Goal: Task Accomplishment & Management: Complete application form

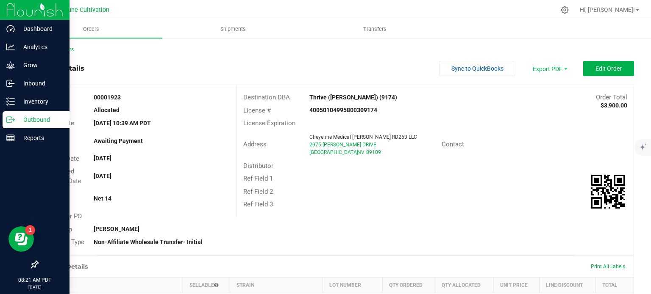
click at [16, 118] on p "Outbound" at bounding box center [40, 120] width 51 height 10
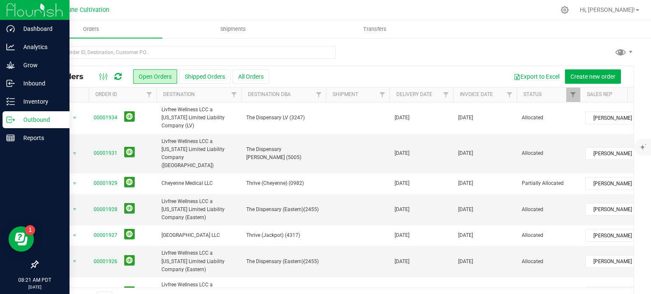
click at [26, 124] on p "Outbound" at bounding box center [40, 120] width 51 height 10
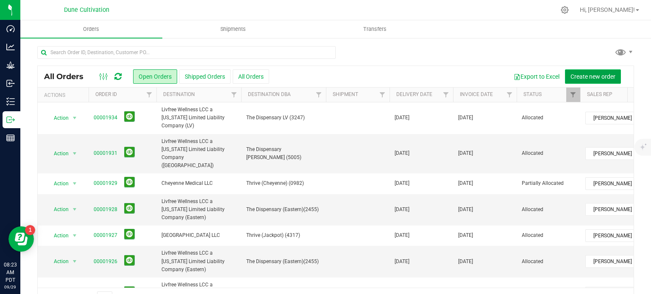
click at [593, 76] on span "Create new order" at bounding box center [592, 76] width 45 height 7
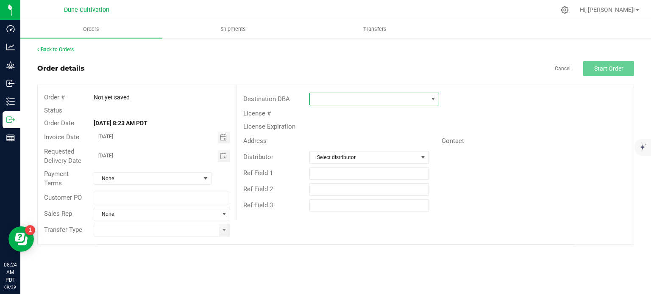
click at [418, 102] on span at bounding box center [369, 99] width 118 height 12
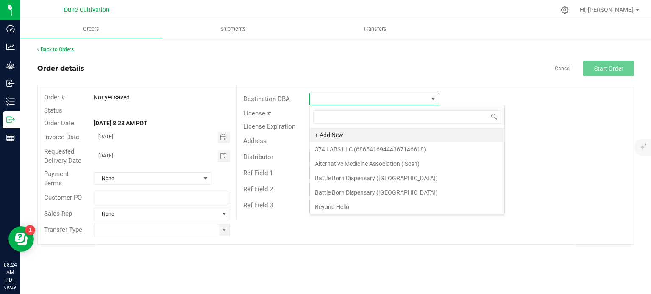
scroll to position [12, 130]
type input "thrive"
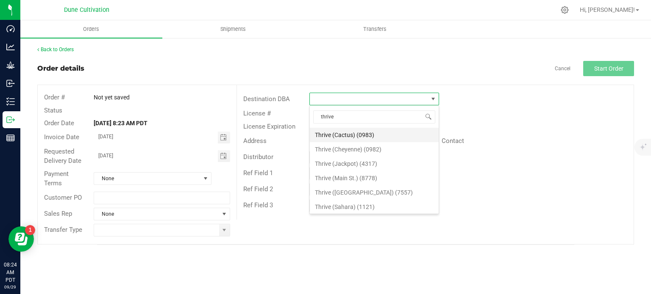
click at [377, 131] on li "Thrive (Cactus) (0983)" at bounding box center [374, 135] width 129 height 14
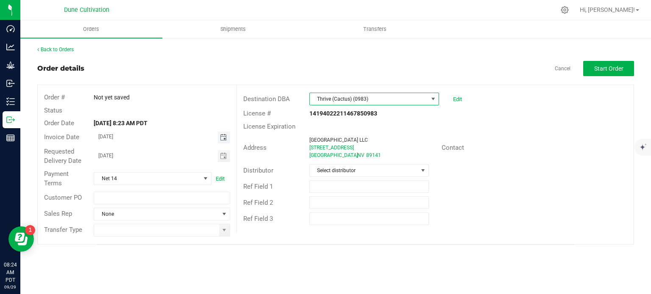
click at [227, 139] on span "Toggle calendar" at bounding box center [223, 137] width 7 height 7
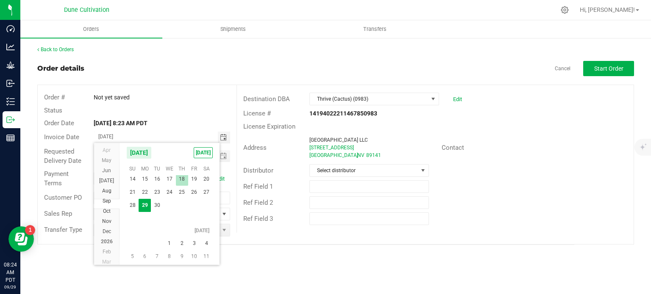
scroll to position [15334, 0]
click at [183, 233] on span "2" at bounding box center [182, 230] width 12 height 13
type input "10/02/2025"
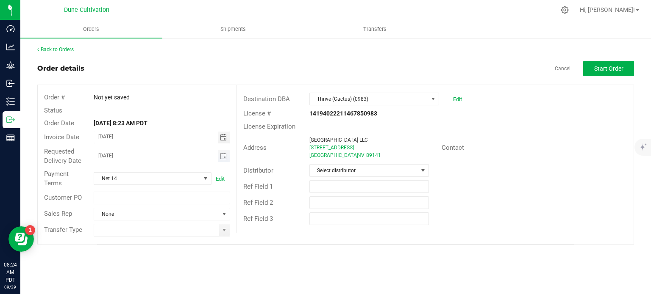
click at [227, 161] on span "Toggle calendar" at bounding box center [224, 156] width 12 height 12
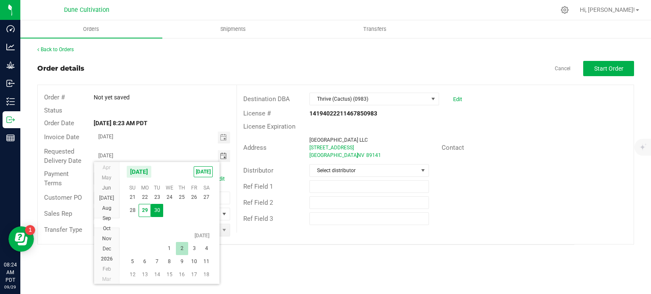
click at [178, 249] on span "2" at bounding box center [182, 248] width 12 height 13
type input "10/02/2025"
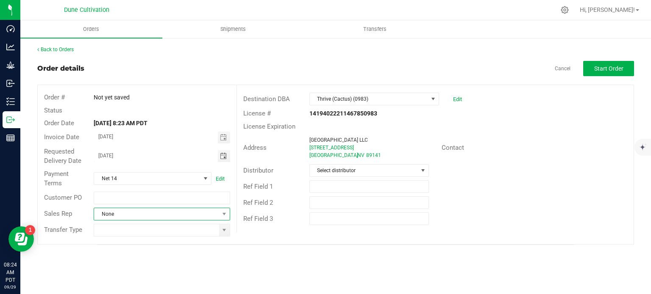
click at [218, 211] on span "None" at bounding box center [156, 214] width 125 height 12
click at [141, 251] on li "[PERSON_NAME]" at bounding box center [162, 250] width 136 height 14
click at [221, 233] on span at bounding box center [224, 230] width 7 height 7
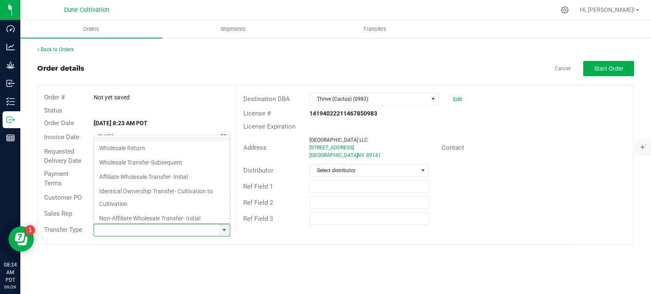
scroll to position [138, 0]
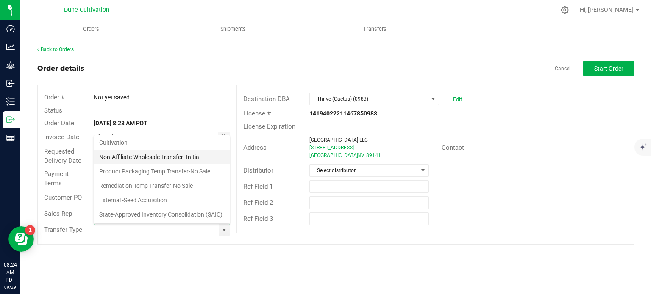
click at [133, 150] on li "Non-Affiliate Wholesale Transfer- Initial" at bounding box center [162, 157] width 136 height 14
type input "Non-Affiliate Wholesale Transfer- Initial"
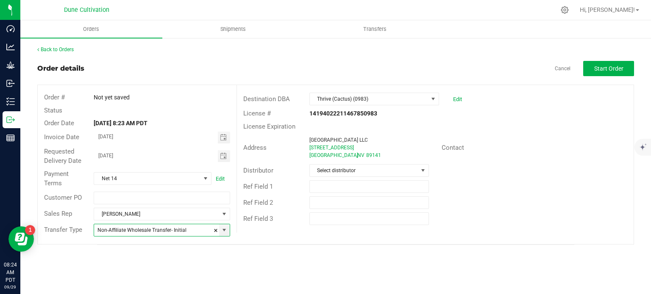
click at [565, 119] on div "License # 14194022211467850983" at bounding box center [435, 113] width 396 height 13
click at [605, 67] on span "Start Order" at bounding box center [608, 68] width 29 height 7
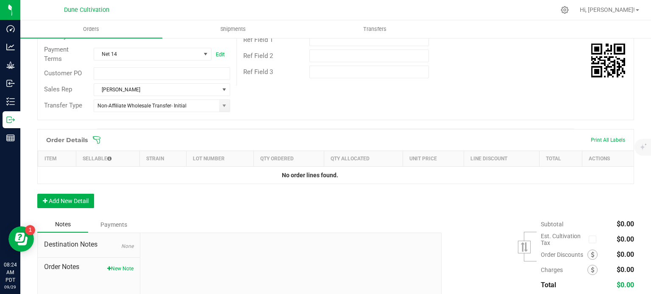
scroll to position [207, 0]
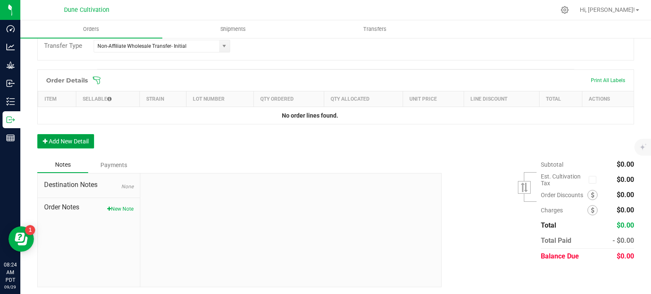
click at [75, 137] on button "Add New Detail" at bounding box center [65, 141] width 57 height 14
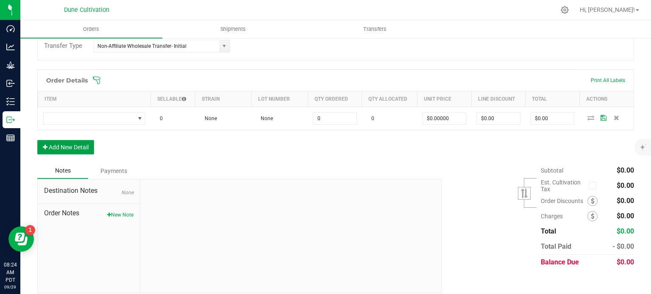
click at [75, 144] on button "Add New Detail" at bounding box center [65, 147] width 57 height 14
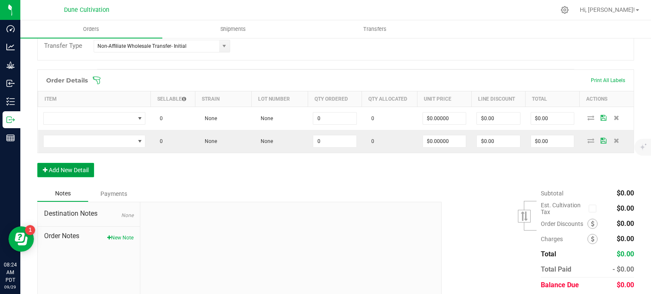
click at [76, 174] on button "Add New Detail" at bounding box center [65, 170] width 57 height 14
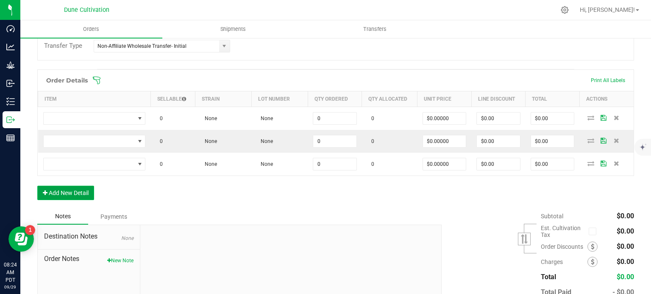
click at [83, 194] on button "Add New Detail" at bounding box center [65, 193] width 57 height 14
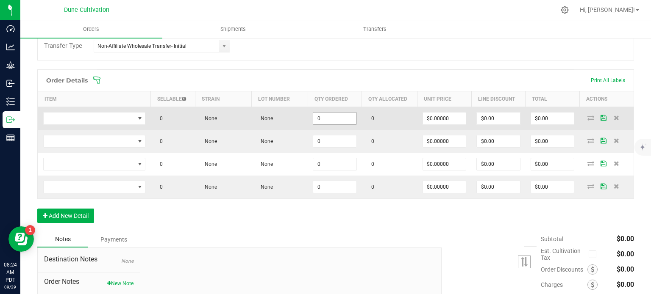
click at [327, 117] on input "0" at bounding box center [334, 119] width 43 height 12
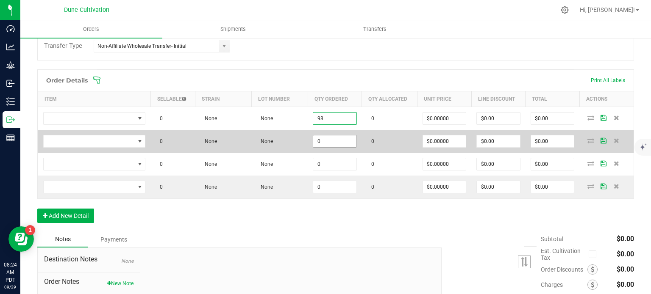
type input "98"
click at [337, 138] on input "0" at bounding box center [334, 142] width 43 height 12
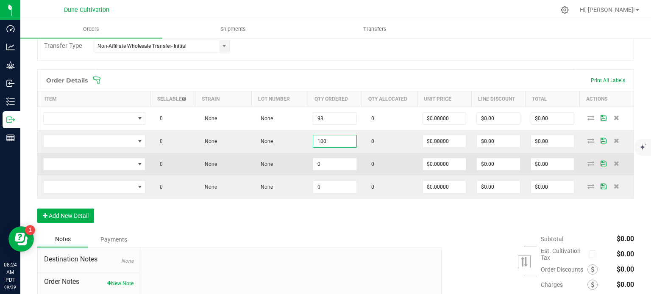
type input "100"
click at [334, 172] on td "0" at bounding box center [335, 164] width 54 height 23
click at [337, 169] on input "0" at bounding box center [334, 164] width 43 height 12
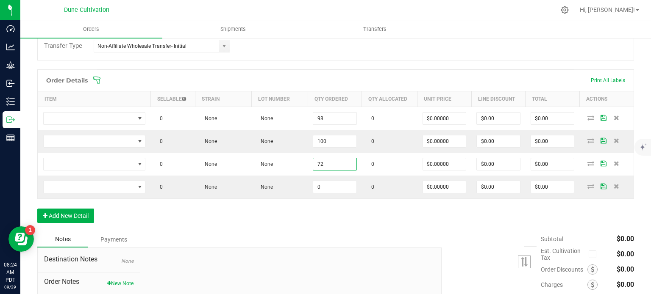
type input "72"
click at [304, 206] on div "Order Details Print All Labels Item Sellable Strain Lot Number Qty Ordered Qty …" at bounding box center [335, 150] width 596 height 162
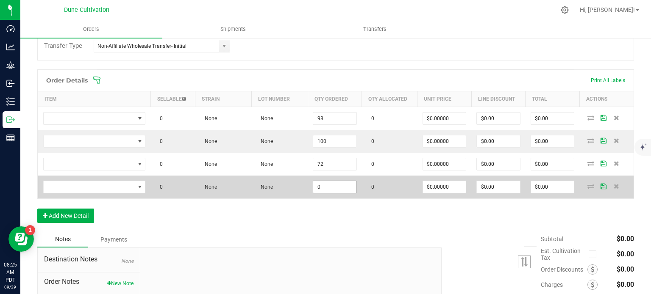
click at [335, 181] on input "0" at bounding box center [334, 187] width 43 height 12
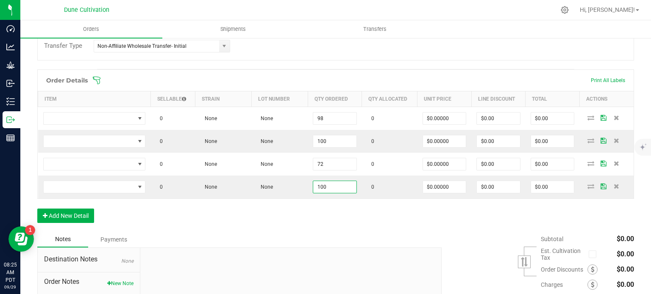
type input "100"
click at [291, 228] on div "Order Details Print All Labels Item Sellable Strain Lot Number Qty Ordered Qty …" at bounding box center [335, 150] width 596 height 162
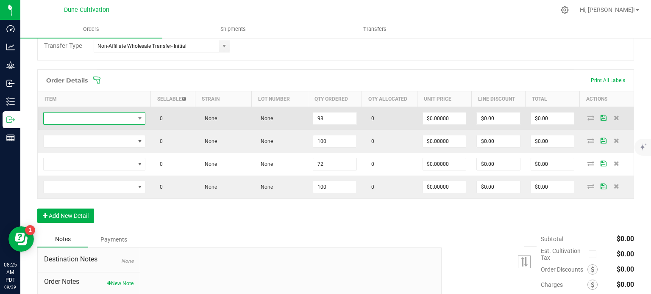
click at [123, 116] on span "NO DATA FOUND" at bounding box center [89, 119] width 91 height 12
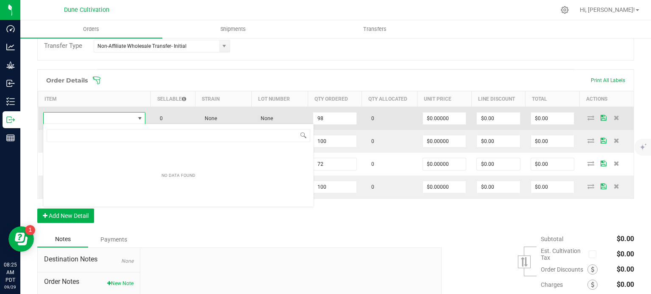
scroll to position [12, 101]
type input "HUST_Flower_Trainwreck_3.5g"
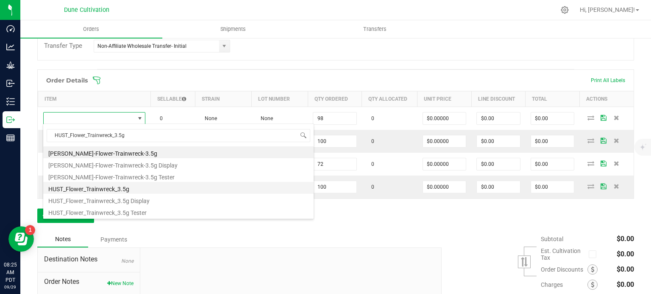
click at [142, 185] on li "HUST_Flower_Trainwreck_3.5g" at bounding box center [178, 188] width 270 height 12
type input "98 ea"
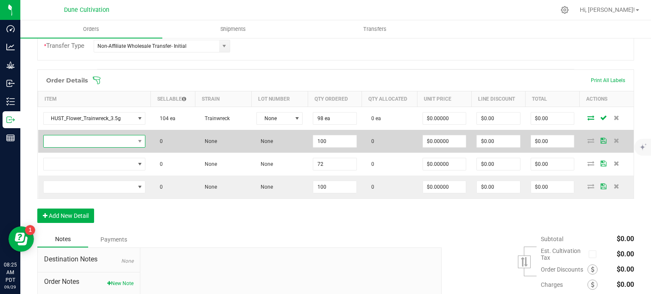
click at [118, 142] on span "NO DATA FOUND" at bounding box center [89, 142] width 91 height 12
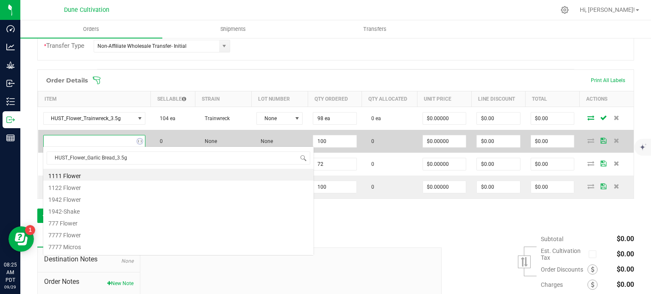
scroll to position [12, 100]
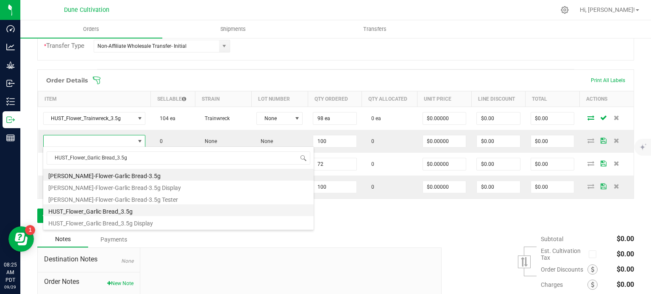
click at [125, 209] on li "HUST_Flower_Garlic Bread_3.5g" at bounding box center [178, 211] width 270 height 12
type input "100 ea"
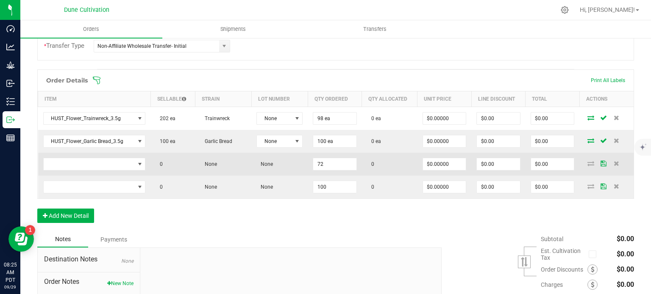
click at [111, 171] on td at bounding box center [94, 164] width 113 height 23
click at [111, 167] on span "NO DATA FOUND" at bounding box center [89, 164] width 91 height 12
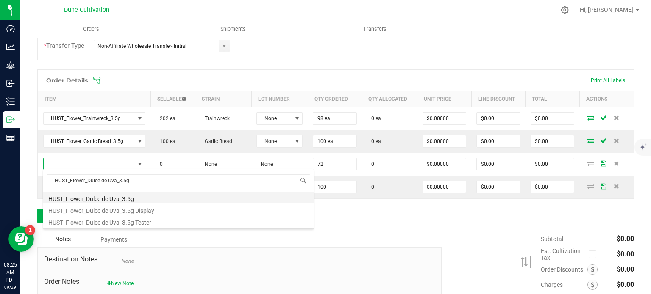
click at [116, 196] on li "HUST_Flower_Dulce de Uva_3.5g" at bounding box center [178, 198] width 270 height 12
type input "72 ea"
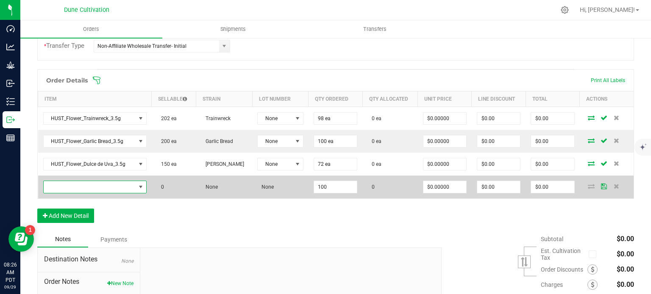
drag, startPoint x: 99, startPoint y: 188, endPoint x: 76, endPoint y: 185, distance: 23.2
click at [76, 185] on span "NO DATA FOUND" at bounding box center [90, 187] width 92 height 12
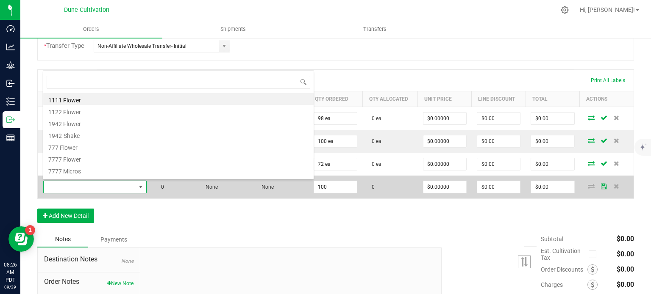
scroll to position [12, 100]
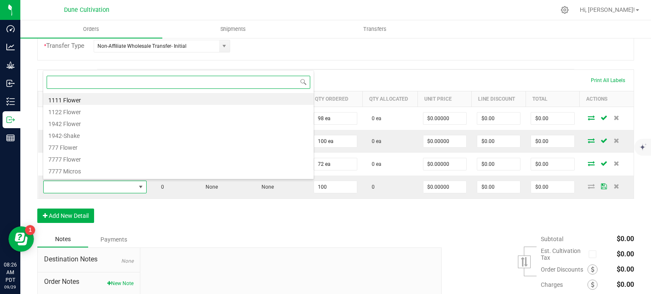
drag, startPoint x: 76, startPoint y: 185, endPoint x: 54, endPoint y: 84, distance: 103.2
click at [54, 84] on input at bounding box center [178, 82] width 263 height 13
paste input "HUST_Flower_Jelly Donut_3.5g"
type input "HUST_Flower_Jelly Donut_3.5g"
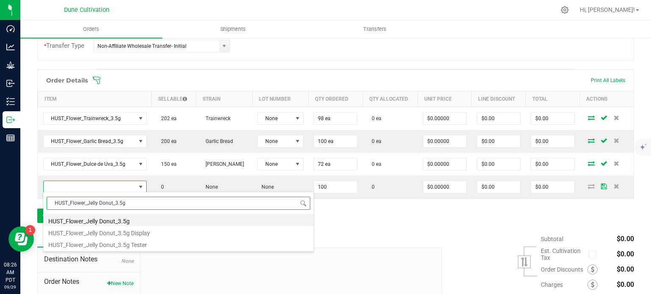
click at [114, 219] on li "HUST_Flower_Jelly Donut_3.5g" at bounding box center [178, 220] width 270 height 12
type input "100 ea"
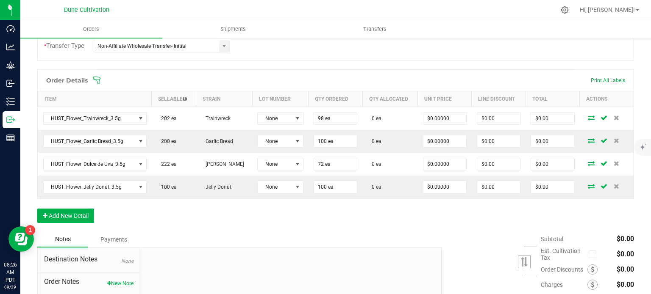
click at [209, 203] on div "Order Details Print All Labels Item Sellable Strain Lot Number Qty Ordered Qty …" at bounding box center [335, 150] width 596 height 162
click at [122, 222] on div "Order Details Print All Labels Item Sellable Strain Lot Number Qty Ordered Qty …" at bounding box center [335, 150] width 596 height 162
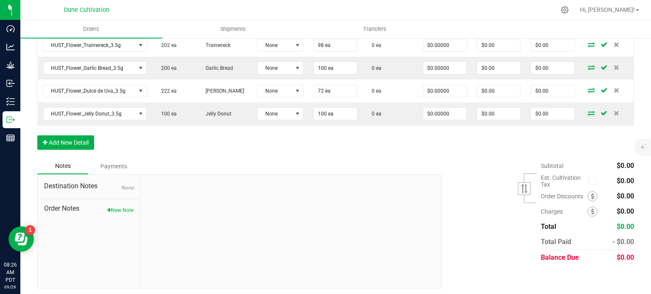
scroll to position [280, 0]
click at [64, 135] on button "Add New Detail" at bounding box center [65, 142] width 57 height 14
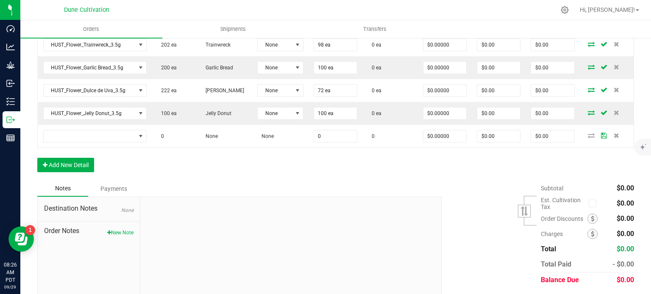
click at [80, 150] on div "Order Details Print All Labels Item Sellable Strain Lot Number Qty Ordered Qty …" at bounding box center [335, 88] width 596 height 185
click at [80, 162] on button "Add New Detail" at bounding box center [65, 165] width 57 height 14
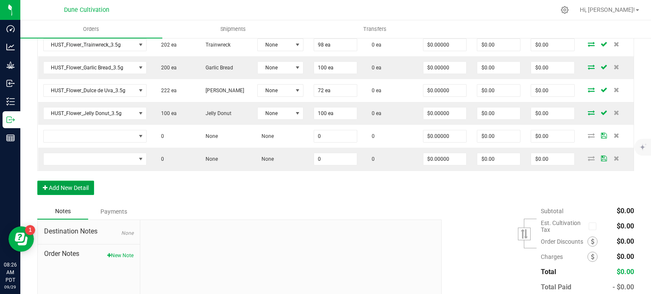
click at [81, 183] on button "Add New Detail" at bounding box center [65, 188] width 57 height 14
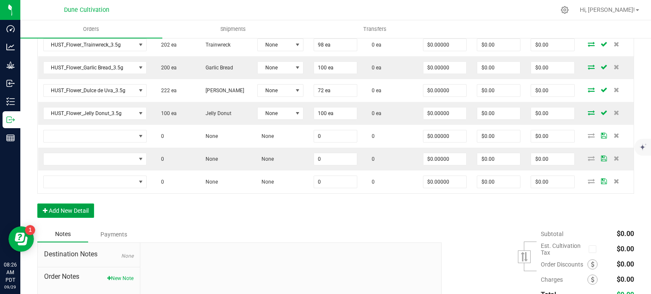
click at [86, 211] on button "Add New Detail" at bounding box center [65, 211] width 57 height 14
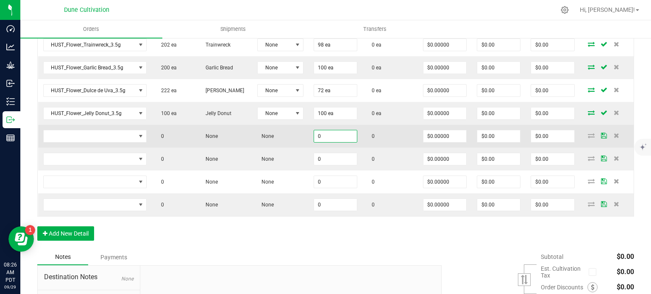
click at [343, 135] on input "0" at bounding box center [335, 136] width 43 height 12
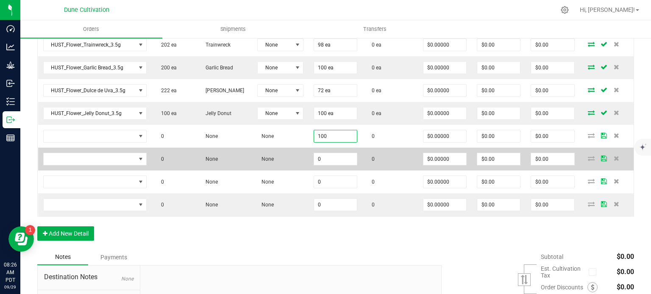
type input "100"
click at [338, 150] on td "0" at bounding box center [335, 159] width 54 height 23
click at [333, 161] on input "1" at bounding box center [335, 159] width 43 height 12
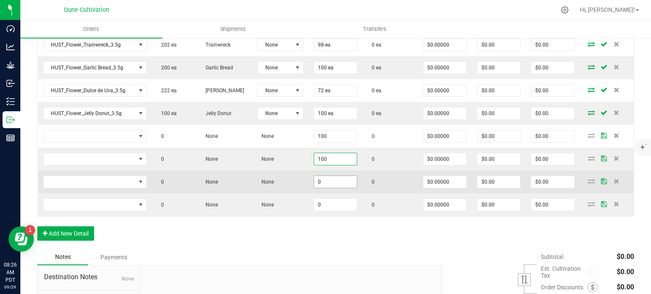
type input "100"
click at [330, 176] on input "0" at bounding box center [335, 182] width 43 height 12
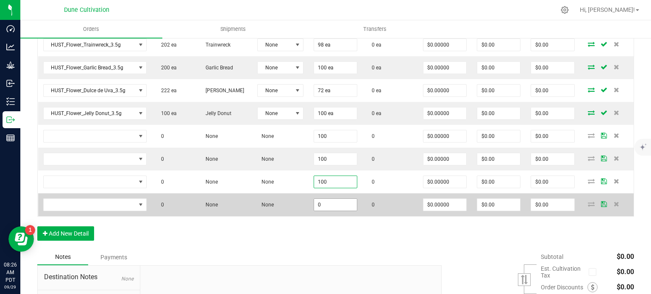
type input "100"
click at [332, 202] on input "0" at bounding box center [335, 205] width 43 height 12
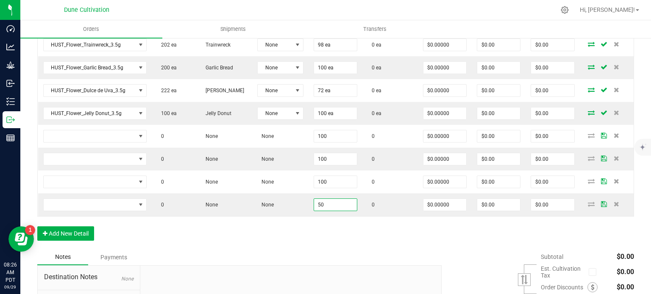
type input "50"
click at [338, 230] on div "Order Details Print All Labels Item Sellable Strain Lot Number Qty Ordered Qty …" at bounding box center [335, 123] width 596 height 254
click at [424, 226] on div "Order Details Print All Labels Item Sellable Strain Lot Number Qty Ordered Qty …" at bounding box center [335, 123] width 596 height 254
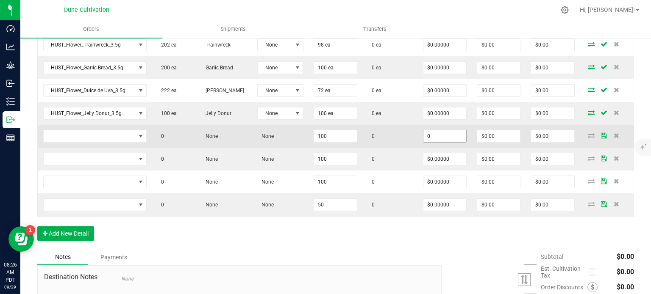
click at [423, 138] on input "0" at bounding box center [444, 136] width 43 height 12
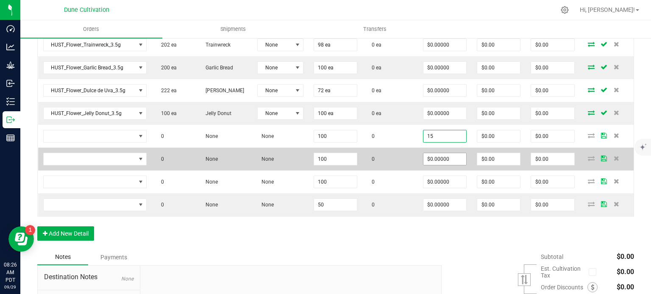
type input "$15.00000"
type input "$1,500.00"
click at [431, 159] on input "0" at bounding box center [444, 159] width 43 height 12
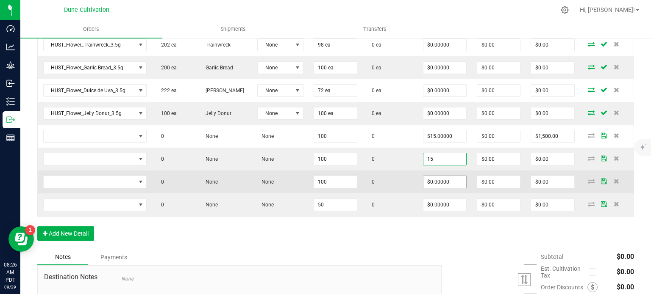
type input "$15.00000"
type input "$1,500.00"
click at [433, 184] on input "1" at bounding box center [444, 182] width 43 height 12
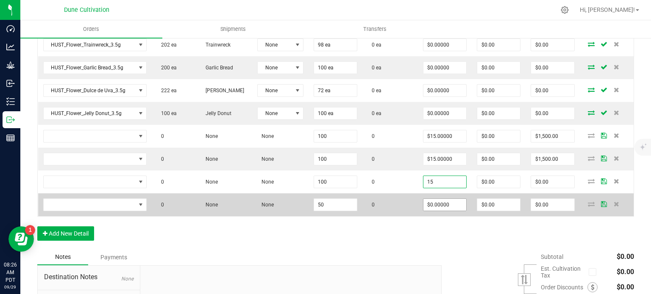
type input "$15.00000"
type input "$1,500.00"
drag, startPoint x: 444, startPoint y: 208, endPoint x: 442, endPoint y: 202, distance: 6.6
click at [442, 202] on input "0" at bounding box center [444, 205] width 43 height 12
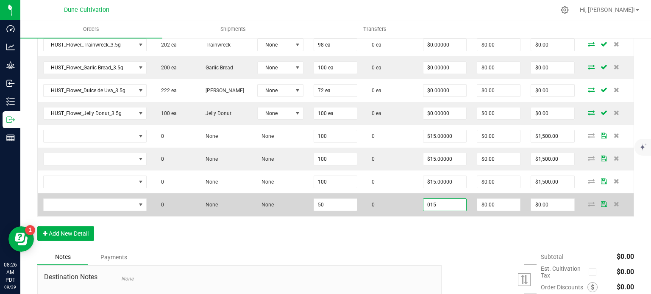
click at [433, 203] on input "015" at bounding box center [444, 205] width 43 height 12
click at [433, 203] on input "1" at bounding box center [444, 205] width 43 height 12
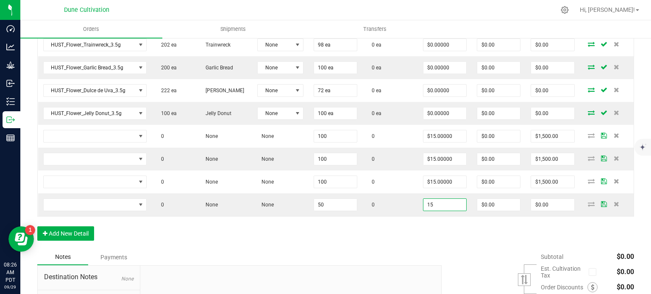
type input "$15.00000"
type input "$750.00"
click at [432, 239] on div "Order Details Print All Labels Item Sellable Strain Lot Number Qty Ordered Qty …" at bounding box center [335, 123] width 596 height 254
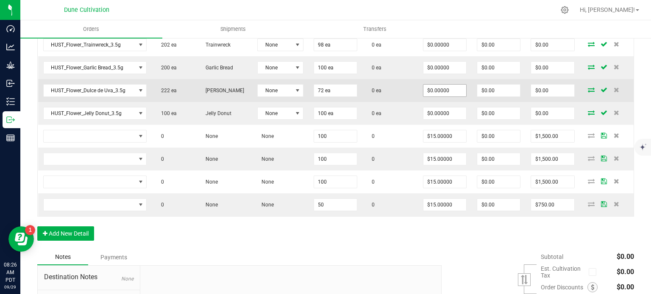
scroll to position [238, 0]
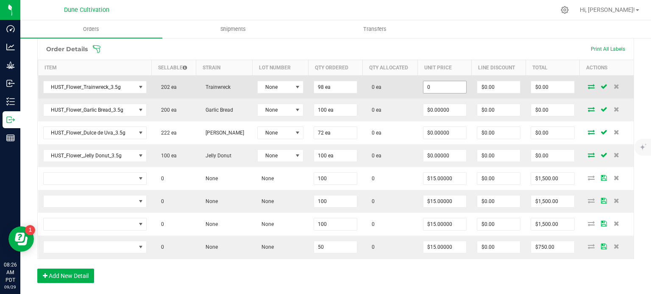
click at [437, 88] on input "0" at bounding box center [444, 87] width 43 height 12
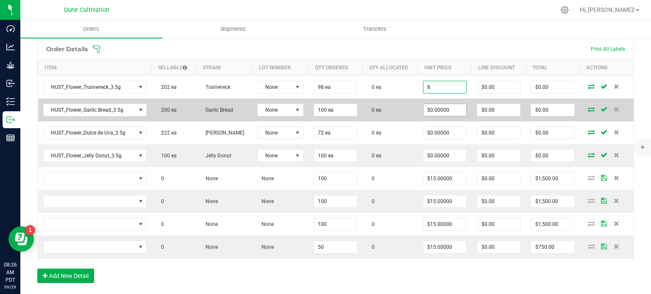
type input "$8.00000"
type input "$784.00"
click at [444, 111] on input "0" at bounding box center [444, 110] width 43 height 12
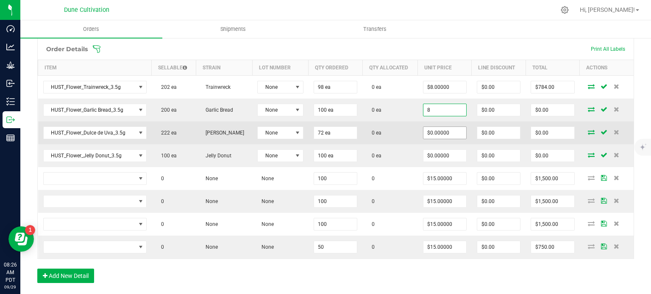
type input "$8.00000"
type input "$800.00"
click at [452, 130] on input "0" at bounding box center [444, 133] width 43 height 12
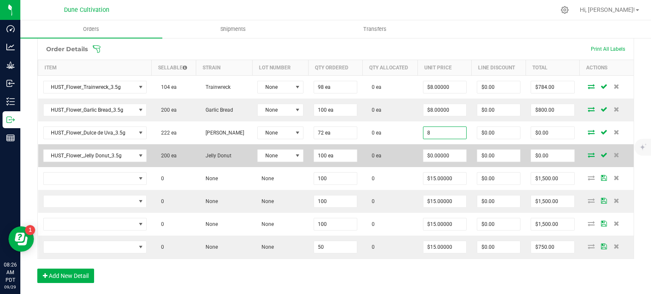
type input "$8.00000"
type input "$576.00"
click at [456, 161] on td "$0.00000" at bounding box center [445, 155] width 54 height 23
click at [452, 155] on input "0" at bounding box center [444, 156] width 43 height 12
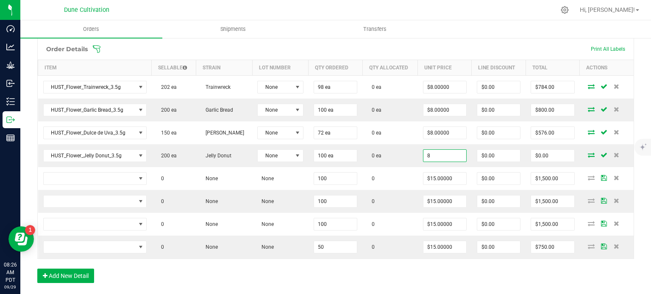
type input "$8.00000"
type input "$800.00"
click at [438, 277] on div "Order Details Print All Labels Item Sellable Strain Lot Number Qty Ordered Qty …" at bounding box center [335, 165] width 596 height 254
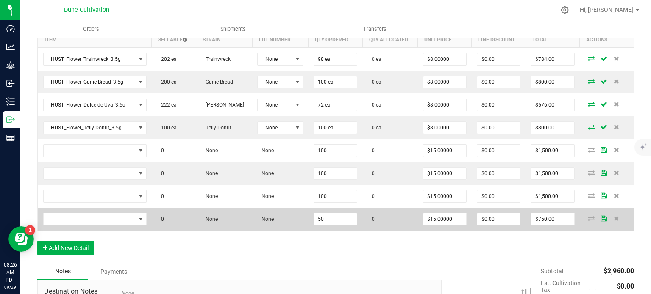
scroll to position [280, 0]
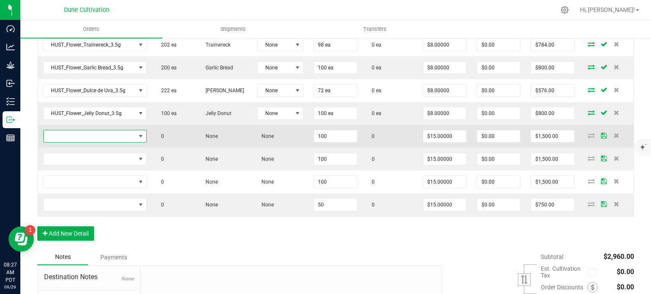
click at [97, 136] on span "NO DATA FOUND" at bounding box center [90, 136] width 92 height 12
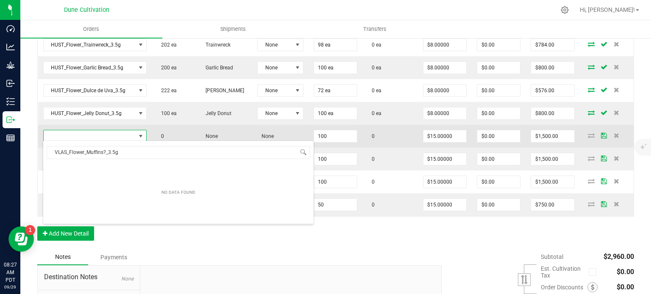
scroll to position [12, 100]
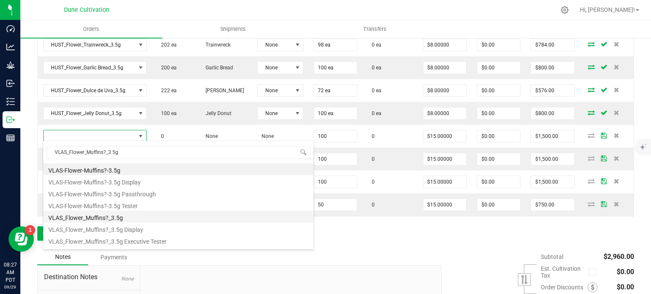
click at [114, 219] on li "VLAS_Flower_Muffins?_3.5g" at bounding box center [178, 217] width 270 height 12
type input "100 ea"
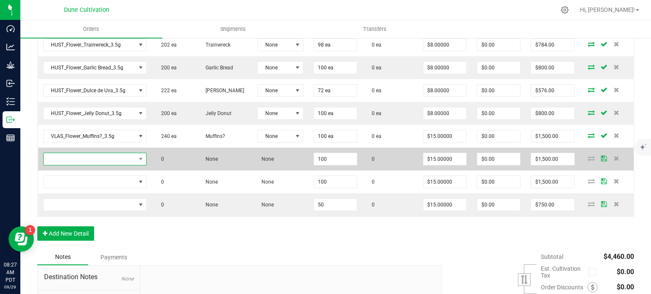
click at [129, 156] on span "NO DATA FOUND" at bounding box center [90, 159] width 92 height 12
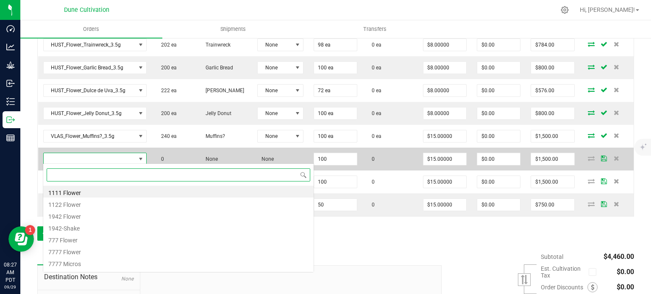
paste input "VLAS_Flower_Grape Crush_3.5g"
type input "VLAS_Flower_Grape Crush_3.5g"
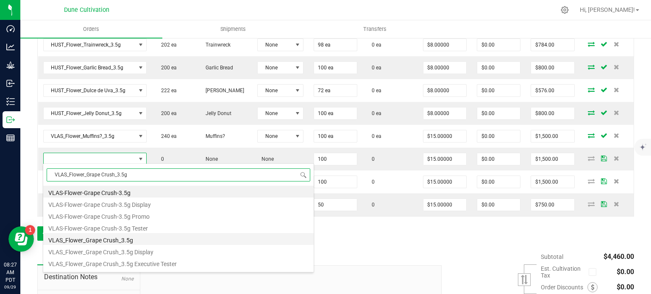
click at [123, 241] on li "VLAS_Flower_Grape Crush_3.5g" at bounding box center [178, 239] width 270 height 12
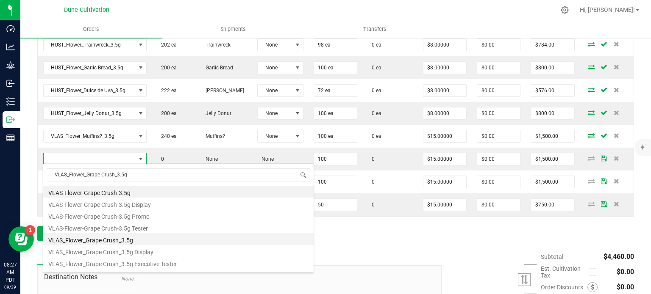
type input "100 ea"
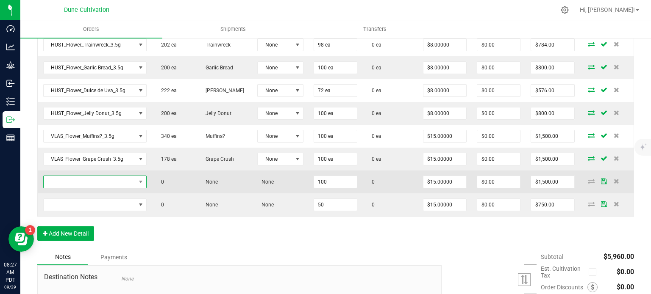
click at [110, 181] on span "NO DATA FOUND" at bounding box center [90, 182] width 92 height 12
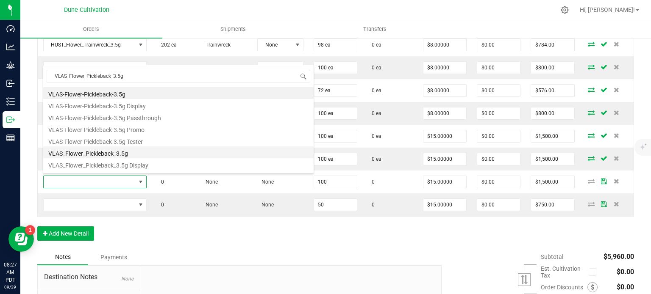
click at [109, 157] on li "VLAS_Flower_Pickleback_3.5g" at bounding box center [178, 153] width 270 height 12
type input "100 ea"
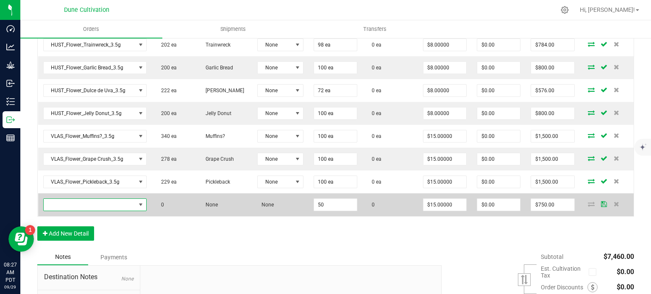
click at [139, 202] on span "NO DATA FOUND" at bounding box center [140, 205] width 7 height 7
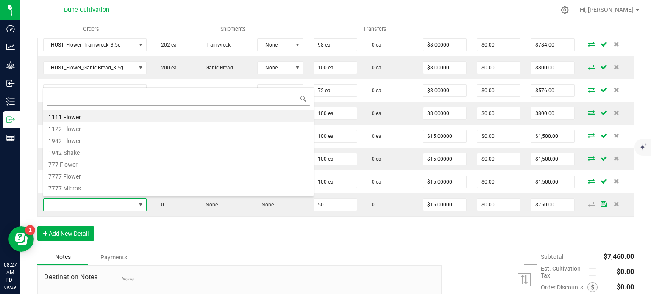
type input "VLAS_Flower_Stankface_3.5g"
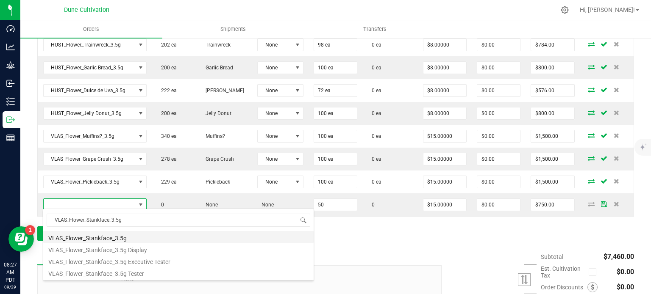
click at [129, 239] on li "VLAS_Flower_Stankface_3.5g" at bounding box center [178, 237] width 270 height 12
type input "50 ea"
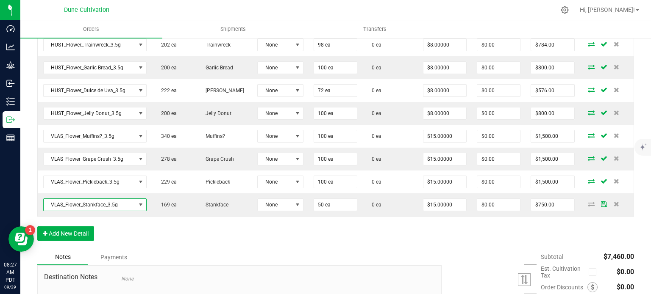
click at [168, 224] on div "Order Details Print All Labels Item Sellable Strain Lot Number Qty Ordered Qty …" at bounding box center [335, 123] width 596 height 254
click at [145, 224] on div "Order Details Print All Labels Item Sellable Strain Lot Number Qty Ordered Qty …" at bounding box center [335, 123] width 596 height 254
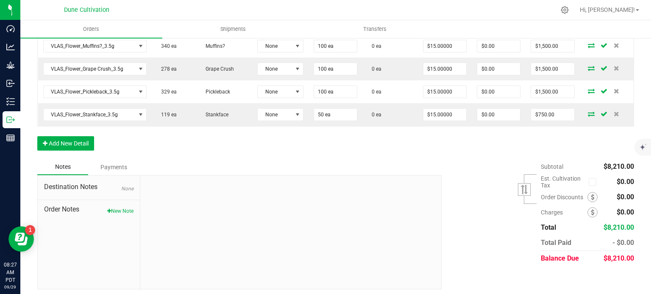
scroll to position [371, 0]
click at [78, 148] on div "Order Details Print All Labels Item Sellable Strain Lot Number Qty Ordered Qty …" at bounding box center [335, 32] width 596 height 254
click at [70, 144] on button "Add New Detail" at bounding box center [65, 143] width 57 height 14
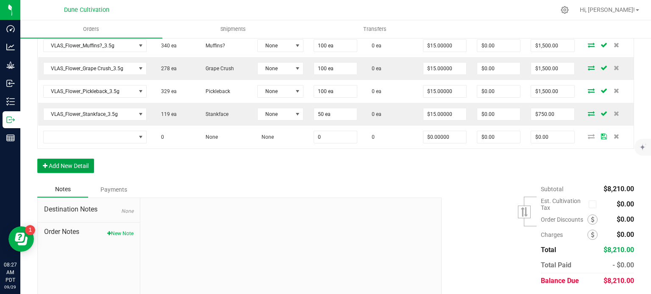
click at [69, 159] on button "Add New Detail" at bounding box center [65, 166] width 57 height 14
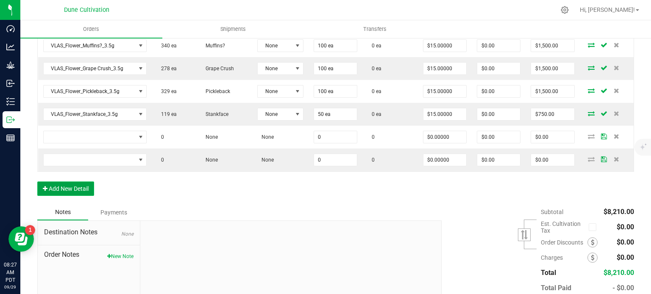
click at [86, 187] on button "Add New Detail" at bounding box center [65, 189] width 57 height 14
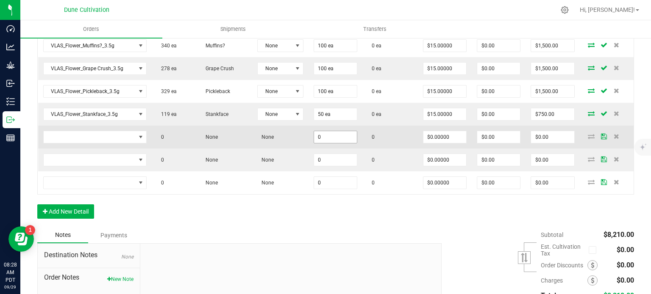
click at [338, 131] on input "0" at bounding box center [335, 137] width 43 height 12
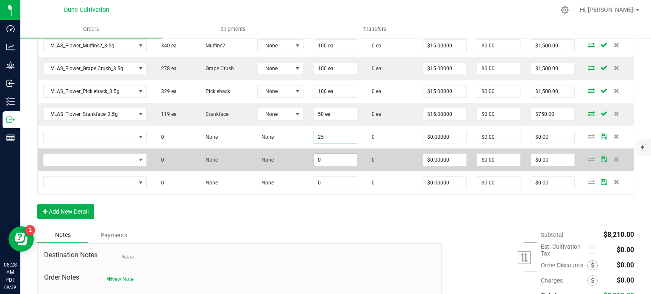
type input "25"
click at [333, 154] on input "0" at bounding box center [335, 160] width 43 height 12
paste input "25"
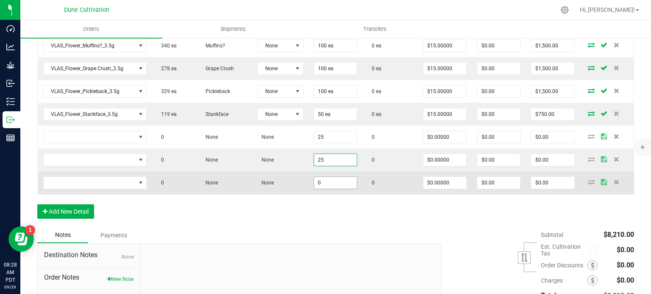
type input "25"
click at [338, 182] on input "0" at bounding box center [335, 183] width 43 height 12
paste input "25"
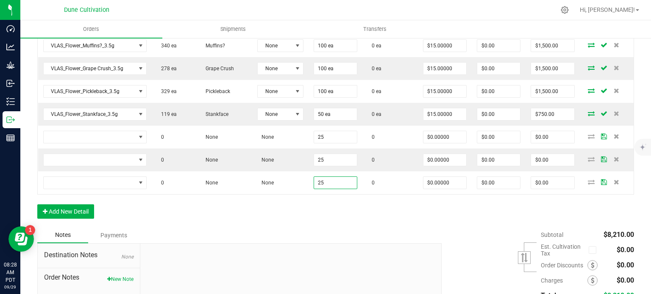
type input "25"
click at [335, 211] on div "Order Details Print All Labels Item Sellable Strain Lot Number Qty Ordered Qty …" at bounding box center [335, 66] width 596 height 322
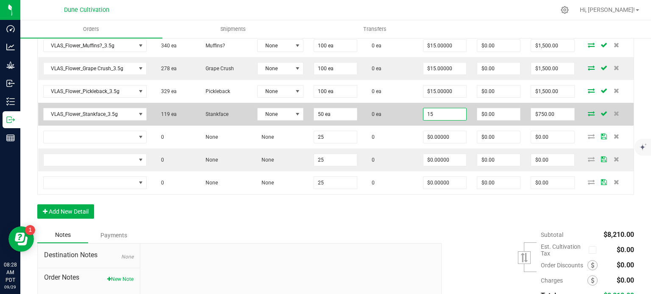
click at [449, 111] on input "15" at bounding box center [444, 114] width 43 height 12
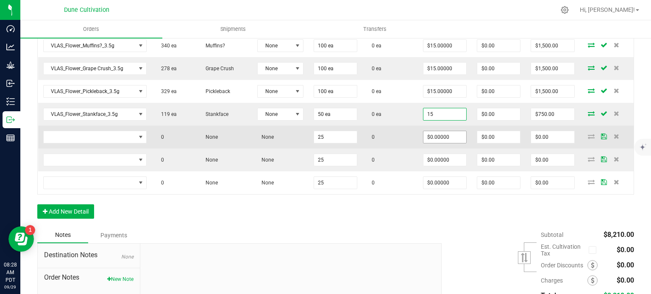
type input "$15.00000"
click at [441, 131] on input "0" at bounding box center [444, 137] width 43 height 12
paste input "15"
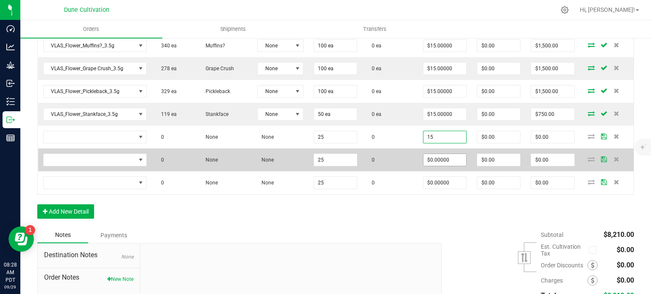
type input "$15.00000"
type input "$375.00"
click at [440, 154] on input "0" at bounding box center [444, 160] width 43 height 12
paste input "15"
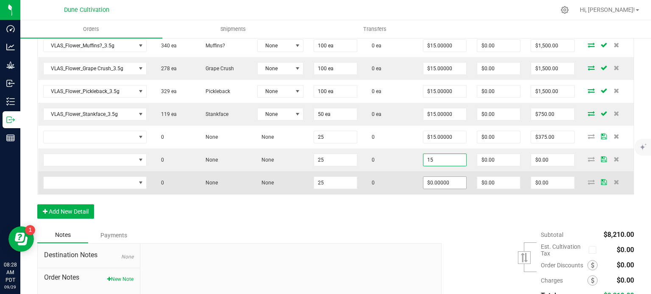
type input "$15.00000"
type input "$375.00"
click at [436, 182] on input "0" at bounding box center [444, 183] width 43 height 12
paste input "15"
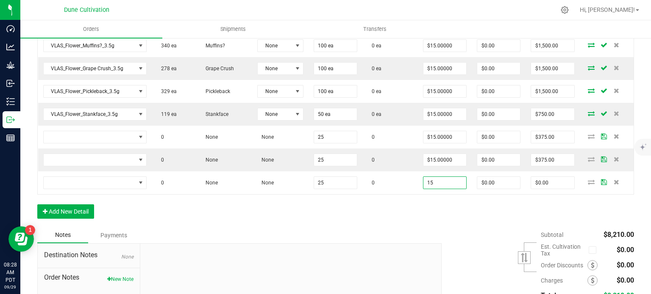
type input "$15.00000"
type input "$375.00"
click at [398, 211] on div "Order Details Print All Labels Item Sellable Strain Lot Number Qty Ordered Qty …" at bounding box center [335, 66] width 596 height 322
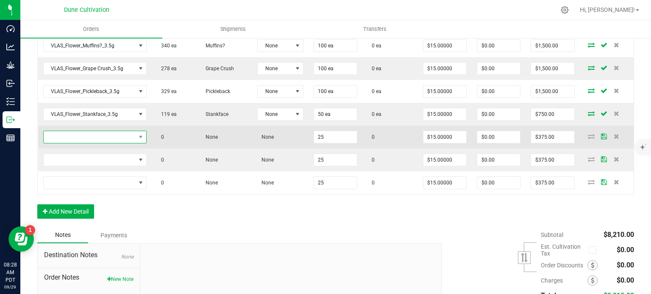
click at [112, 140] on span "NO DATA FOUND" at bounding box center [90, 137] width 92 height 12
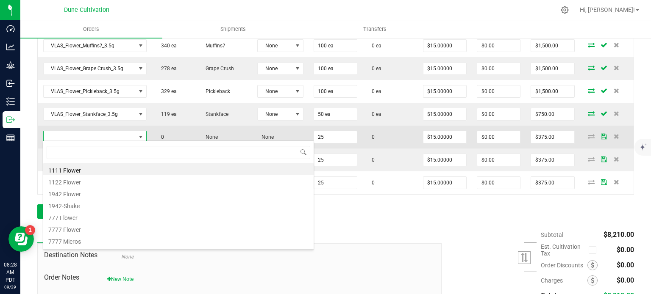
scroll to position [12, 100]
type input "RNBW_Flower_Desert Wind-Garlic Kush Cake_3.5g"
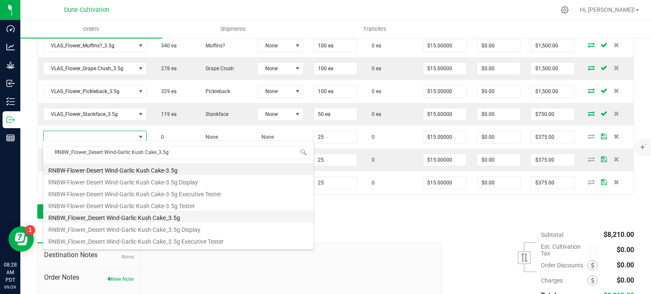
click at [120, 215] on li "RNBW_Flower_Desert Wind-Garlic Kush Cake_3.5g" at bounding box center [178, 217] width 270 height 12
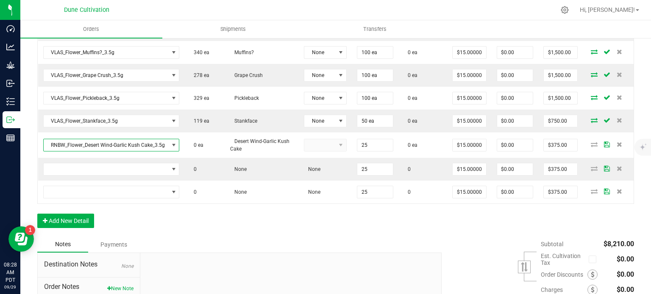
type input "25 ea"
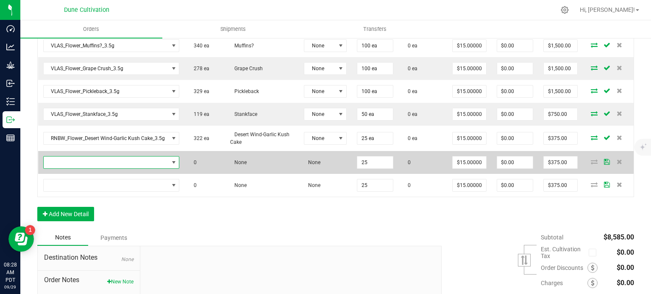
click at [144, 161] on span "NO DATA FOUND" at bounding box center [106, 163] width 125 height 12
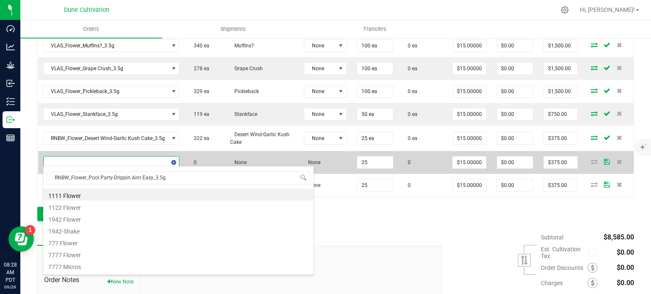
scroll to position [12, 136]
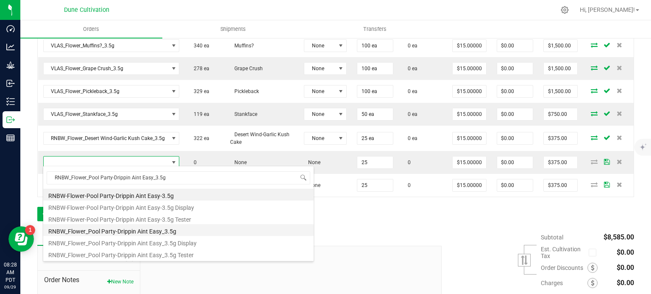
click at [145, 229] on li "RNBW_Flower_Pool Party-Drippin Aint Easy_3.5g" at bounding box center [178, 230] width 270 height 12
type input "25 ea"
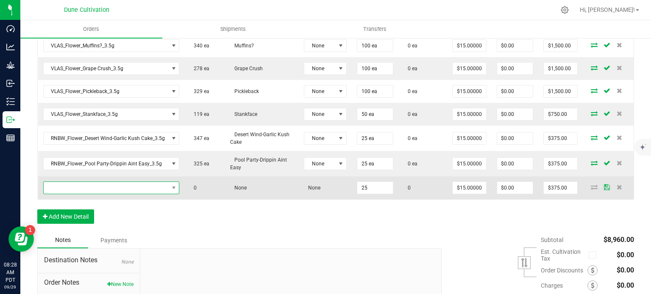
click at [100, 187] on span "NO DATA FOUND" at bounding box center [106, 188] width 125 height 12
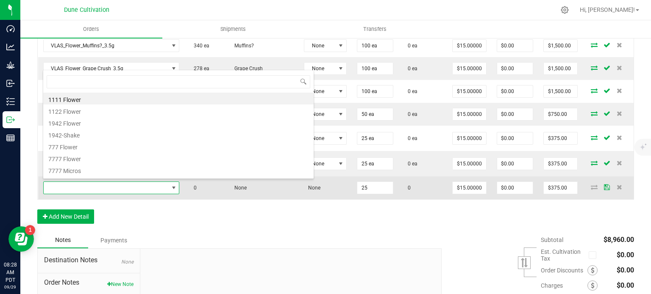
type input "RNBW_Flower_Soundcheck-Jacked Up_3.5g"
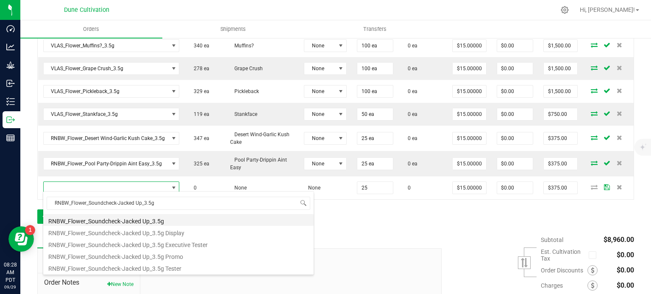
click at [131, 220] on li "RNBW_Flower_Soundcheck-Jacked Up_3.5g" at bounding box center [178, 220] width 270 height 12
type input "25 ea"
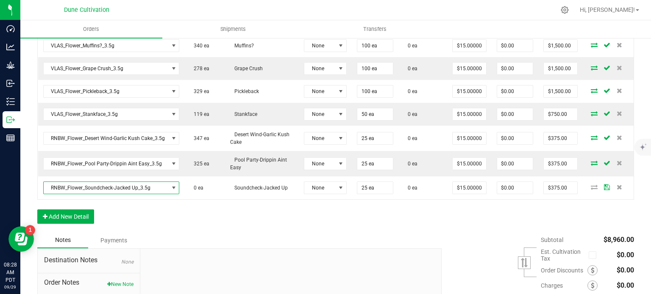
click at [155, 215] on div "Order Details Print All Labels Item Sellable Strain Lot Number Qty Ordered Qty …" at bounding box center [335, 65] width 596 height 334
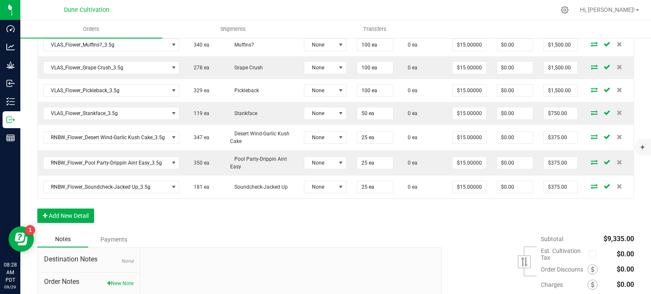
scroll to position [420, 0]
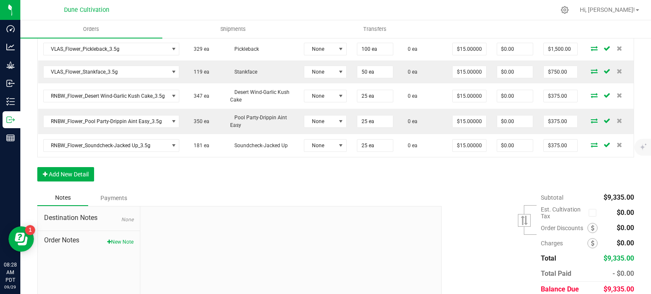
click at [128, 167] on div "Order Details Print All Labels Item Sellable Strain Lot Number Qty Ordered Qty …" at bounding box center [335, 23] width 596 height 334
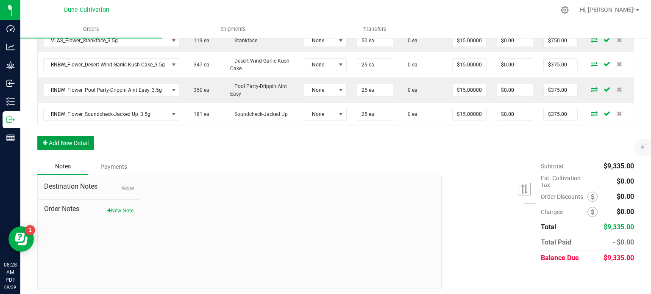
click at [71, 140] on button "Add New Detail" at bounding box center [65, 143] width 57 height 14
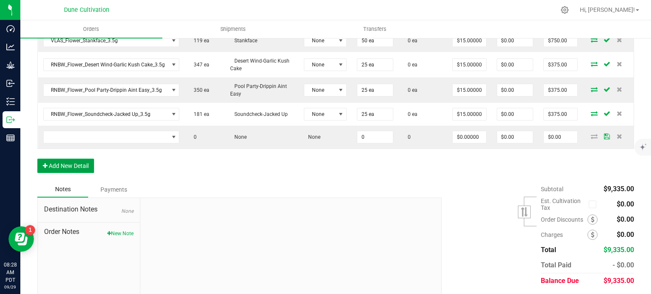
click at [64, 167] on button "Add New Detail" at bounding box center [65, 166] width 57 height 14
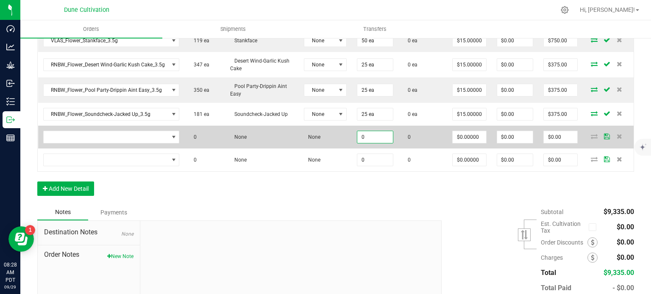
click at [362, 139] on input "0" at bounding box center [375, 137] width 36 height 12
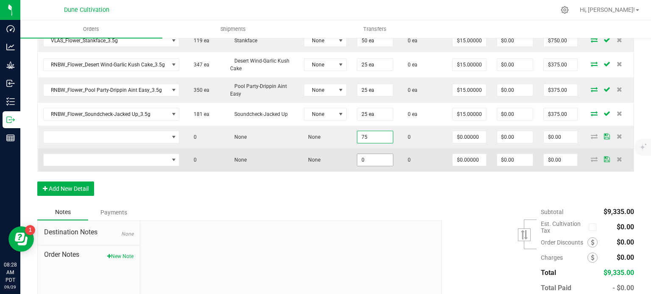
type input "75"
click at [367, 162] on input "0" at bounding box center [375, 160] width 36 height 12
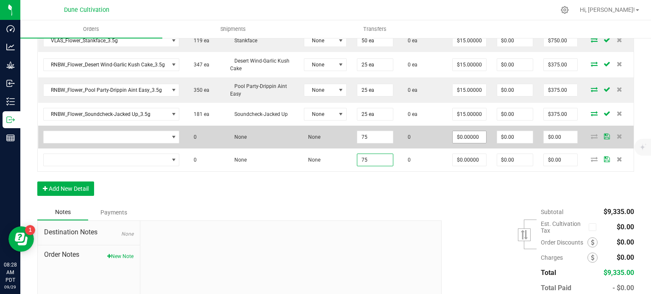
type input "75"
click at [467, 132] on input "0" at bounding box center [468, 137] width 33 height 12
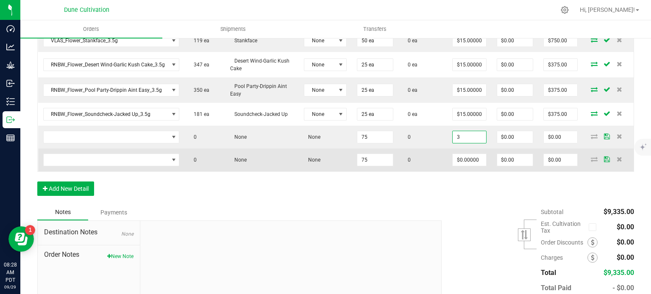
type input "$3.00000"
type input "$225.00"
click at [456, 163] on td "$0.00000" at bounding box center [469, 160] width 44 height 23
click at [464, 155] on input "3" at bounding box center [468, 160] width 33 height 12
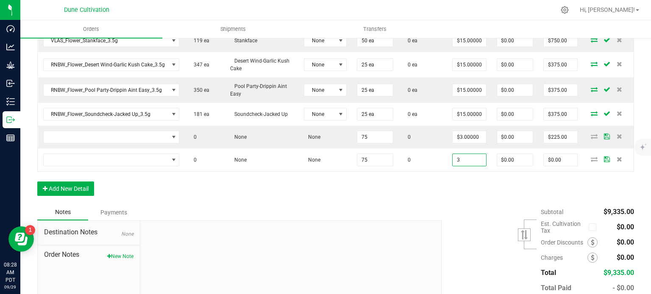
type input "$3.00000"
type input "$225.00"
click at [413, 205] on div "Notes Payments" at bounding box center [236, 213] width 398 height 16
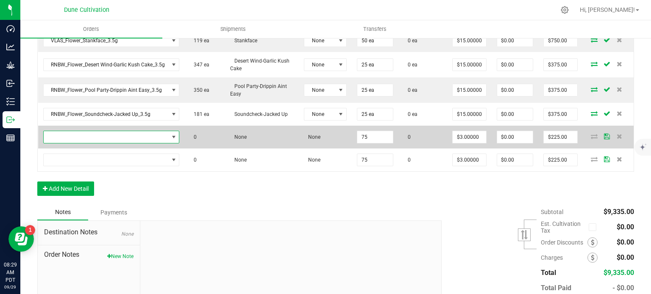
click at [106, 140] on span "NO DATA FOUND" at bounding box center [106, 137] width 125 height 12
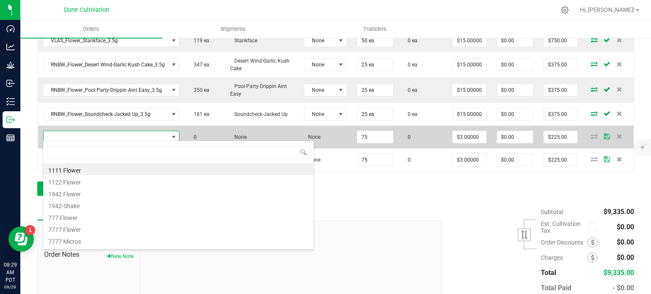
type input "RNBW_Preroll_Pool Party-Drippin Aint Easy_1.0g"
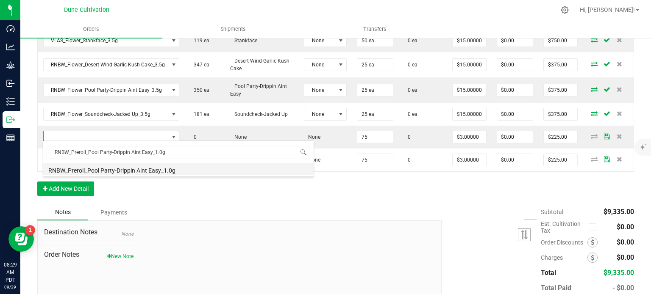
click at [104, 171] on li "RNBW_Preroll_Pool Party-Drippin Aint Easy_1.0g" at bounding box center [178, 169] width 270 height 12
type input "75 ea"
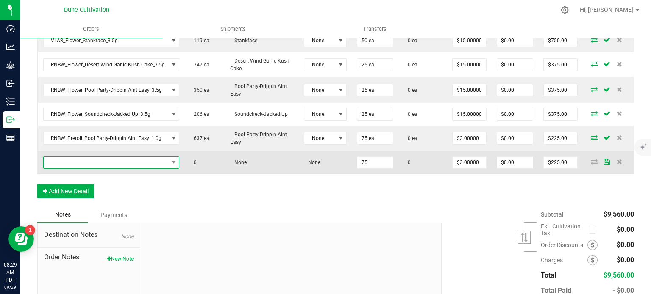
click at [136, 160] on span "NO DATA FOUND" at bounding box center [106, 163] width 125 height 12
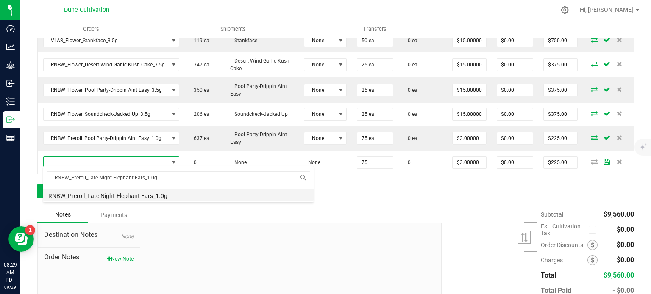
click at [135, 191] on li "RNBW_Preroll_Late Night-Elephant Ears_1.0g" at bounding box center [178, 195] width 270 height 12
type input "75 ea"
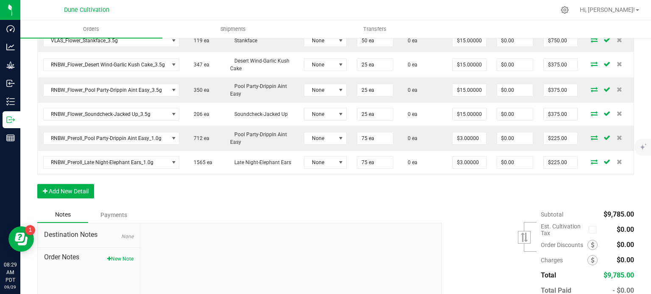
click at [162, 184] on div "Order Details Print All Labels Item Sellable Strain Lot Number Qty Ordered Qty …" at bounding box center [335, 16] width 596 height 382
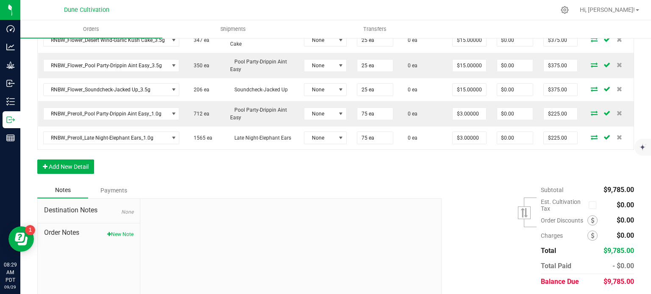
scroll to position [500, 0]
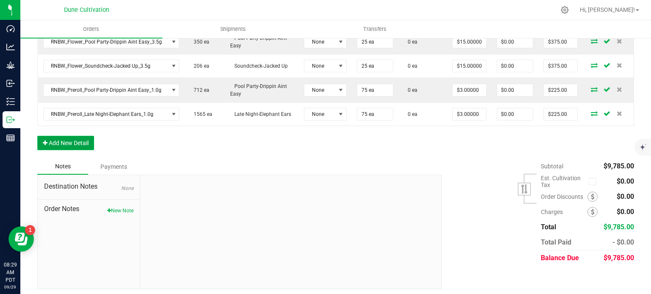
click at [79, 136] on button "Add New Detail" at bounding box center [65, 143] width 57 height 14
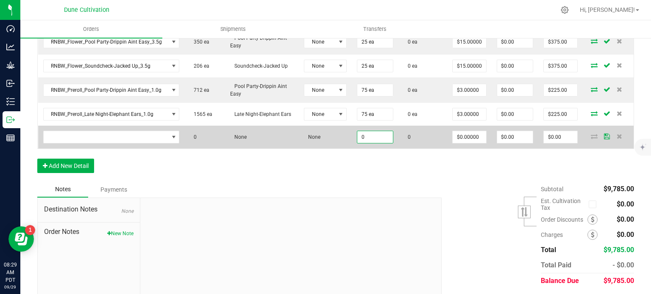
click at [363, 135] on input "0" at bounding box center [375, 137] width 36 height 12
type input "25"
drag, startPoint x: 478, startPoint y: 127, endPoint x: 470, endPoint y: 131, distance: 9.1
click at [470, 131] on td "$0.00000" at bounding box center [469, 137] width 44 height 23
click at [462, 138] on input "0" at bounding box center [468, 137] width 33 height 12
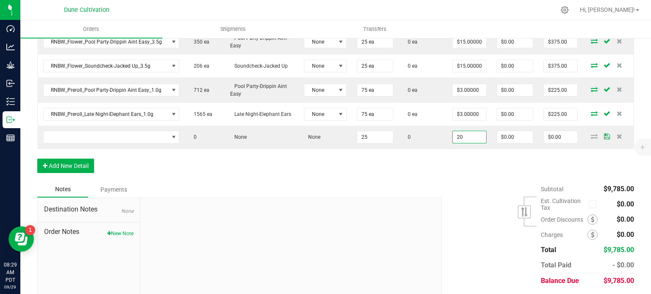
type input "$20.00000"
type input "$500.00"
click at [446, 182] on div "Subtotal $9,785.00 Est. Cultivation Tax" at bounding box center [534, 235] width 199 height 107
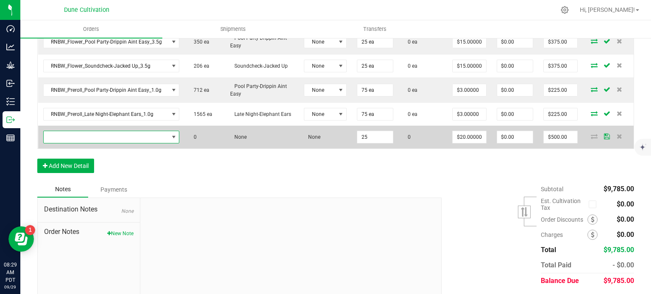
click at [102, 132] on span "NO DATA FOUND" at bounding box center [106, 137] width 125 height 12
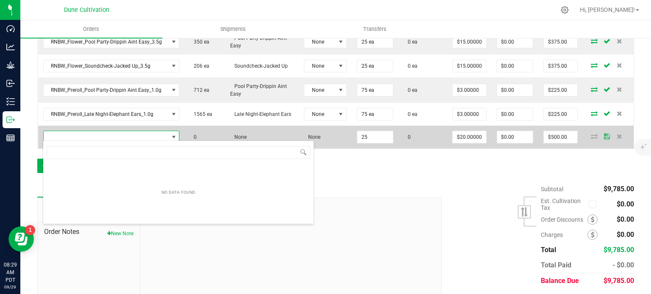
type input "CK_Flower_Cream Pie_3.5g"
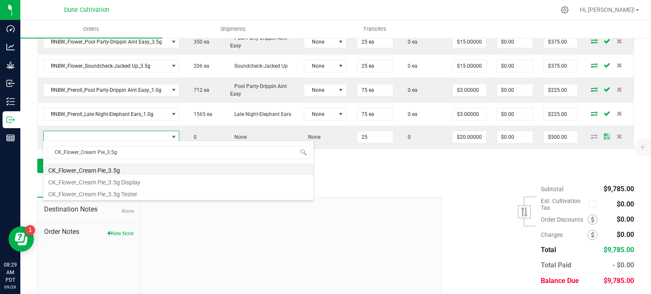
click at [121, 170] on li "CK_Flower_Cream Pie_3.5g" at bounding box center [178, 169] width 270 height 12
type input "25 ea"
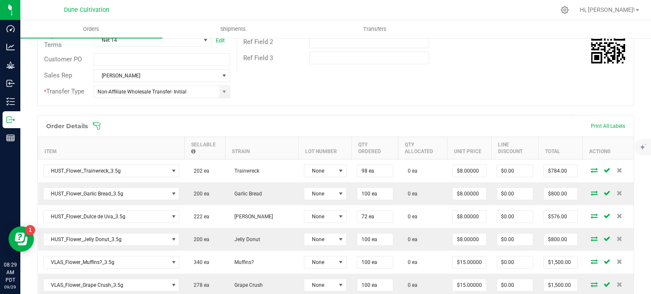
scroll to position [161, 0]
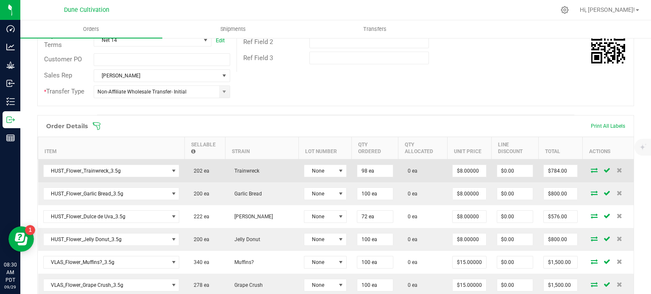
click at [590, 170] on icon at bounding box center [593, 170] width 7 height 5
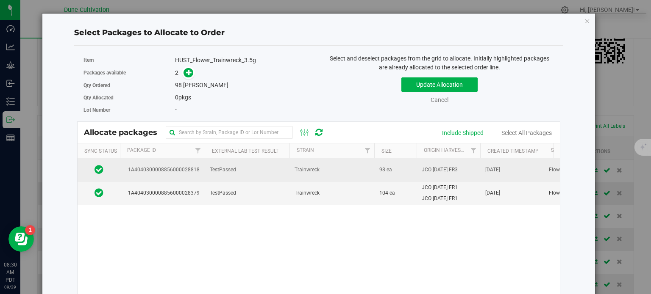
click at [181, 162] on td "1A4040300008856000028818" at bounding box center [162, 169] width 85 height 23
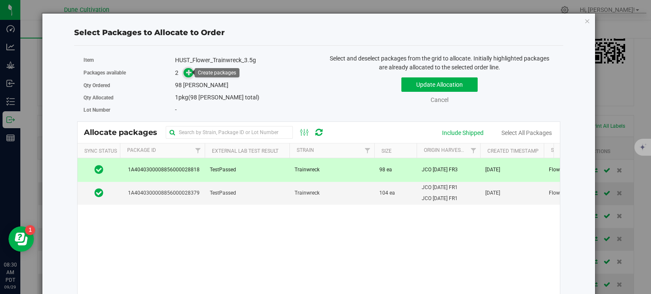
click at [186, 72] on icon at bounding box center [189, 72] width 6 height 6
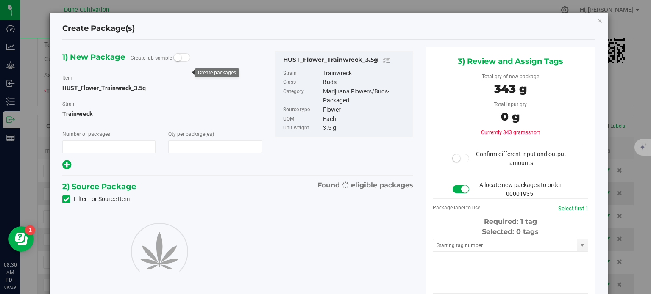
type input "1"
type input "98"
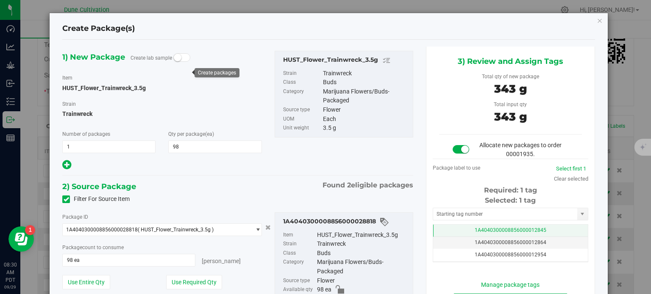
click at [486, 233] on td "1A4040300008856000012845" at bounding box center [510, 231] width 155 height 12
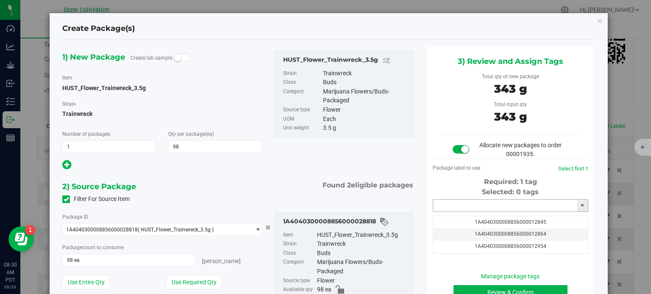
click at [477, 203] on input "text" at bounding box center [505, 206] width 144 height 12
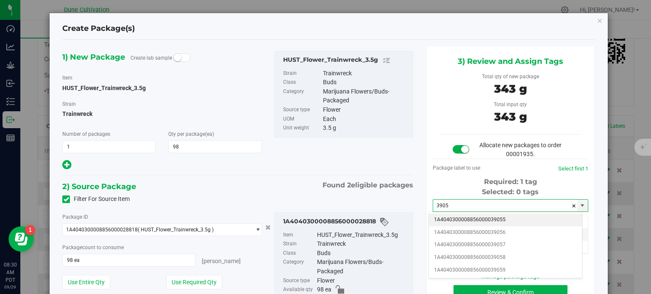
click at [485, 219] on li "1A4040300008856000039055" at bounding box center [505, 220] width 153 height 13
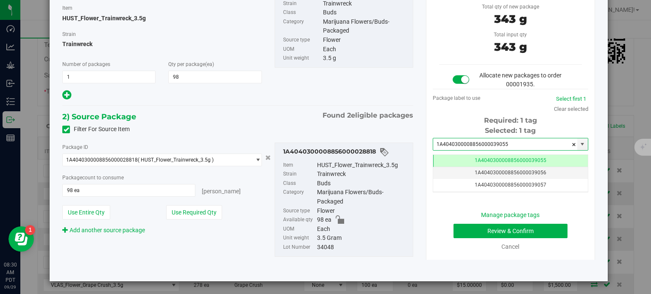
type input "1A4040300008856000039055"
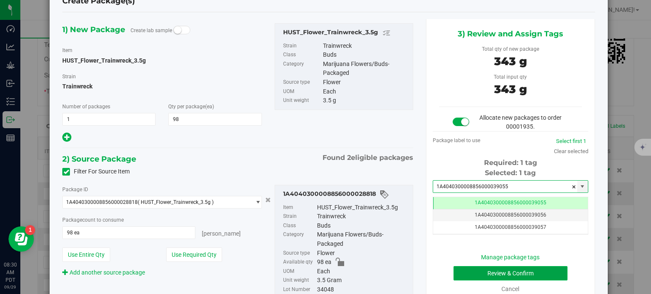
click at [463, 273] on button "Review & Confirm" at bounding box center [510, 273] width 114 height 14
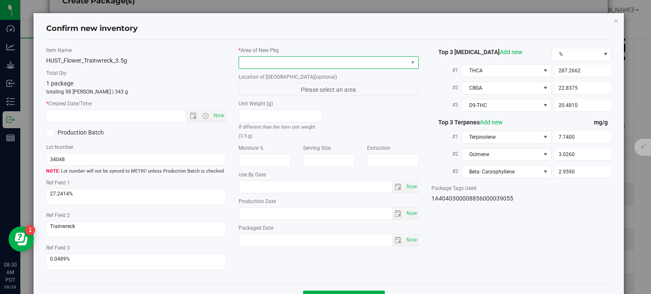
click at [320, 57] on span at bounding box center [323, 63] width 169 height 12
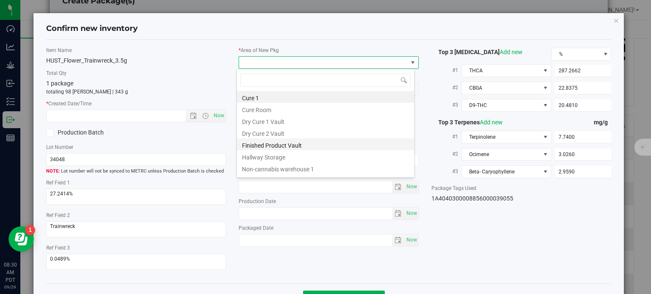
click at [271, 142] on li "Finished Product Vault" at bounding box center [325, 145] width 177 height 12
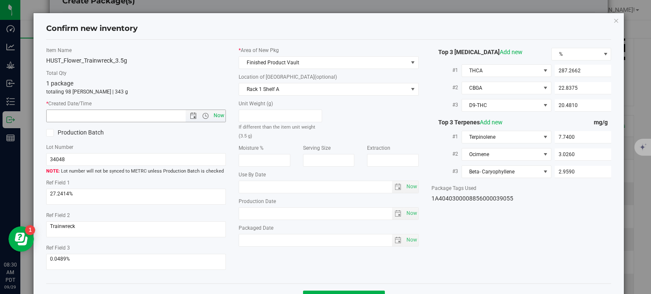
click at [219, 116] on span "Now" at bounding box center [219, 116] width 14 height 12
type input "9/29/2025 8:30 AM"
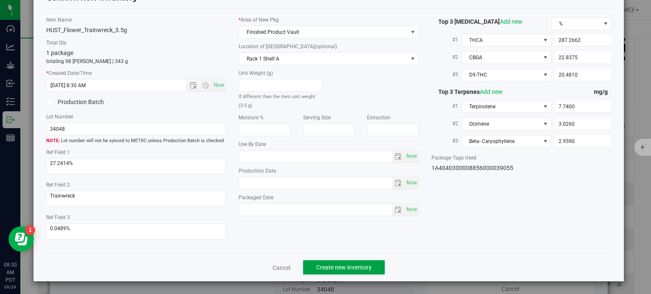
click at [356, 263] on button "Create new inventory" at bounding box center [344, 267] width 82 height 14
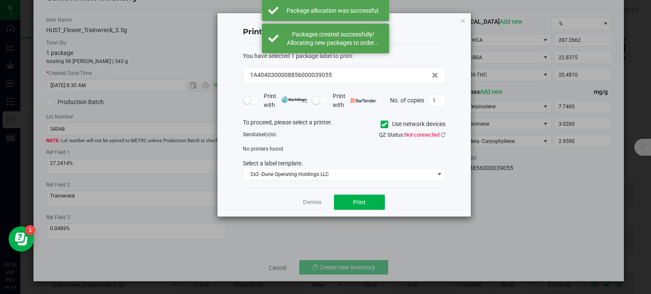
click at [316, 197] on div "Dismiss Print" at bounding box center [344, 202] width 202 height 29
click at [321, 198] on div "Dismiss Print" at bounding box center [344, 202] width 202 height 29
click at [311, 201] on link "Dismiss" at bounding box center [312, 202] width 18 height 7
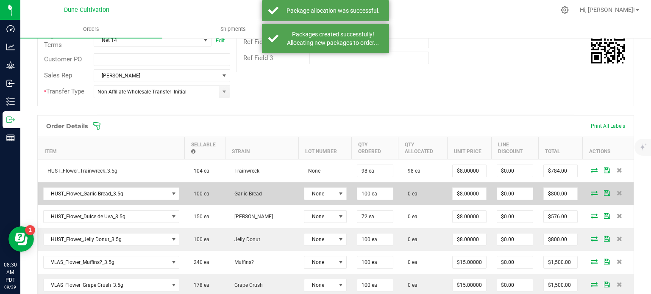
click at [590, 192] on icon at bounding box center [593, 193] width 7 height 5
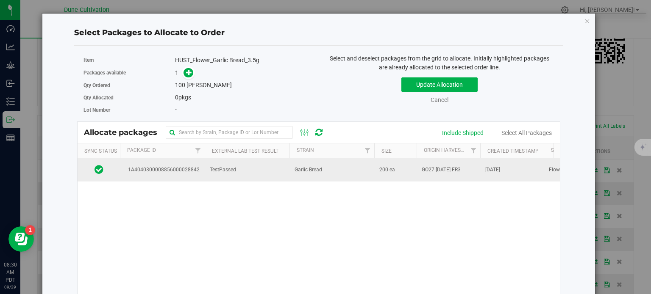
click at [159, 168] on span "1A4040300008856000028842" at bounding box center [162, 170] width 75 height 8
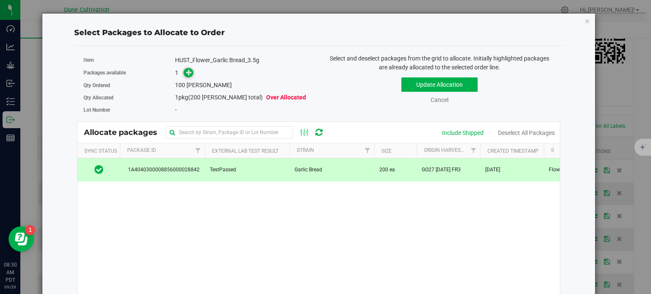
click at [186, 72] on icon at bounding box center [189, 72] width 6 height 6
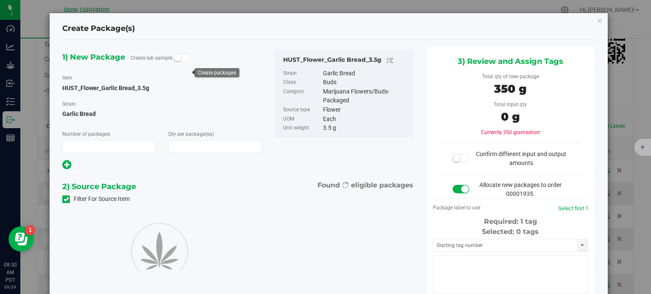
type input "1"
type input "100"
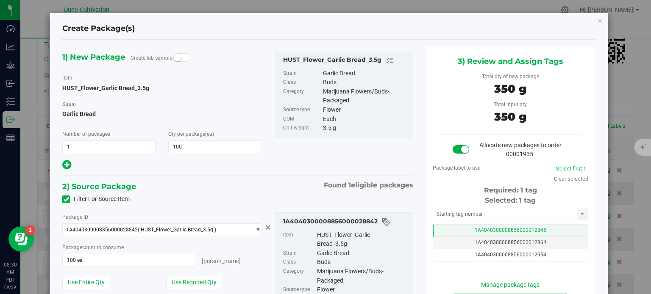
click at [442, 226] on td "1A4040300008856000012845" at bounding box center [510, 231] width 155 height 12
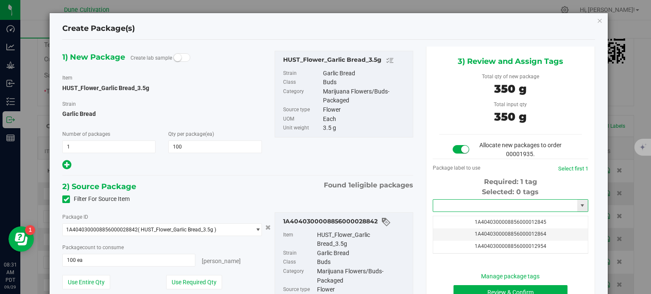
click at [442, 208] on input "text" at bounding box center [505, 206] width 144 height 12
paste input "CK_Flower_Cream Pie_3.5g"
click at [453, 207] on input "CK_Flower_Cream Pie_3.5g" at bounding box center [505, 206] width 144 height 12
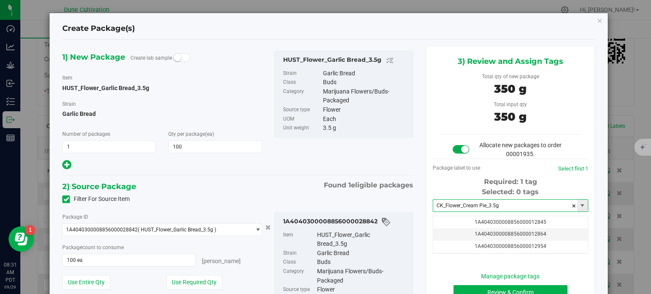
paste input "3905"
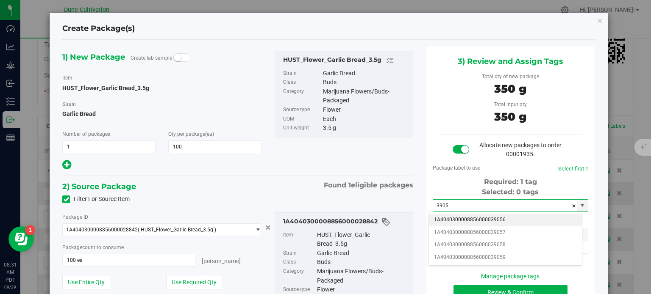
click at [462, 218] on li "1A4040300008856000039056" at bounding box center [505, 220] width 153 height 13
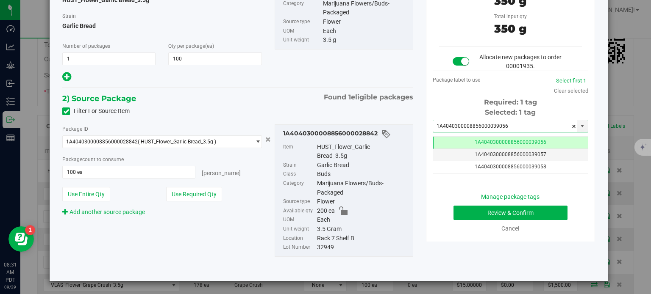
type input "1A4040300008856000039056"
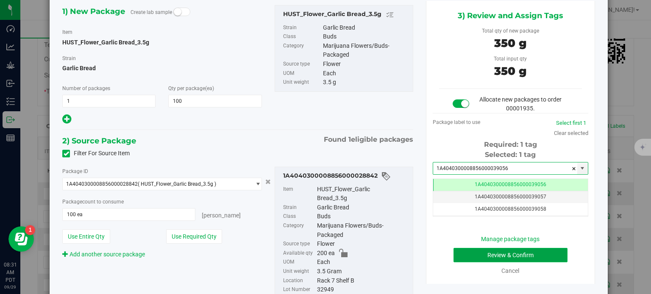
click at [476, 250] on button "Review & Confirm" at bounding box center [510, 255] width 114 height 14
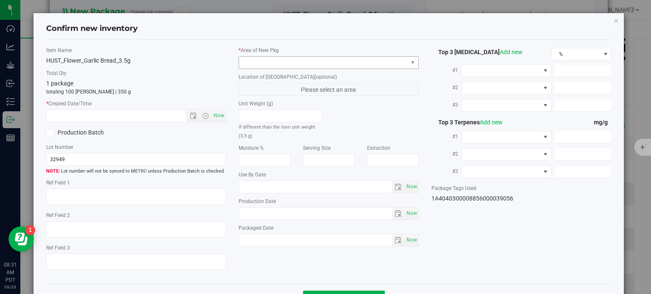
type textarea "37.3932%"
type textarea "Garlic Bread"
type textarea "0.0935%"
type input "413.9607"
type input "18.6095"
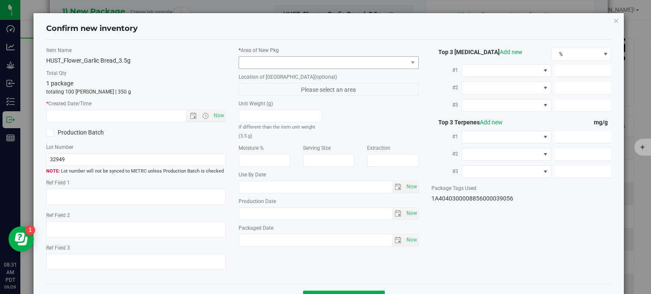
type input "10.8884"
type input "6.6100"
type input "5.6960"
type input "5.5320"
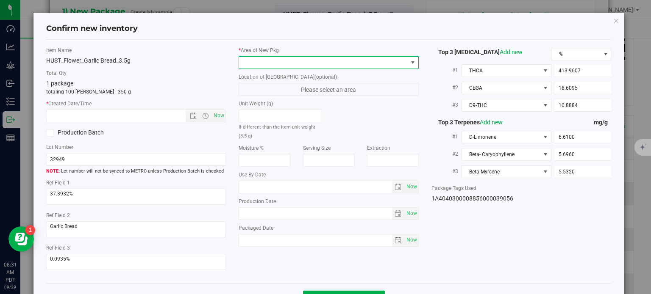
click at [334, 59] on span at bounding box center [323, 63] width 169 height 12
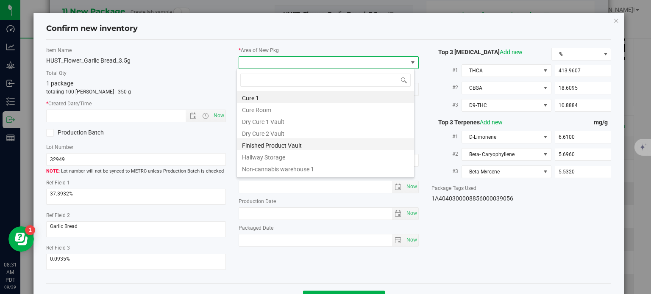
click at [288, 142] on li "Finished Product Vault" at bounding box center [325, 145] width 177 height 12
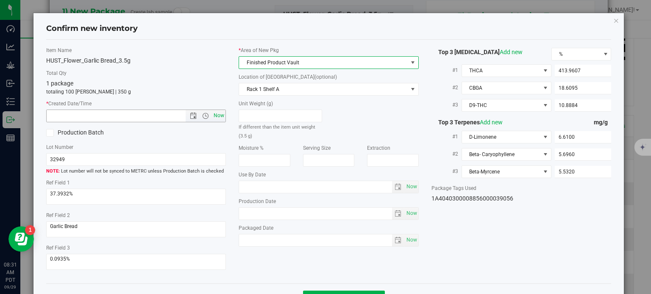
click at [222, 113] on span "Now" at bounding box center [219, 116] width 14 height 12
type input "9/29/2025 8:31 AM"
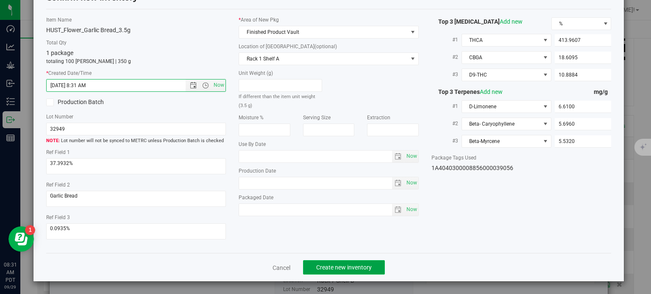
click at [343, 273] on button "Create new inventory" at bounding box center [344, 267] width 82 height 14
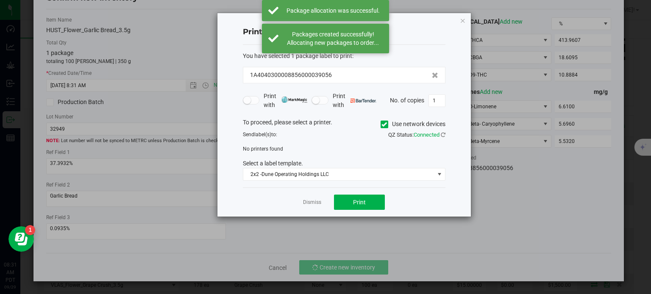
click at [303, 198] on app-cancel-button "Dismiss" at bounding box center [312, 202] width 18 height 9
click at [312, 203] on link "Dismiss" at bounding box center [312, 202] width 18 height 7
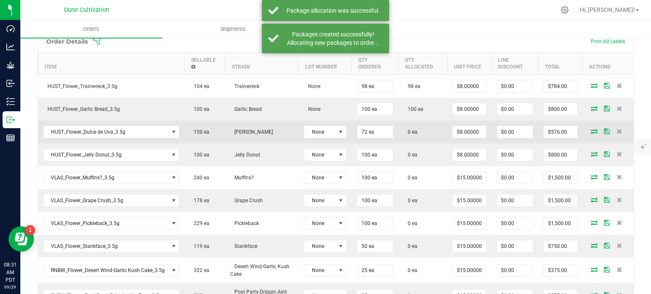
click at [590, 129] on icon at bounding box center [593, 131] width 7 height 5
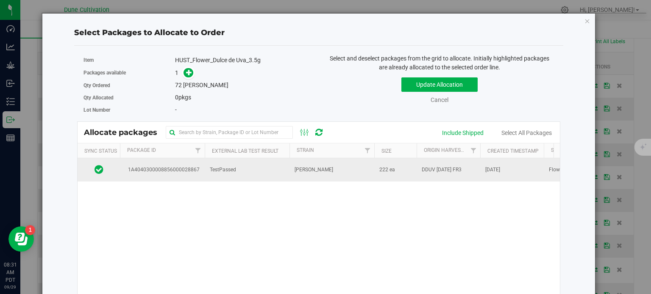
click at [202, 167] on td "1A4040300008856000028867" at bounding box center [162, 169] width 85 height 23
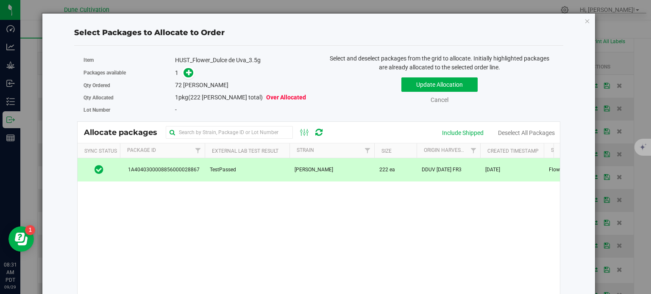
click at [189, 67] on div "Packages available 1" at bounding box center [197, 73] width 229 height 13
click at [188, 79] on div "Qty Ordered 72 eaches" at bounding box center [197, 85] width 229 height 12
click at [188, 74] on icon at bounding box center [189, 72] width 6 height 6
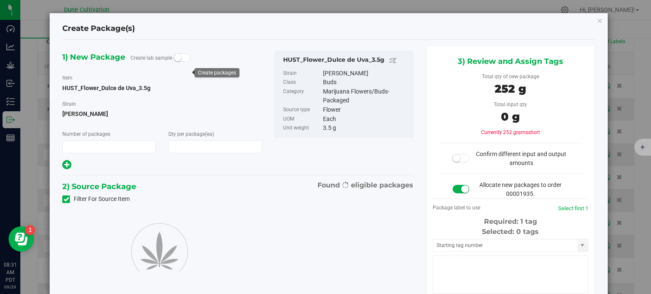
type input "1"
type input "72"
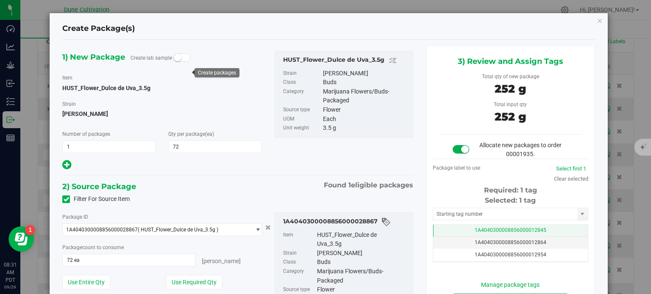
click at [453, 233] on td "1A4040300008856000012845" at bounding box center [510, 231] width 155 height 12
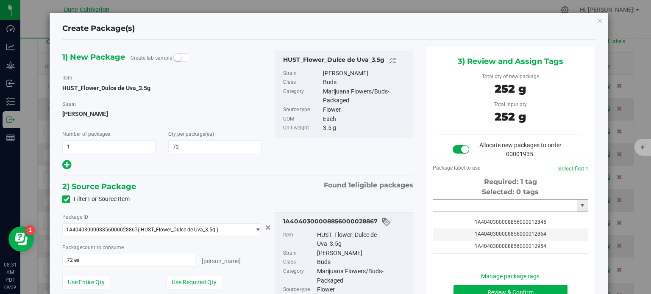
click at [457, 208] on input "text" at bounding box center [505, 206] width 144 height 12
paste input "3905"
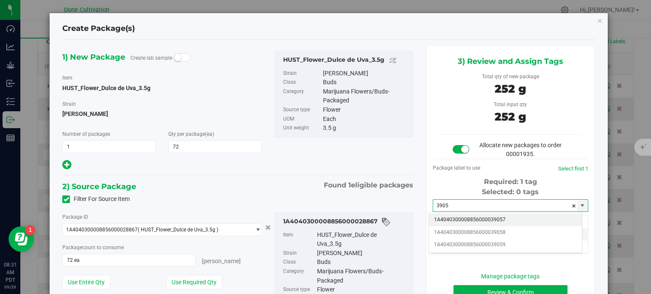
click at [490, 223] on li "1A4040300008856000039057" at bounding box center [505, 220] width 153 height 13
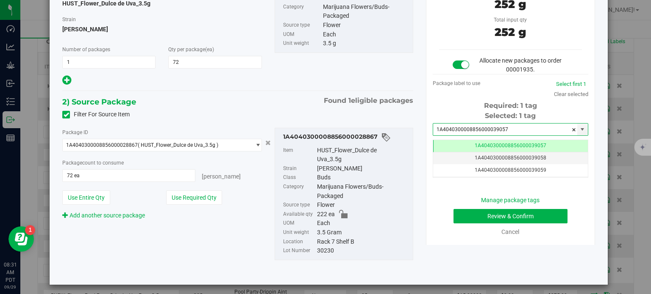
type input "1A4040300008856000039057"
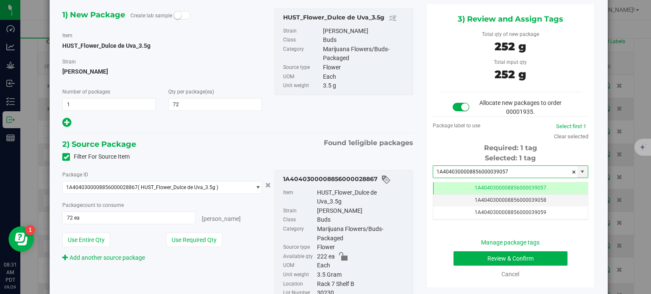
click at [504, 266] on div "Manage package tags Review & Confirm Cancel" at bounding box center [510, 258] width 143 height 41
click at [499, 255] on button "Review & Confirm" at bounding box center [510, 259] width 114 height 14
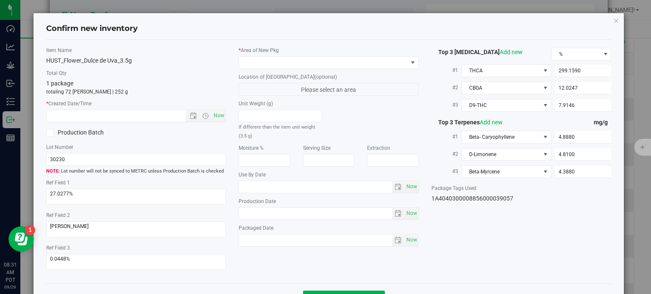
click at [274, 73] on label "Location of New Pkg (optional)" at bounding box center [328, 77] width 180 height 8
click at [274, 67] on span at bounding box center [323, 63] width 169 height 12
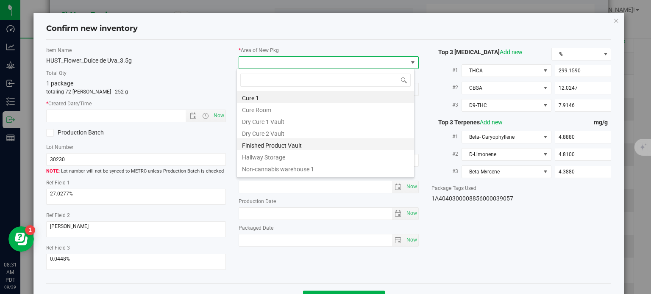
click at [266, 142] on li "Finished Product Vault" at bounding box center [325, 145] width 177 height 12
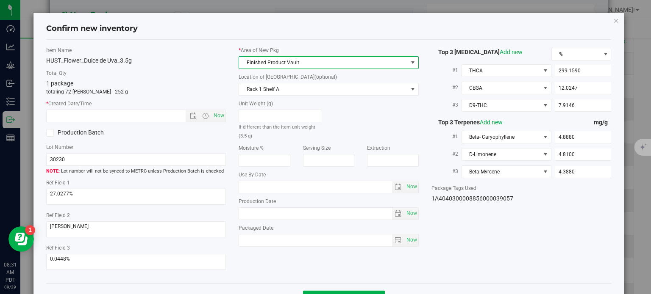
click at [224, 117] on div "Item Name HUST_Flower_Dulce de Uva_3.5g Total Qty 1 package totaling 72 eaches …" at bounding box center [136, 162] width 193 height 231
click at [212, 116] on span "Now" at bounding box center [219, 116] width 14 height 12
type input "9/29/2025 8:31 AM"
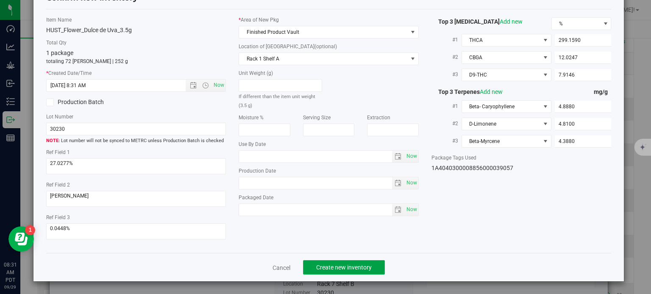
click at [323, 273] on button "Create new inventory" at bounding box center [344, 267] width 82 height 14
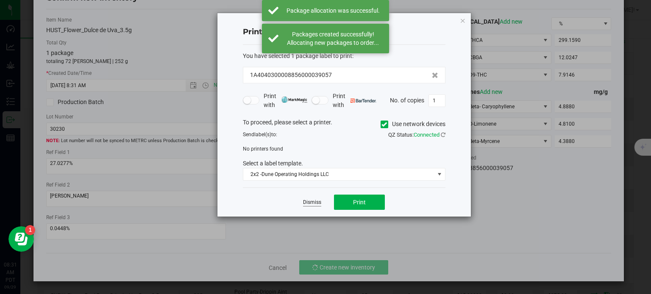
click at [303, 202] on link "Dismiss" at bounding box center [312, 202] width 18 height 7
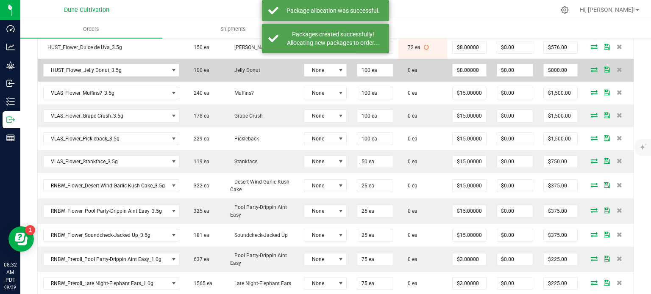
click at [590, 68] on icon at bounding box center [593, 69] width 7 height 5
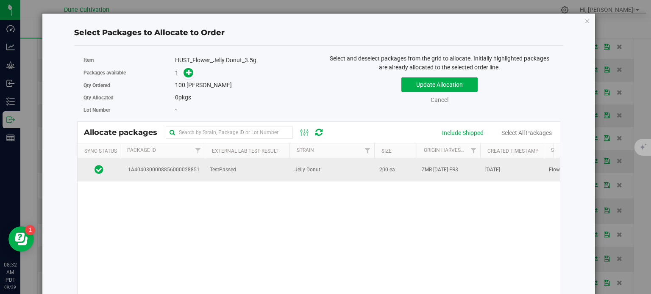
click at [199, 172] on span "1A4040300008856000028851" at bounding box center [162, 170] width 75 height 8
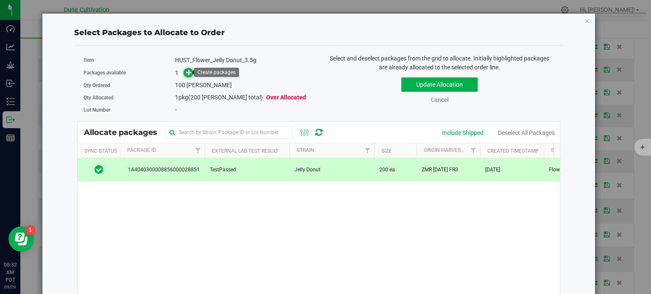
click at [187, 72] on icon at bounding box center [189, 72] width 6 height 6
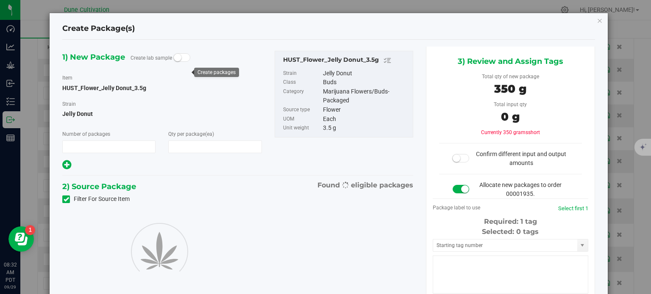
type input "1"
type input "100"
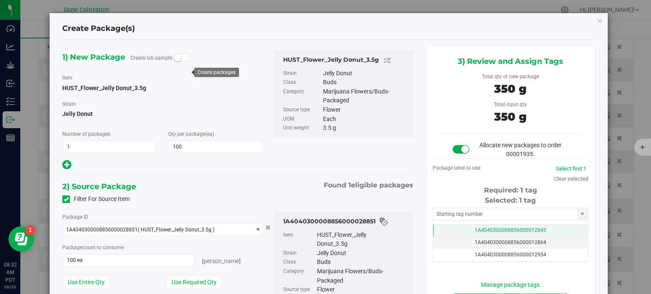
click at [461, 233] on td "1A4040300008856000012845" at bounding box center [510, 231] width 155 height 12
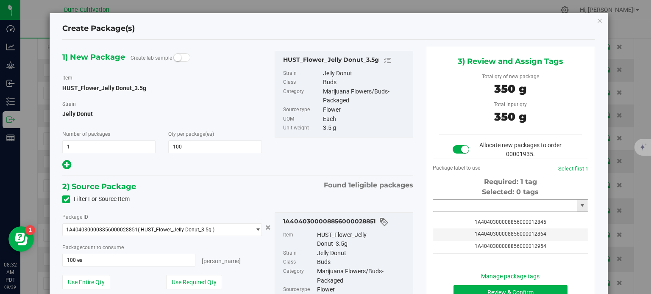
click at [459, 209] on input "text" at bounding box center [505, 206] width 144 height 12
paste input "3905"
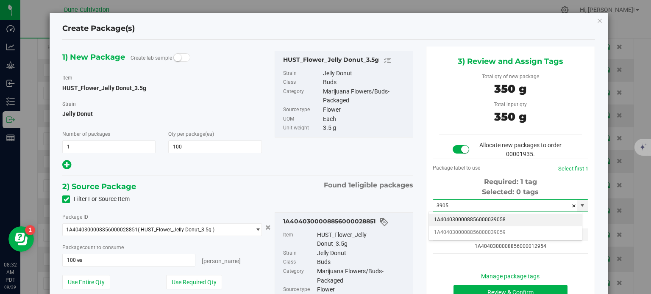
click at [482, 220] on li "1A4040300008856000039058" at bounding box center [505, 220] width 153 height 13
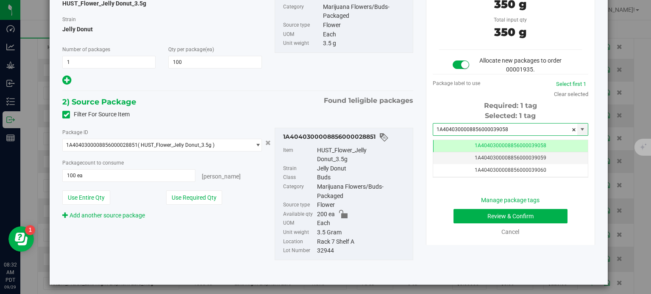
type input "1A4040300008856000039058"
click at [482, 222] on button "Review & Confirm" at bounding box center [510, 216] width 114 height 14
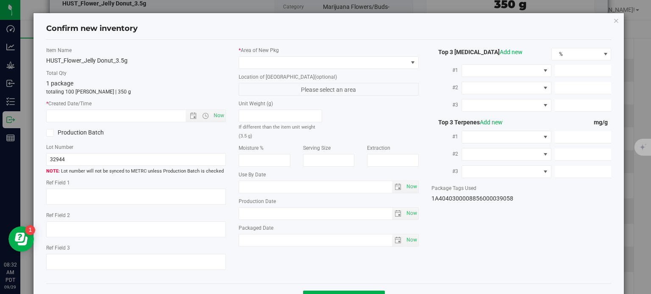
type textarea "35.7480%"
type textarea "Jelly Donut"
type textarea "0.1003%"
type input "399.0209"
type input "32.3278"
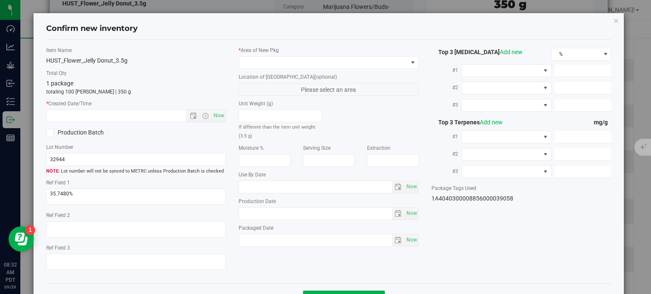
type input "7.5386"
type input "5.3960"
type input "4.2260"
type input "2.3200"
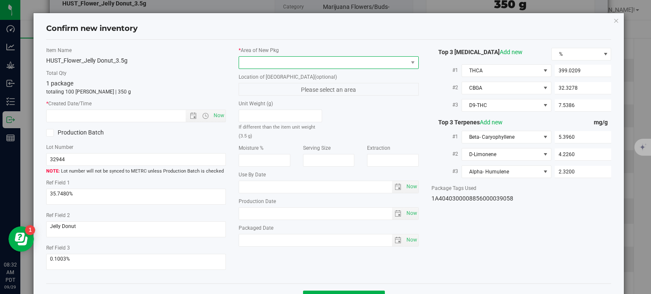
click at [348, 68] on span at bounding box center [328, 62] width 180 height 13
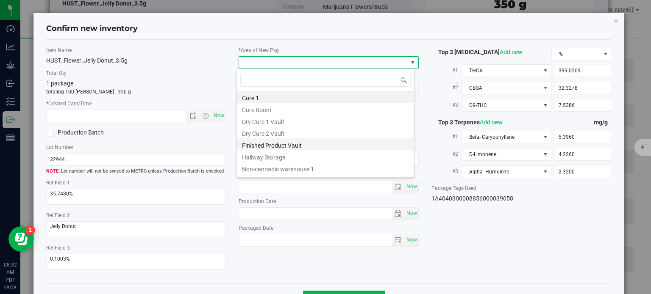
click at [300, 145] on li "Finished Product Vault" at bounding box center [325, 145] width 177 height 12
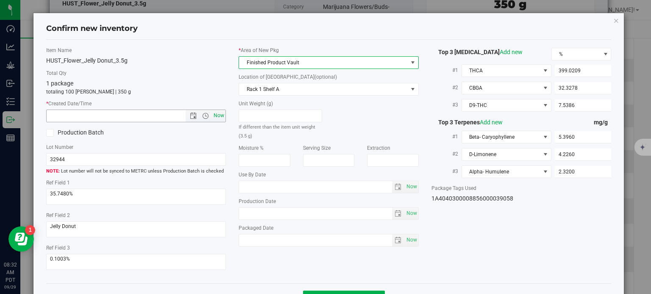
click at [215, 115] on span "Now" at bounding box center [219, 116] width 14 height 12
type input "9/29/2025 8:32 AM"
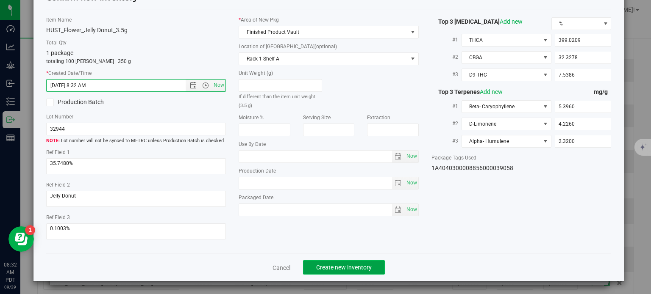
click at [340, 266] on span "Create new inventory" at bounding box center [343, 267] width 55 height 7
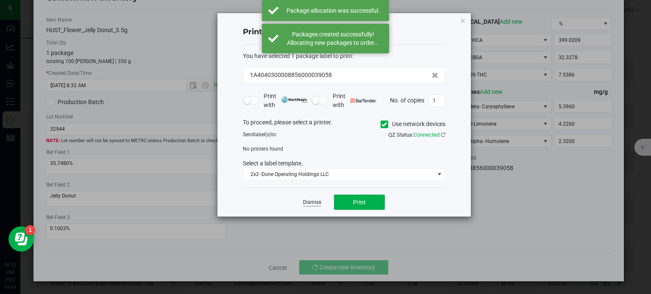
click at [312, 199] on link "Dismiss" at bounding box center [312, 202] width 18 height 7
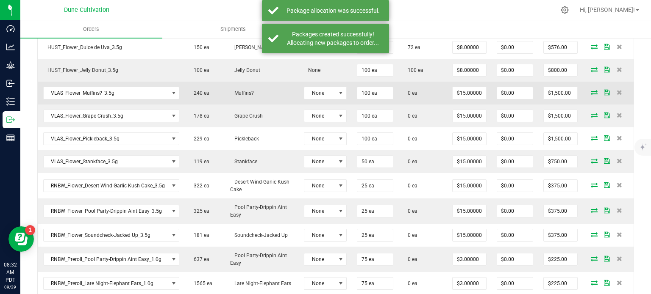
click at [590, 90] on icon at bounding box center [593, 92] width 7 height 5
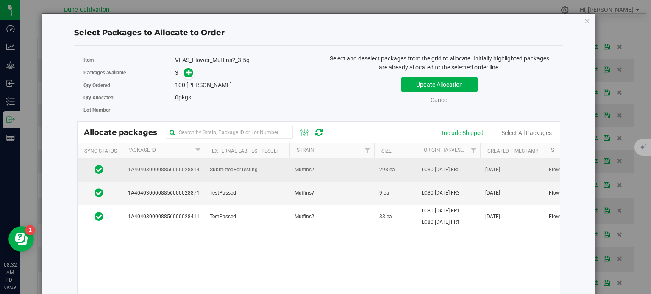
click at [180, 178] on td "1A4040300008856000028814" at bounding box center [162, 169] width 85 height 23
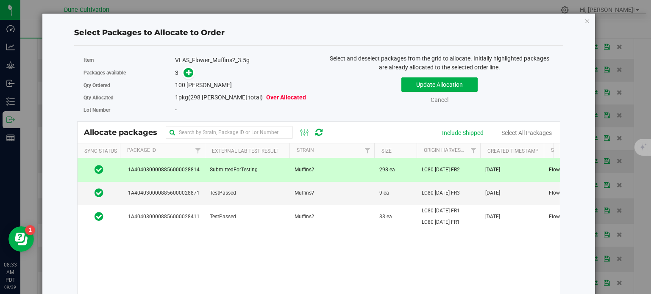
click at [186, 78] on div "Packages available 3" at bounding box center [197, 73] width 229 height 13
click at [183, 74] on span at bounding box center [188, 73] width 10 height 10
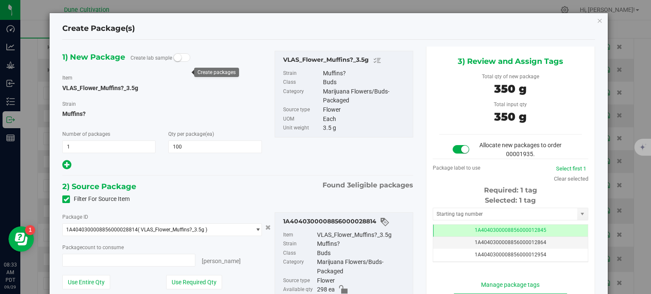
type input "100 ea"
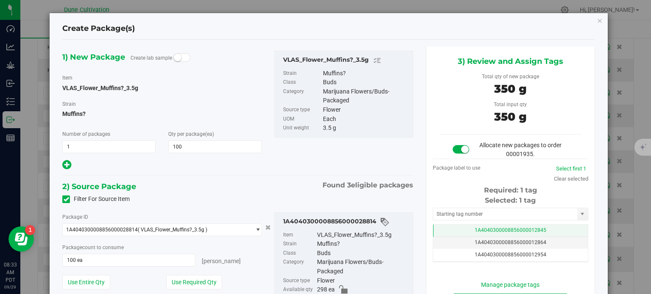
click at [460, 230] on td "1A4040300008856000012845" at bounding box center [510, 231] width 155 height 12
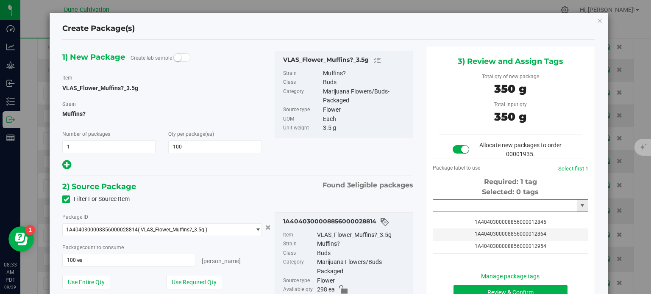
click at [452, 203] on input "text" at bounding box center [505, 206] width 144 height 12
paste input "3905"
click at [463, 219] on li "1A4040300008856000039059" at bounding box center [505, 220] width 153 height 13
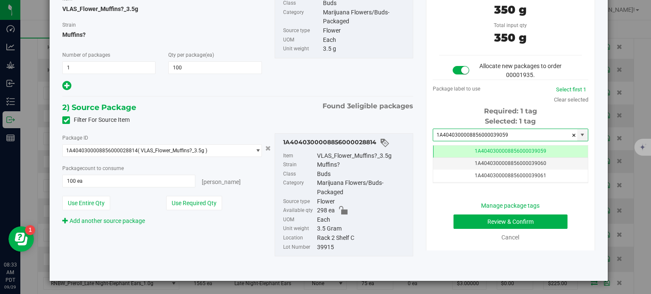
type input "1A4040300008856000039059"
click at [460, 227] on button "Review & Confirm" at bounding box center [510, 222] width 114 height 14
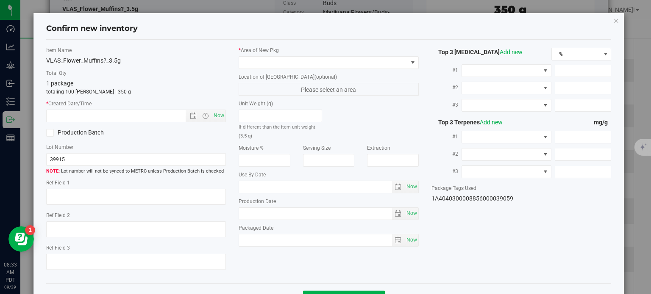
click at [301, 55] on div "* Area of New Pkg" at bounding box center [328, 58] width 180 height 22
click at [299, 57] on span at bounding box center [323, 63] width 169 height 12
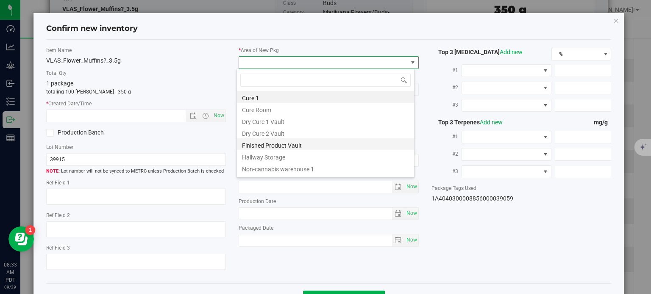
click at [275, 142] on li "Finished Product Vault" at bounding box center [325, 145] width 177 height 12
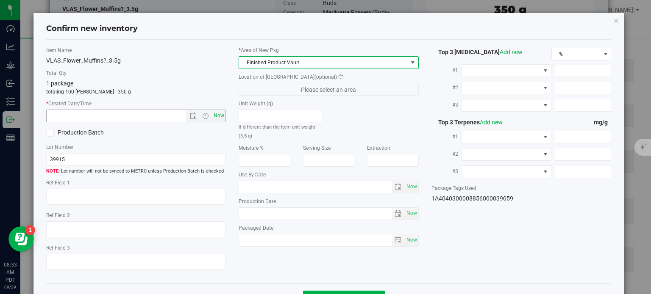
click at [219, 115] on span "Now" at bounding box center [219, 116] width 14 height 12
type input "9/29/2025 8:33 AM"
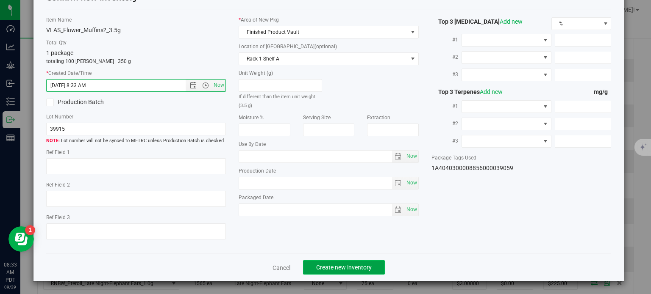
click at [351, 260] on button "Create new inventory" at bounding box center [344, 267] width 82 height 14
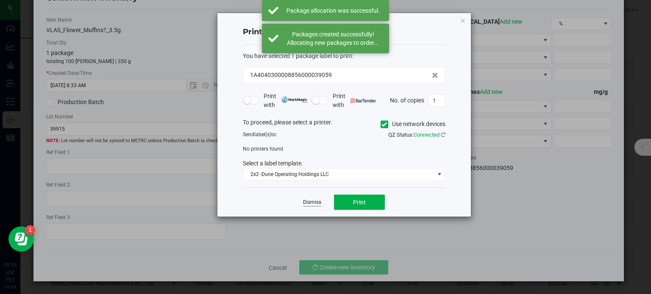
click at [311, 205] on link "Dismiss" at bounding box center [312, 202] width 18 height 7
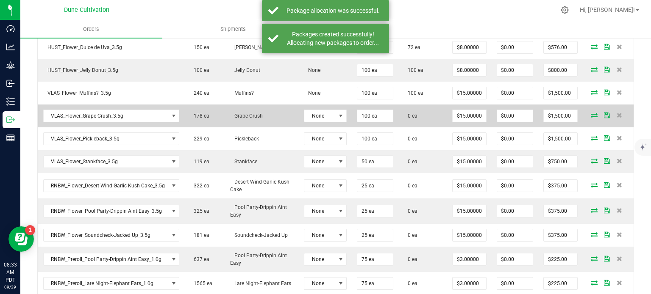
click at [590, 113] on icon at bounding box center [593, 115] width 7 height 5
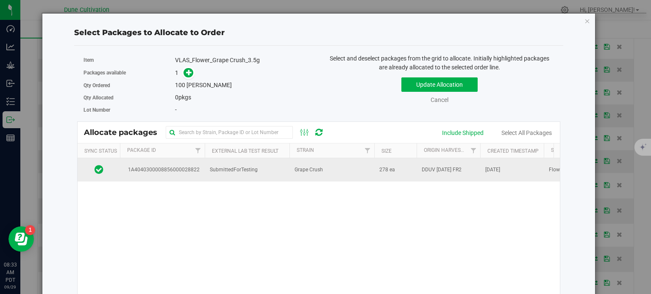
click at [178, 164] on td "1A4040300008856000028822" at bounding box center [162, 169] width 85 height 23
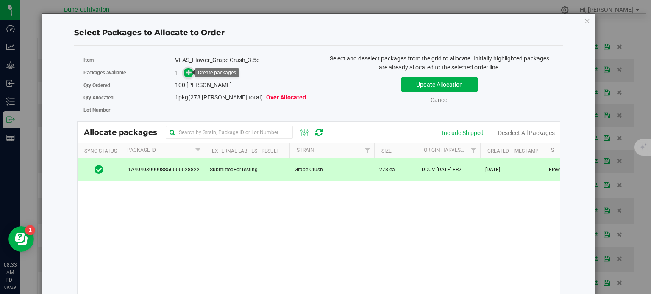
click at [188, 74] on icon at bounding box center [189, 72] width 6 height 6
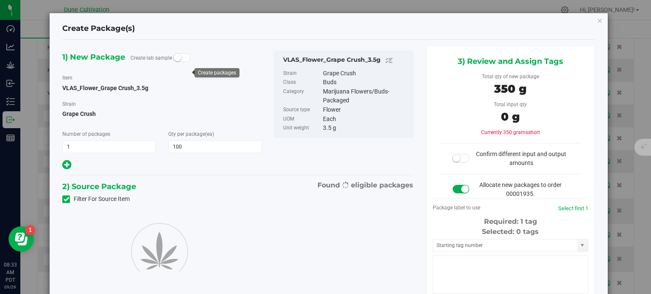
type input "100"
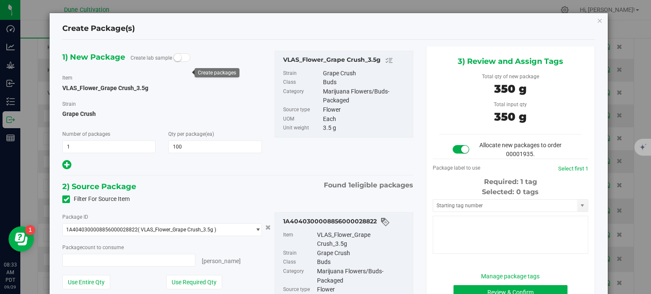
type input "100 ea"
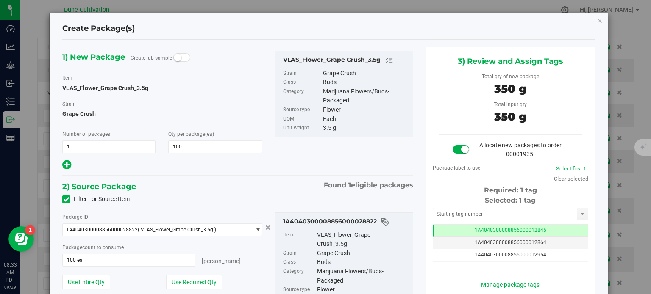
click at [453, 223] on div "Selected: 1 tag Tag 1A4040300008856000012845 1A4040300008856000012864 1A4040300…" at bounding box center [509, 229] width 155 height 67
click at [454, 228] on td "1A4040300008856000012845" at bounding box center [510, 231] width 155 height 12
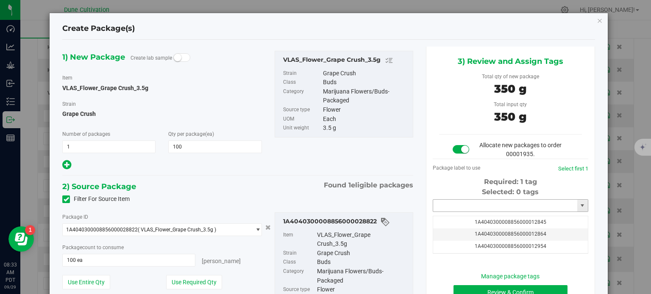
click at [457, 207] on input "text" at bounding box center [505, 206] width 144 height 12
paste input "3905"
click at [456, 223] on li "1A4040300008856000039060" at bounding box center [505, 220] width 153 height 13
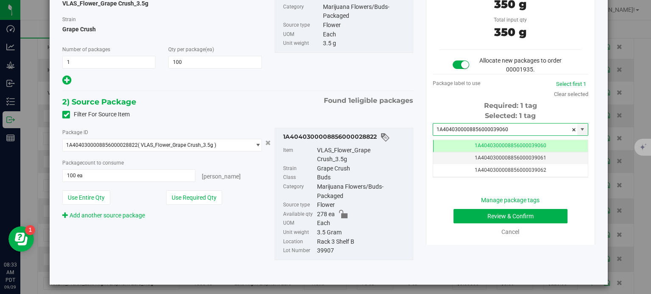
type input "1A4040300008856000039060"
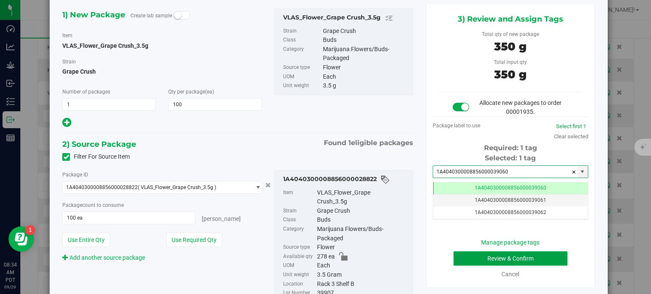
click at [491, 263] on button "Review & Confirm" at bounding box center [510, 259] width 114 height 14
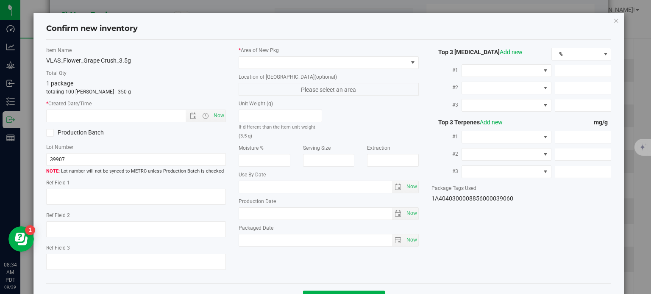
click at [271, 69] on div "* Area of New Pkg Location of New Pkg (optional) Please select an area Unit Wei…" at bounding box center [328, 149] width 193 height 205
click at [276, 65] on span at bounding box center [323, 63] width 169 height 12
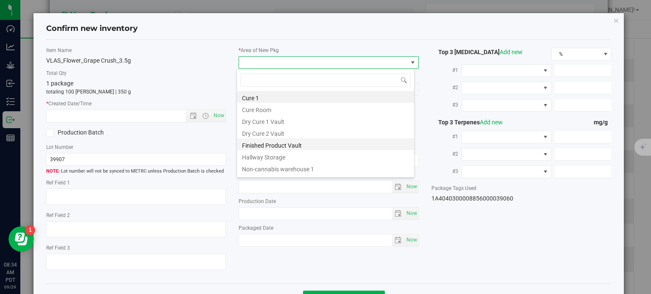
click at [273, 144] on li "Finished Product Vault" at bounding box center [325, 145] width 177 height 12
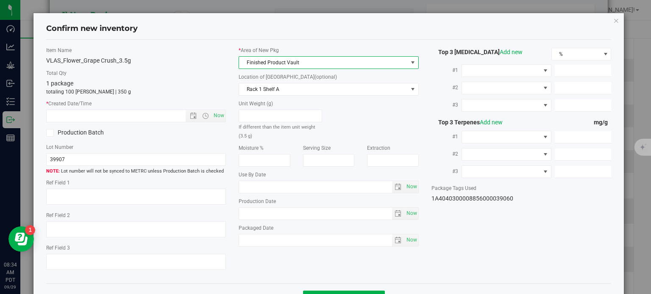
click at [215, 108] on div "* Created Date/Time Now" at bounding box center [136, 111] width 180 height 22
click at [216, 116] on span "Now" at bounding box center [219, 116] width 14 height 12
type input "9/29/2025 8:34 AM"
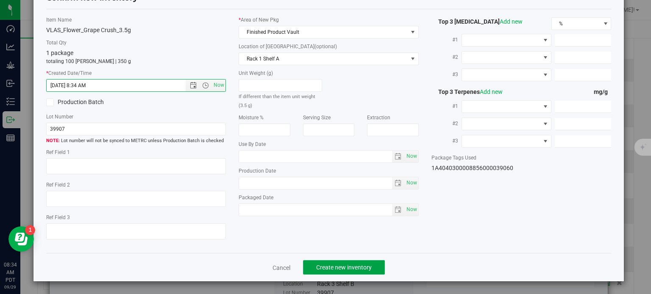
click at [341, 268] on span "Create new inventory" at bounding box center [343, 267] width 55 height 7
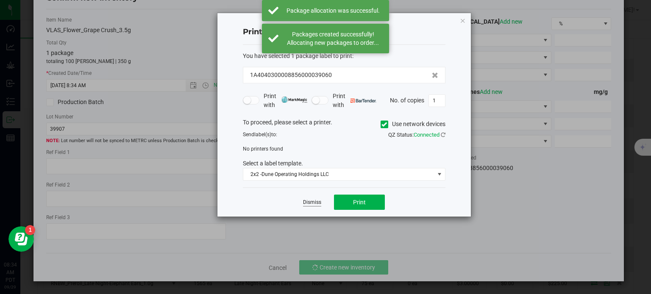
click at [308, 205] on link "Dismiss" at bounding box center [312, 202] width 18 height 7
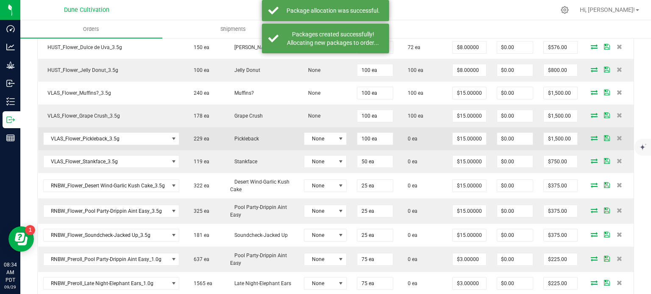
click at [590, 136] on icon at bounding box center [593, 138] width 7 height 5
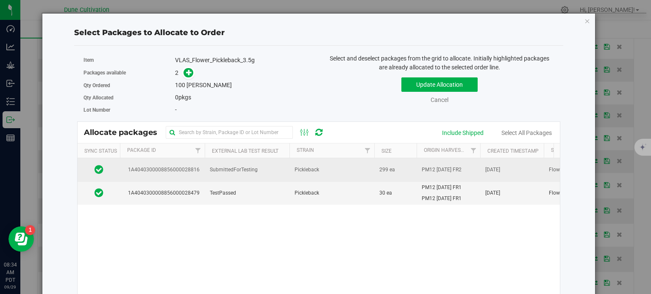
click at [211, 177] on td "SubmittedForTesting" at bounding box center [247, 169] width 85 height 23
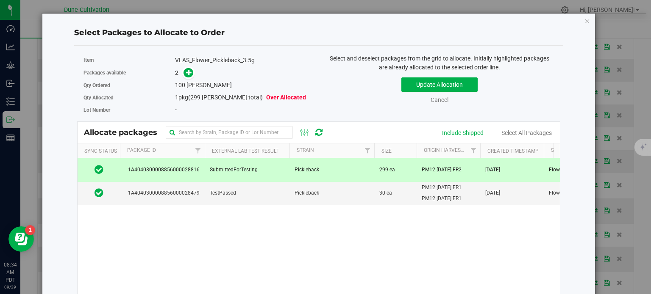
click at [192, 68] on span at bounding box center [187, 73] width 14 height 10
click at [189, 72] on icon at bounding box center [189, 72] width 6 height 6
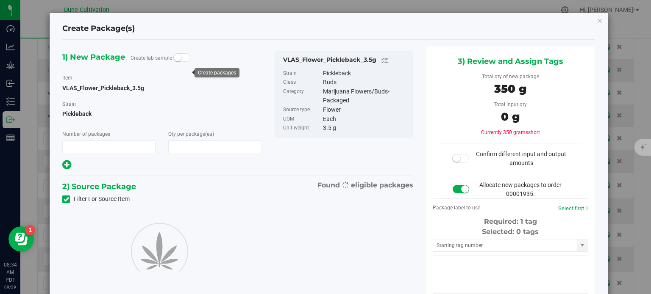
type input "1"
type input "100"
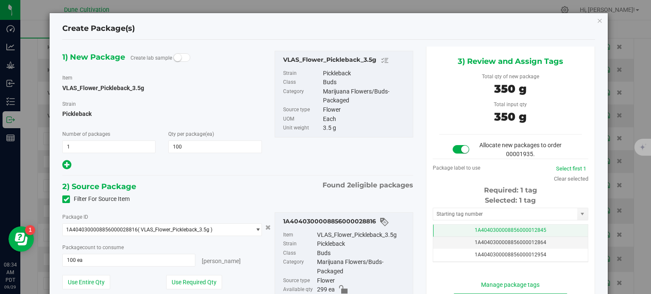
click at [439, 225] on td "1A4040300008856000012845" at bounding box center [510, 231] width 155 height 12
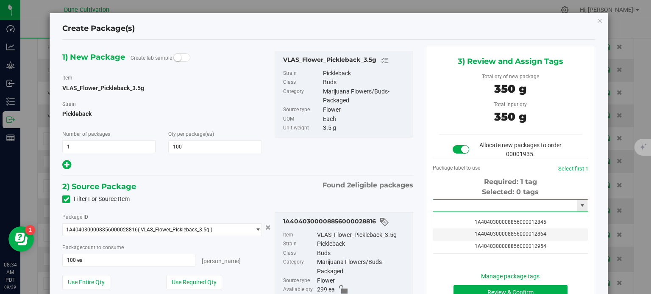
click at [446, 207] on input "text" at bounding box center [505, 206] width 144 height 12
paste input "3906"
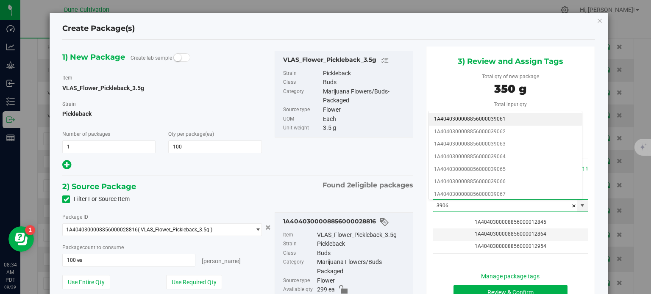
click at [493, 118] on li "1A4040300008856000039061" at bounding box center [505, 119] width 153 height 13
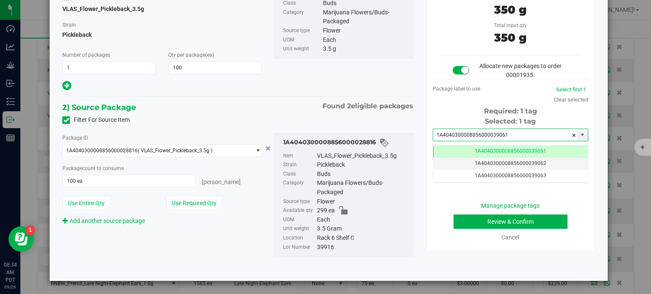
type input "1A4040300008856000039061"
click at [463, 215] on button "Review & Confirm" at bounding box center [510, 222] width 114 height 14
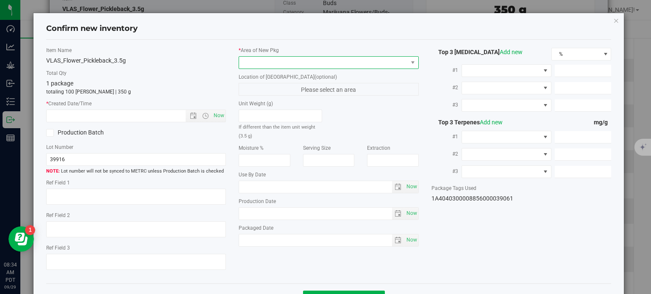
click at [291, 57] on span at bounding box center [323, 63] width 169 height 12
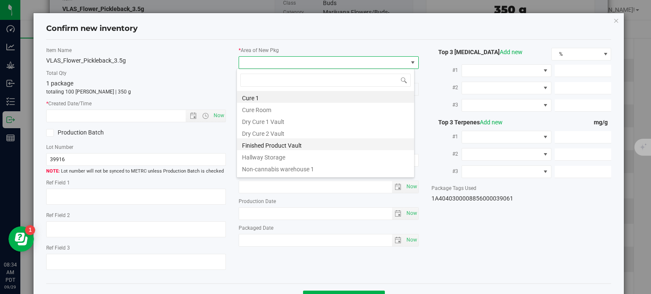
click at [278, 147] on li "Finished Product Vault" at bounding box center [325, 145] width 177 height 12
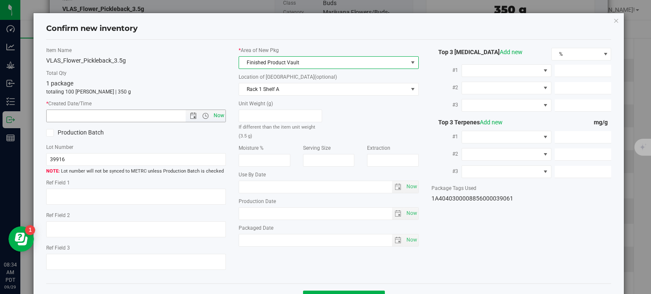
click at [212, 114] on span "Now" at bounding box center [219, 116] width 14 height 12
type input "9/29/2025 8:34 AM"
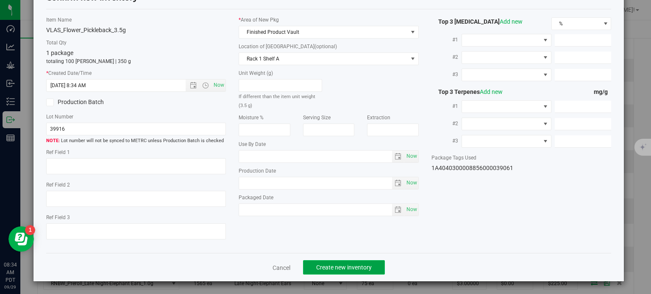
click at [329, 272] on button "Create new inventory" at bounding box center [344, 267] width 82 height 14
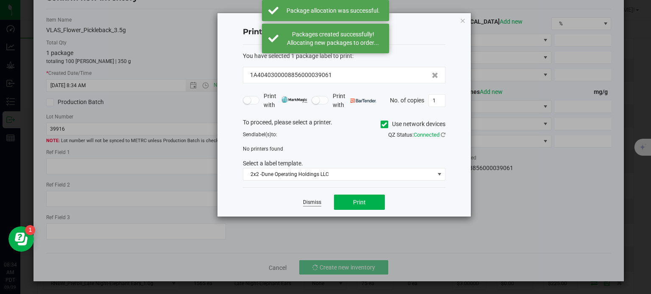
click at [308, 206] on link "Dismiss" at bounding box center [312, 202] width 18 height 7
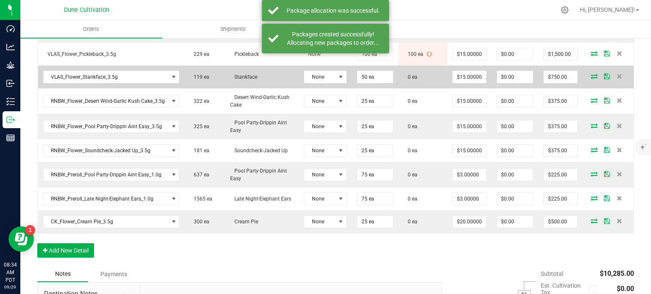
click at [590, 75] on icon at bounding box center [593, 76] width 7 height 5
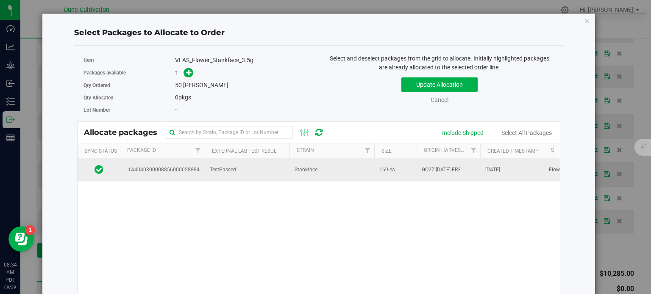
click at [175, 164] on td "1A4040300008856000028884" at bounding box center [162, 169] width 85 height 23
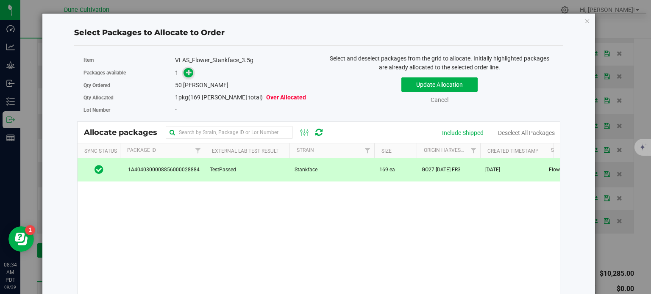
click at [188, 75] on icon at bounding box center [189, 72] width 6 height 6
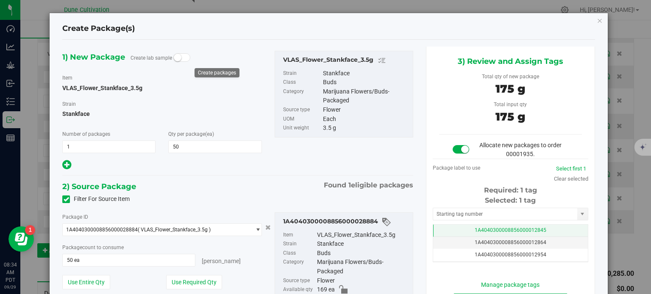
click at [452, 230] on td "1A4040300008856000012845" at bounding box center [510, 231] width 155 height 12
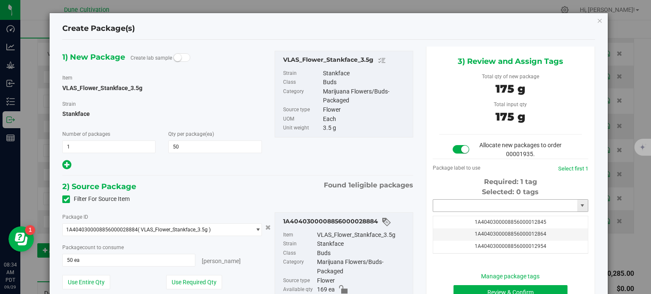
click at [451, 204] on input "text" at bounding box center [505, 206] width 144 height 12
paste input "3906"
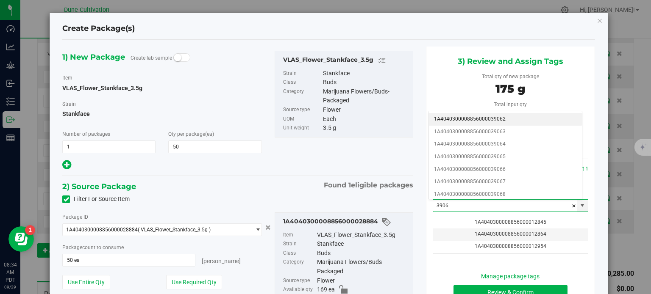
click at [511, 115] on li "1A4040300008856000039062" at bounding box center [505, 119] width 153 height 13
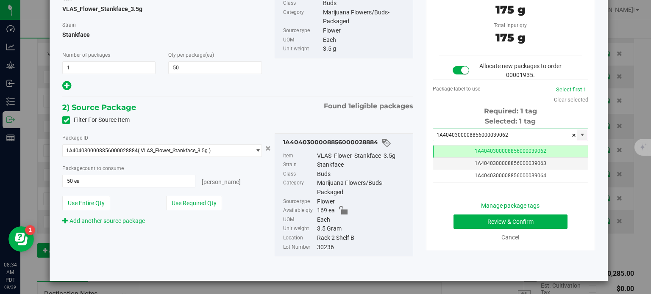
type input "1A4040300008856000039062"
click at [469, 222] on button "Review & Confirm" at bounding box center [510, 222] width 114 height 14
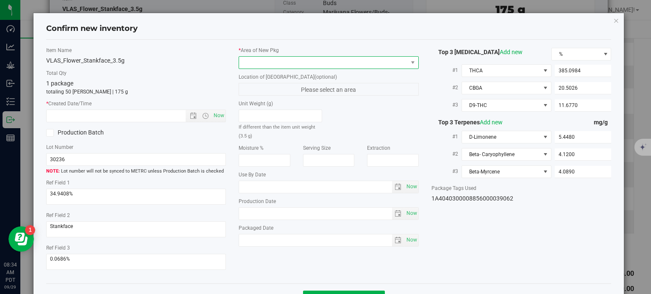
click at [305, 67] on span at bounding box center [323, 63] width 169 height 12
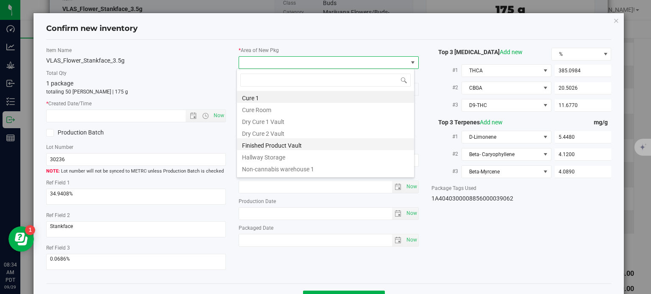
click at [292, 141] on li "Finished Product Vault" at bounding box center [325, 145] width 177 height 12
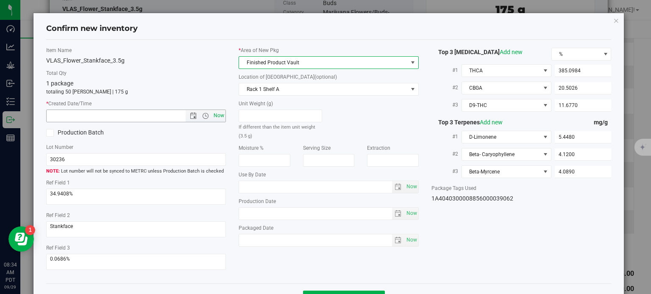
click at [222, 117] on span "Now" at bounding box center [219, 116] width 14 height 12
type input "9/29/2025 8:34 AM"
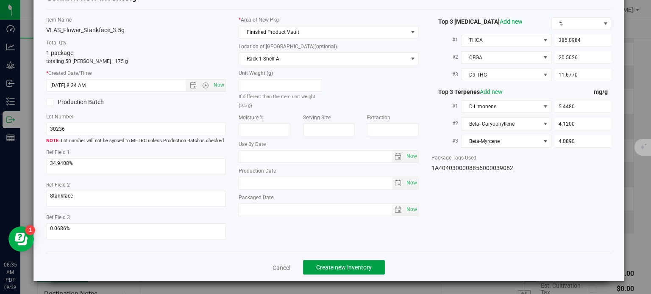
click at [346, 263] on button "Create new inventory" at bounding box center [344, 267] width 82 height 14
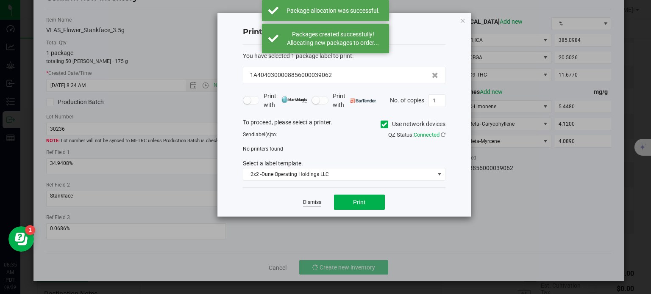
click at [309, 202] on link "Dismiss" at bounding box center [312, 202] width 18 height 7
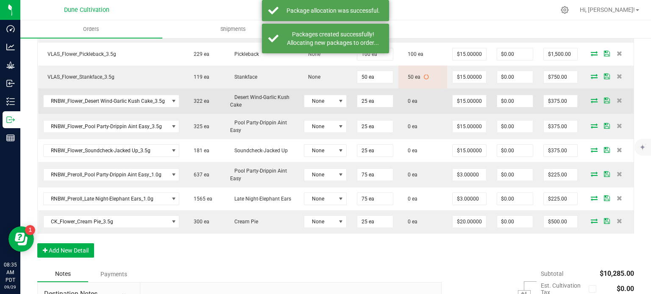
click at [590, 99] on icon at bounding box center [593, 100] width 7 height 5
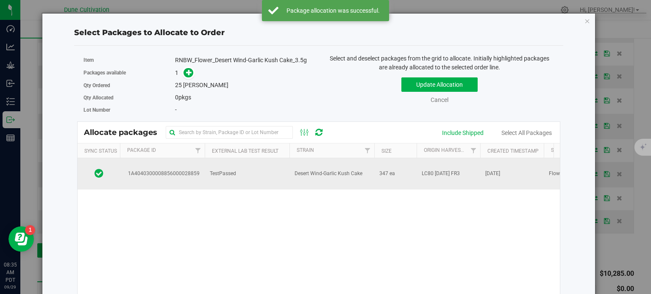
click at [199, 177] on td "1A4040300008856000028859" at bounding box center [162, 173] width 85 height 31
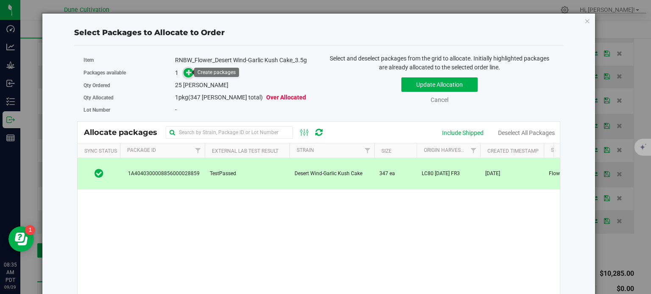
click at [181, 72] on span at bounding box center [187, 73] width 14 height 10
click at [188, 71] on icon at bounding box center [189, 72] width 6 height 6
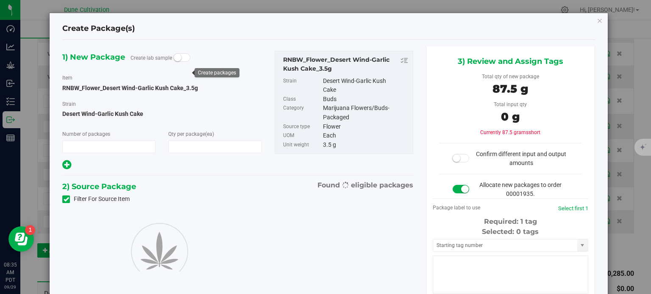
type input "1"
type input "25"
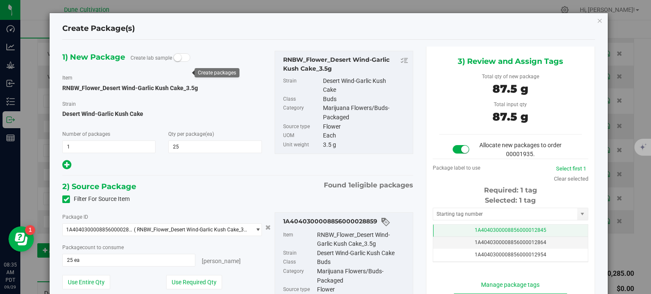
click at [450, 234] on td "1A4040300008856000012845" at bounding box center [510, 231] width 155 height 12
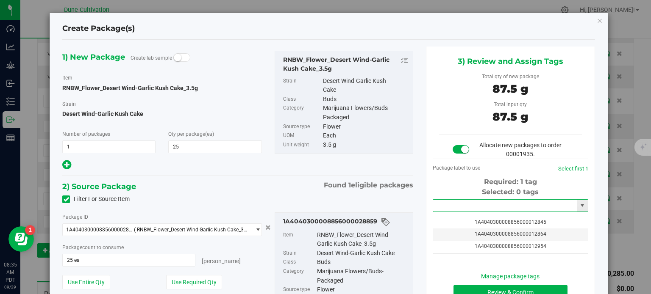
click at [449, 209] on input "text" at bounding box center [505, 206] width 144 height 12
paste input "3906"
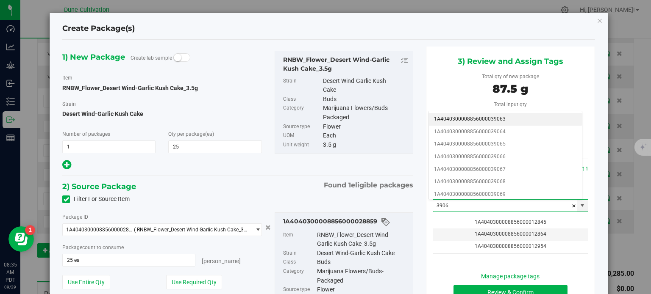
click at [463, 122] on li "1A4040300008856000039063" at bounding box center [505, 119] width 153 height 13
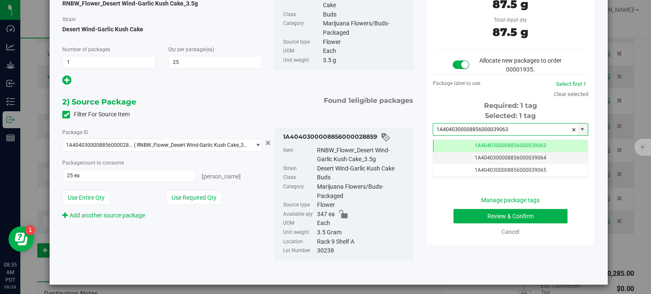
type input "1A4040300008856000039063"
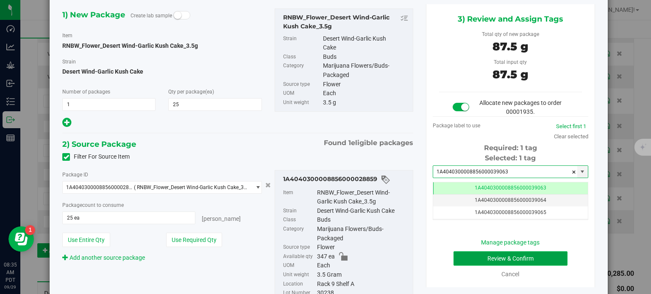
click at [484, 260] on button "Review & Confirm" at bounding box center [510, 259] width 114 height 14
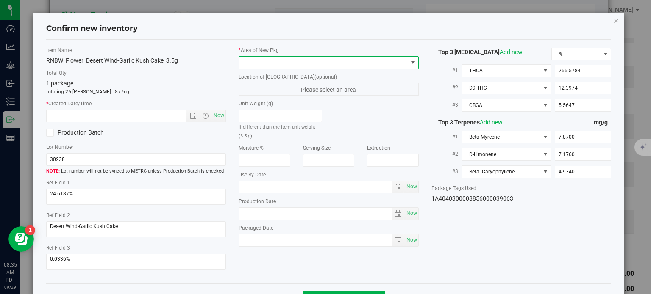
click at [333, 64] on span at bounding box center [323, 63] width 169 height 12
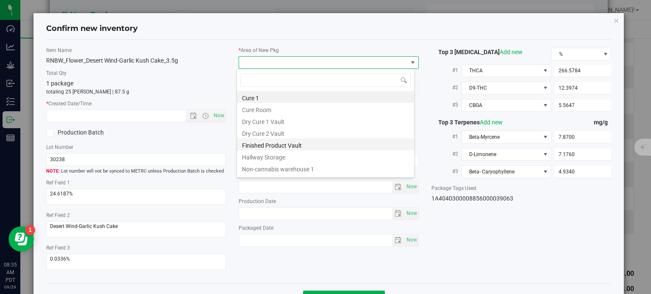
click at [313, 144] on li "Finished Product Vault" at bounding box center [325, 145] width 177 height 12
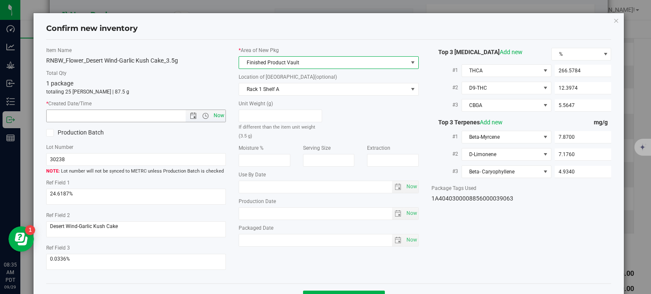
click at [219, 115] on span "Now" at bounding box center [219, 116] width 14 height 12
type input "9/29/2025 8:35 AM"
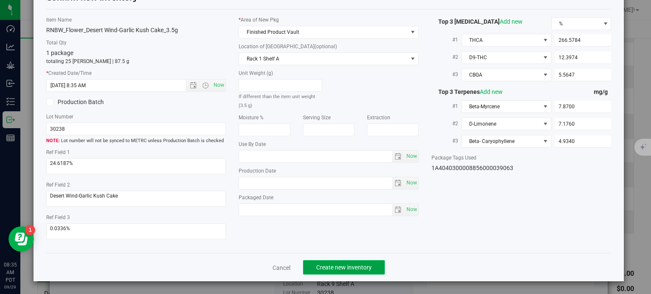
click at [350, 265] on span "Create new inventory" at bounding box center [343, 267] width 55 height 7
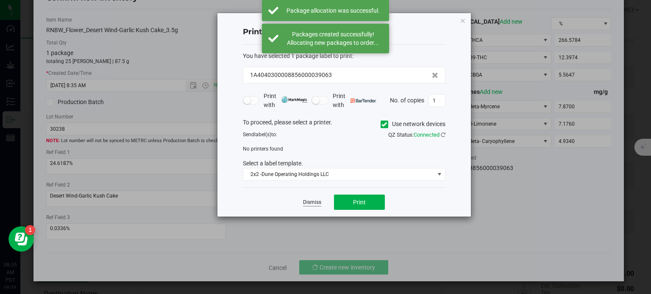
click at [313, 203] on link "Dismiss" at bounding box center [312, 202] width 18 height 7
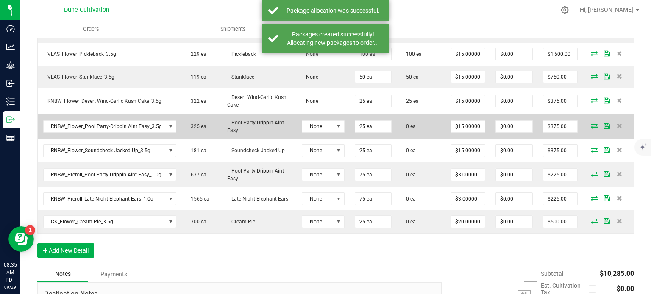
click at [590, 125] on icon at bounding box center [593, 125] width 7 height 5
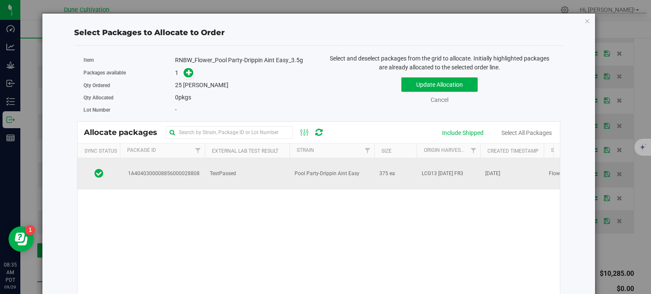
click at [180, 174] on span "1A4040300008856000028808" at bounding box center [162, 174] width 75 height 8
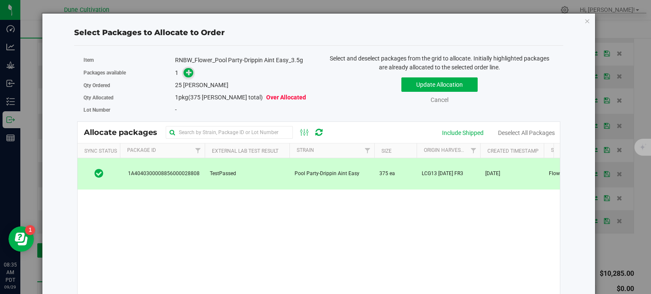
click at [186, 75] on icon at bounding box center [189, 72] width 6 height 6
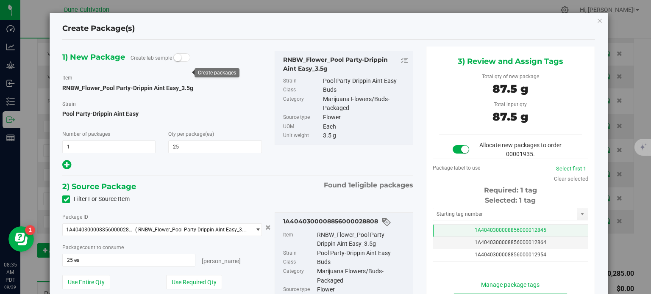
click at [454, 232] on td "1A4040300008856000012845" at bounding box center [510, 231] width 155 height 12
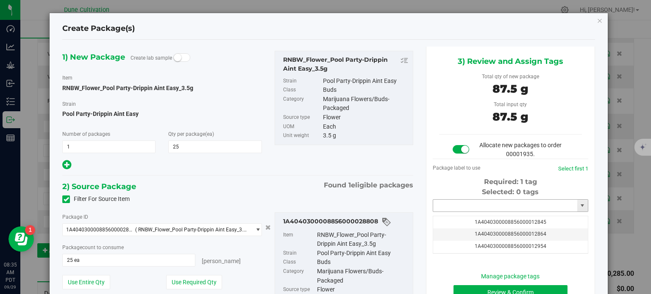
click at [454, 204] on input "text" at bounding box center [505, 206] width 144 height 12
paste input "3906"
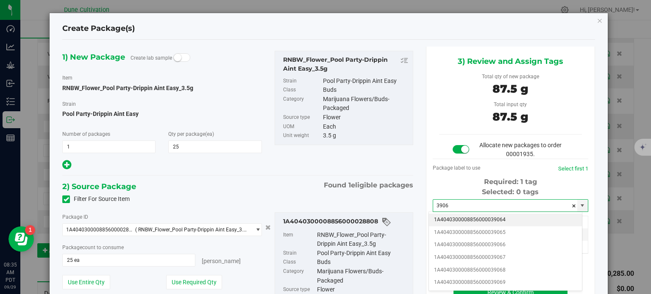
click at [476, 218] on li "1A4040300008856000039064" at bounding box center [505, 220] width 153 height 13
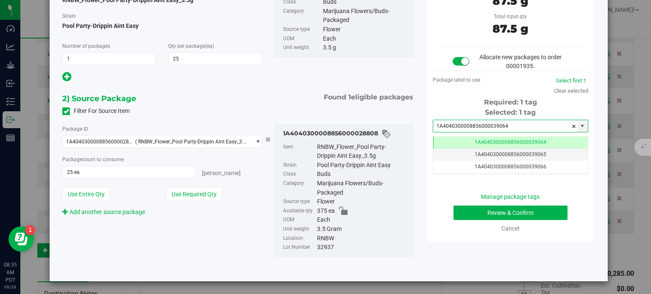
type input "1A4040300008856000039064"
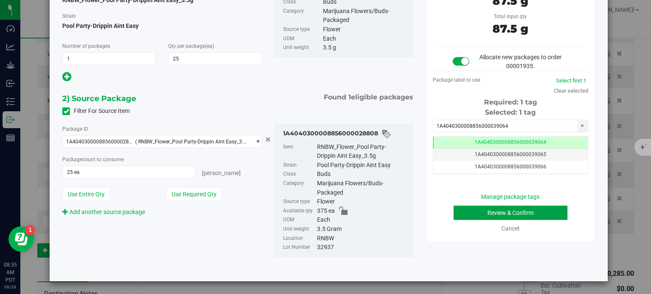
click at [475, 212] on button "Review & Confirm" at bounding box center [510, 213] width 114 height 14
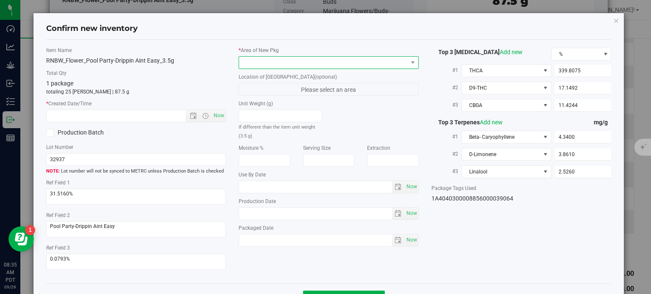
click at [355, 66] on span at bounding box center [323, 63] width 169 height 12
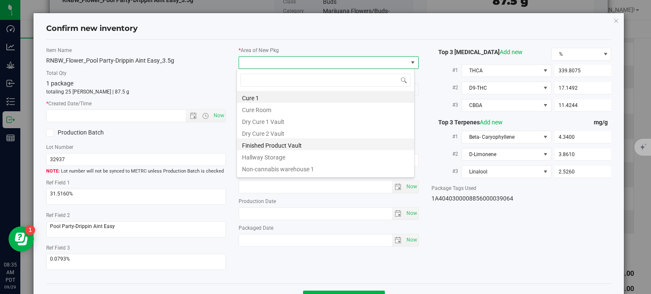
click at [311, 149] on li "Finished Product Vault" at bounding box center [325, 145] width 177 height 12
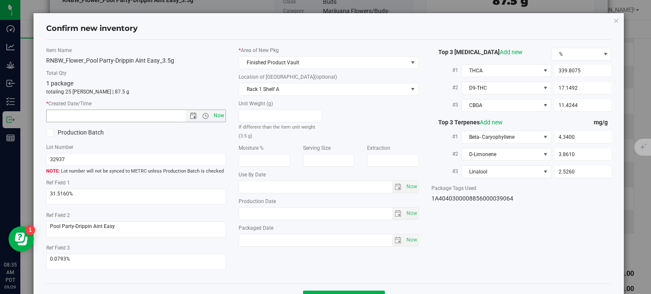
click at [216, 117] on span "Now" at bounding box center [219, 116] width 14 height 12
type input "9/29/2025 8:35 AM"
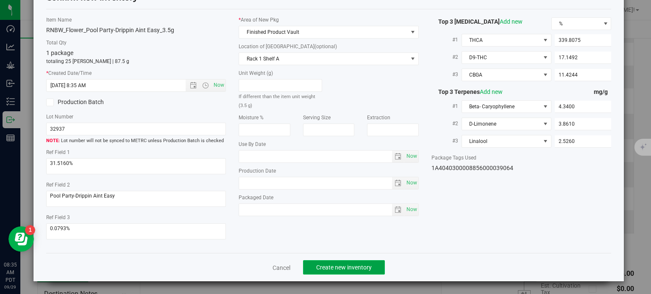
click at [337, 272] on button "Create new inventory" at bounding box center [344, 267] width 82 height 14
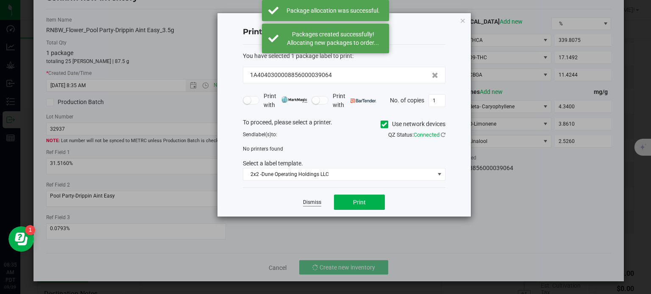
click at [311, 203] on link "Dismiss" at bounding box center [312, 202] width 18 height 7
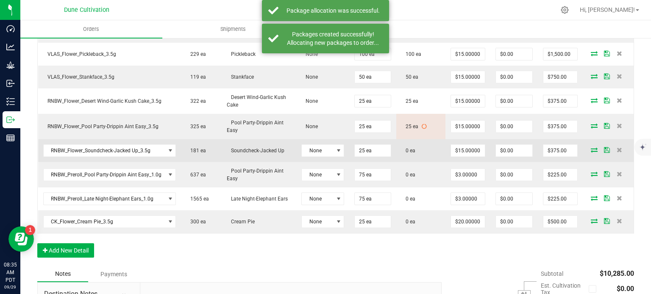
click at [590, 147] on icon at bounding box center [593, 149] width 7 height 5
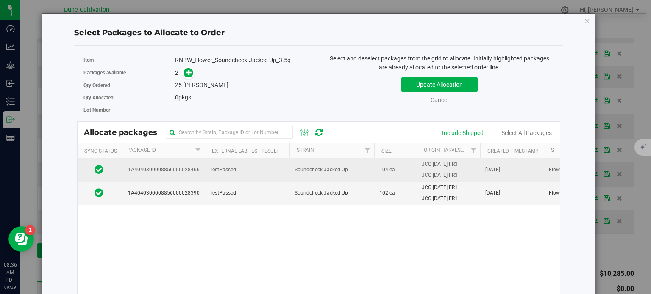
click at [194, 169] on span "1A4040300008856000028466" at bounding box center [162, 170] width 75 height 8
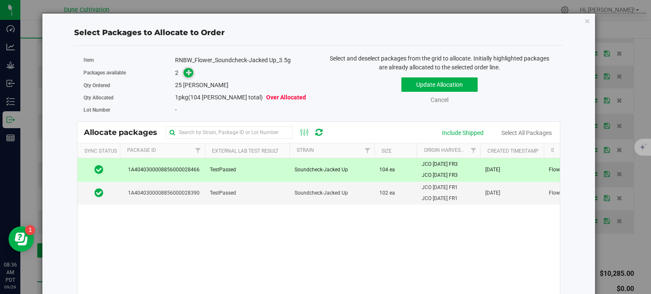
click at [187, 70] on icon at bounding box center [189, 72] width 6 height 6
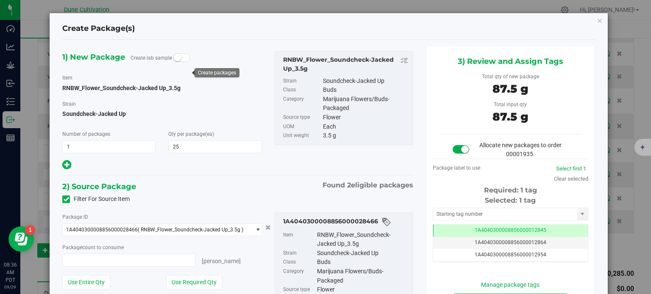
type input "25 ea"
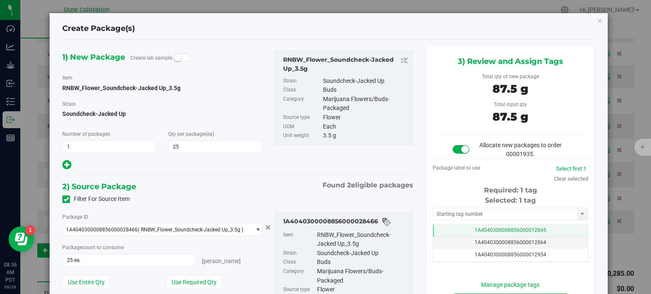
click at [449, 227] on td "1A4040300008856000012845" at bounding box center [510, 231] width 155 height 12
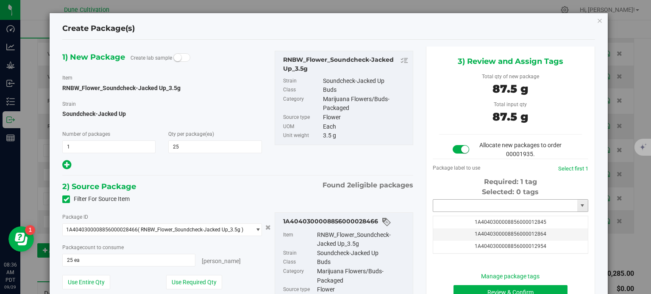
click at [443, 208] on input "text" at bounding box center [505, 206] width 144 height 12
paste input "3906"
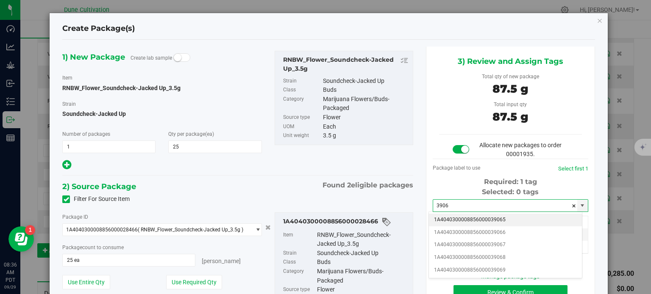
click at [465, 219] on li "1A4040300008856000039065" at bounding box center [505, 220] width 153 height 13
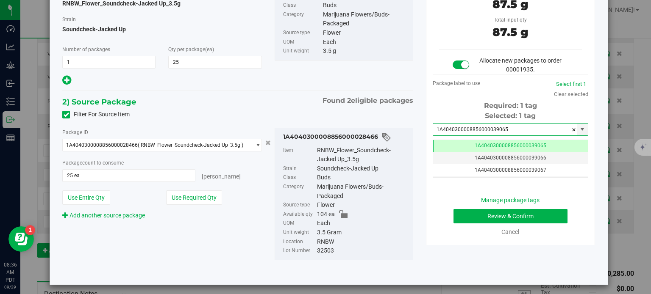
type input "1A4040300008856000039065"
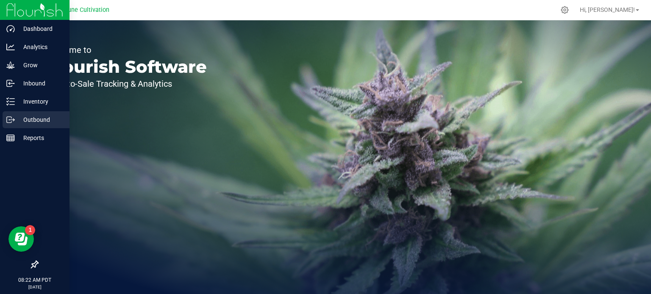
click at [15, 118] on p "Outbound" at bounding box center [40, 120] width 51 height 10
click at [32, 103] on p "Inventory" at bounding box center [40, 102] width 51 height 10
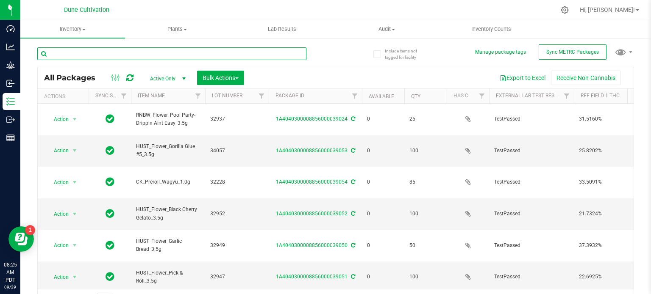
click at [111, 57] on input "text" at bounding box center [171, 53] width 269 height 13
paste input "28818"
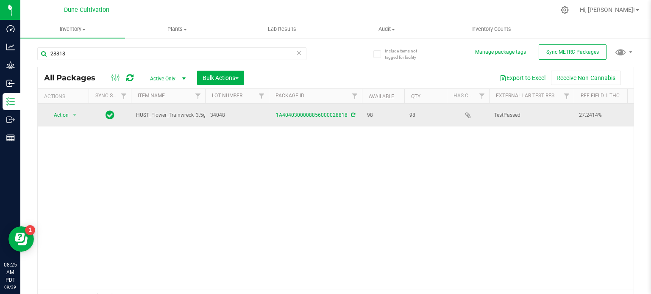
click at [170, 114] on span "HUST_Flower_Trainwreck_3.5g" at bounding box center [171, 115] width 70 height 8
copy tr "HUST_Flower_Trainwreck_3.5g"
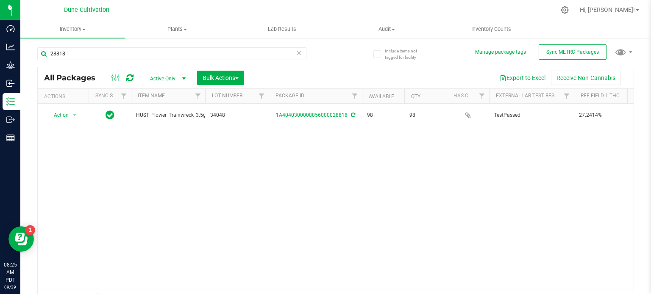
click at [78, 47] on div "28818" at bounding box center [186, 53] width 298 height 27
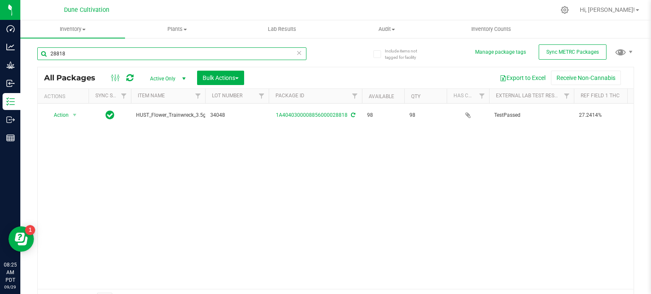
click at [77, 52] on input "28818" at bounding box center [171, 53] width 269 height 13
paste input "42"
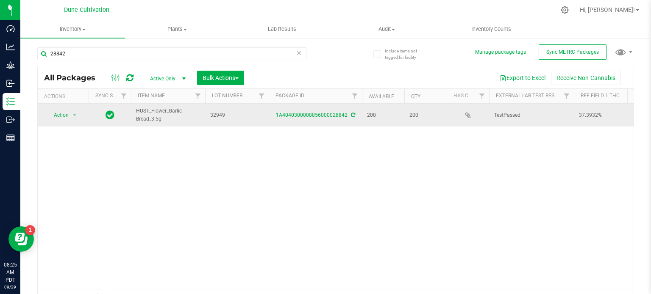
click at [158, 114] on span "HUST_Flower_Garlic Bread_3.5g" at bounding box center [168, 115] width 64 height 16
copy tr "HUST_Flower_Garlic Bread_3.5g"
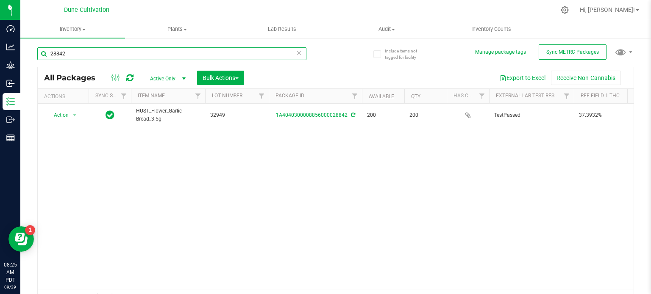
click at [104, 55] on input "28842" at bounding box center [171, 53] width 269 height 13
paste input "67"
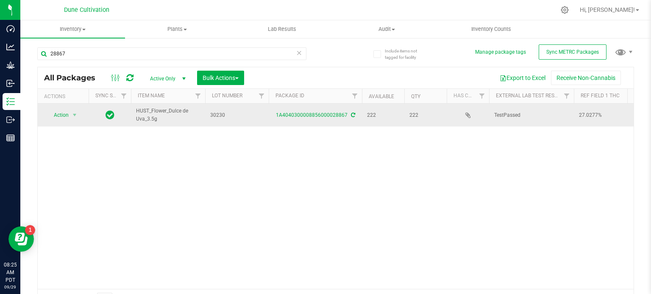
click at [154, 115] on span "HUST_Flower_Dulce de Uva_3.5g" at bounding box center [168, 115] width 64 height 16
copy tr "HUST_Flower_Dulce de Uva_3.5g"
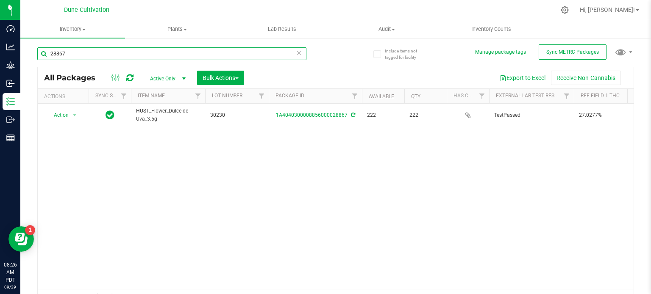
click at [104, 52] on input "28867" at bounding box center [171, 53] width 269 height 13
paste input "51"
click at [110, 50] on input "28851" at bounding box center [171, 53] width 269 height 13
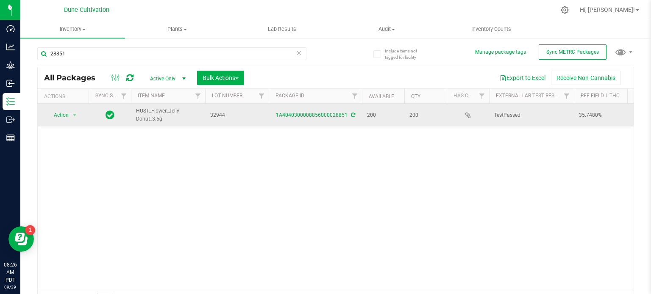
click at [157, 113] on span "HUST_Flower_Jelly Donut_3.5g" at bounding box center [168, 115] width 64 height 16
copy tr "HUST_Flower_Jelly Donut_3.5g"
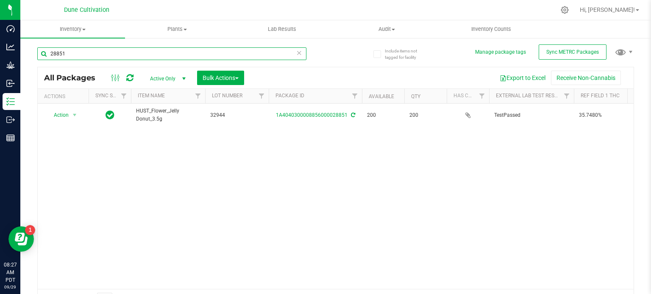
click at [97, 55] on input "28851" at bounding box center [171, 53] width 269 height 13
paste input "14"
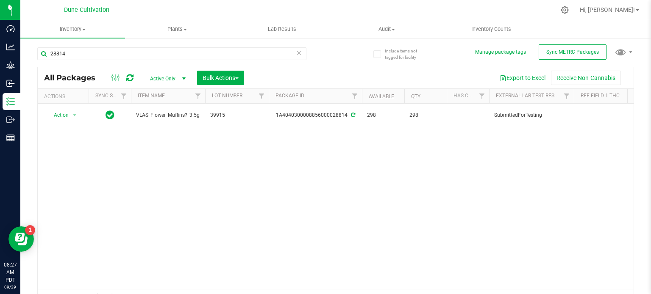
click at [146, 111] on span "VLAS_Flower_Muffins?_3.5g" at bounding box center [168, 115] width 64 height 8
copy tr "VLAS_Flower_Muffins?_3.5g"
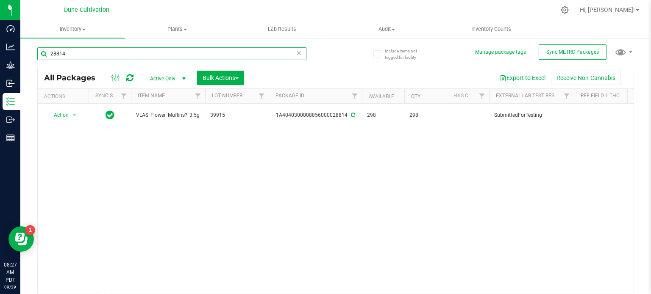
click at [81, 49] on input "28814" at bounding box center [171, 53] width 269 height 13
paste input "22"
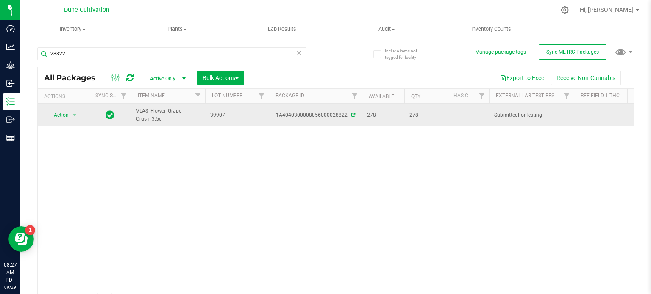
click at [152, 112] on span "VLAS_Flower_Grape Crush_3.5g" at bounding box center [168, 115] width 64 height 16
copy tr "VLAS_Flower_Grape Crush_3.5g"
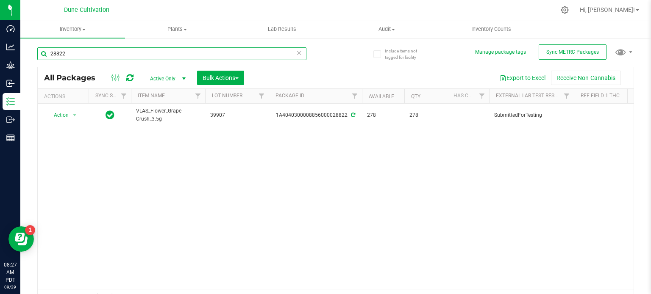
click at [69, 47] on input "28822" at bounding box center [171, 53] width 269 height 13
paste input "16"
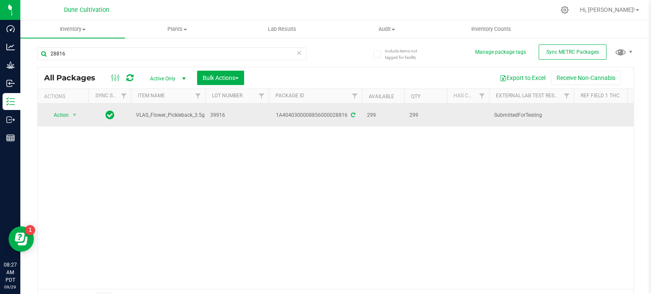
click at [165, 115] on span "VLAS_Flower_Pickleback_3.5g" at bounding box center [170, 115] width 69 height 8
copy tr "VLAS_Flower_Pickleback_3.5g"
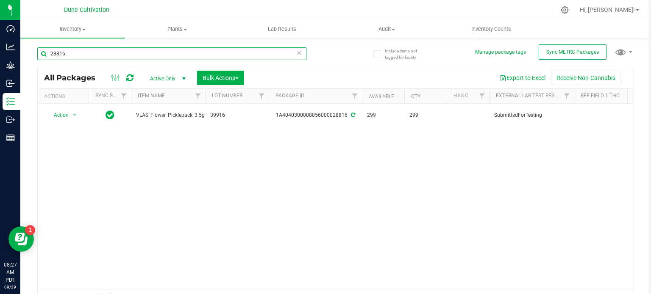
click at [81, 47] on input "28816" at bounding box center [171, 53] width 269 height 13
paste input "84"
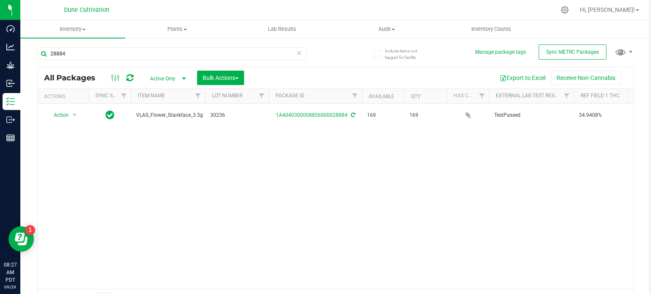
click at [153, 111] on span "VLAS_Flower_Stankface_3.5g" at bounding box center [169, 115] width 67 height 8
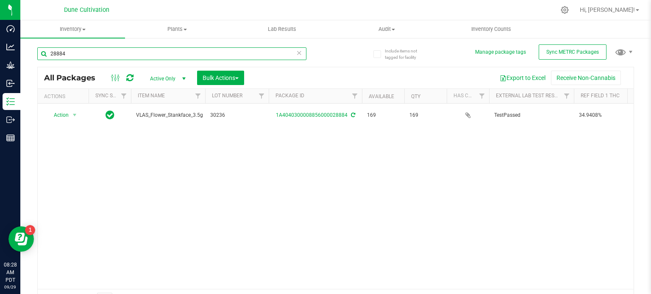
click at [118, 50] on input "28884" at bounding box center [171, 53] width 269 height 13
paste input "59"
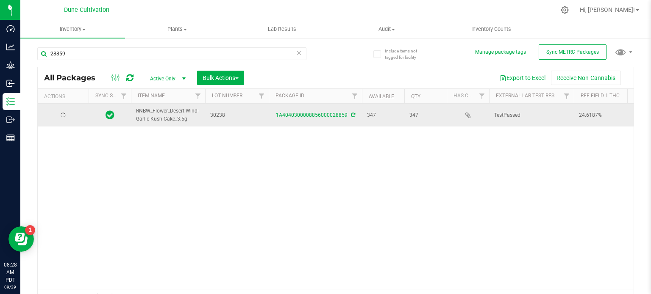
click at [153, 114] on span "RNBW_Flower_Desert Wind-Garlic Kush Cake_3.5g" at bounding box center [168, 115] width 64 height 16
copy tr "RNBW_Flower_Desert Wind-Garlic Kush Cake_3.5g"
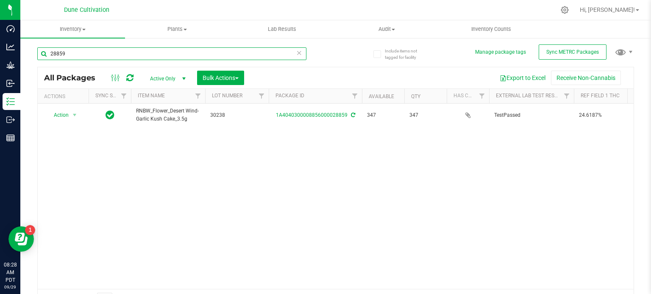
click at [64, 59] on input "28859" at bounding box center [171, 53] width 269 height 13
paste input "08"
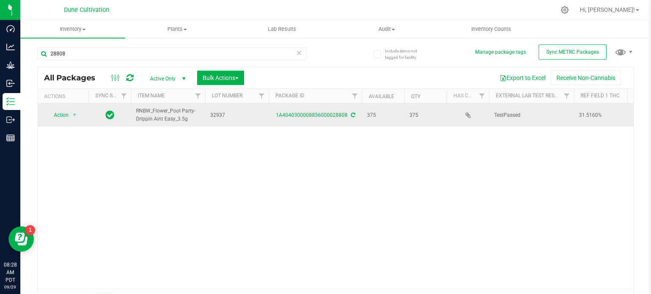
click at [151, 113] on span "RNBW_Flower_Pool Party-Drippin Aint Easy_3.5g" at bounding box center [168, 115] width 64 height 16
copy tr "RNBW_Flower_Pool Party-Drippin Aint Easy_3.5g"
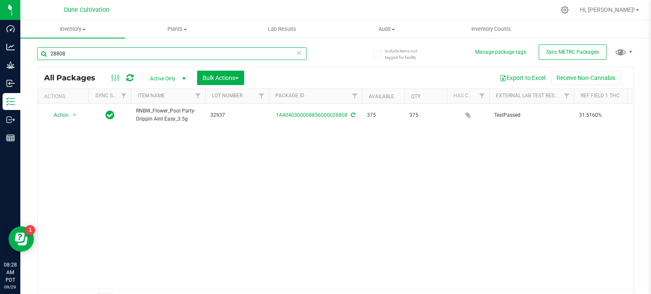
click at [111, 54] on input "28808" at bounding box center [171, 53] width 269 height 13
paste input "466"
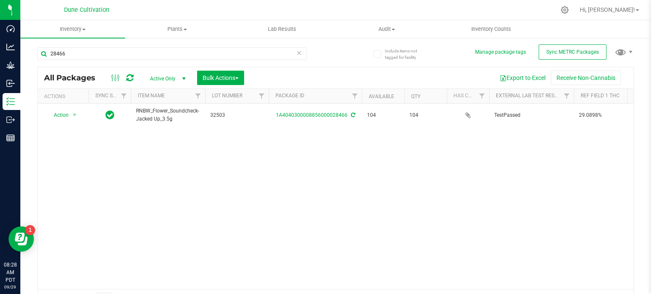
click at [151, 112] on span "RNBW_Flower_Soundcheck-Jacked Up_3.5g" at bounding box center [168, 115] width 64 height 16
copy tr "RNBW_Flower_Soundcheck-Jacked Up_3.5g"
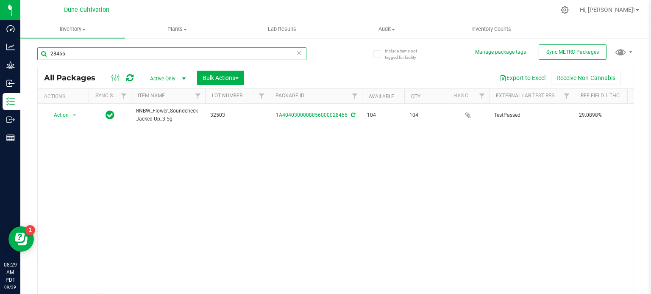
click at [72, 49] on input "28466" at bounding box center [171, 53] width 269 height 13
paste input "9185"
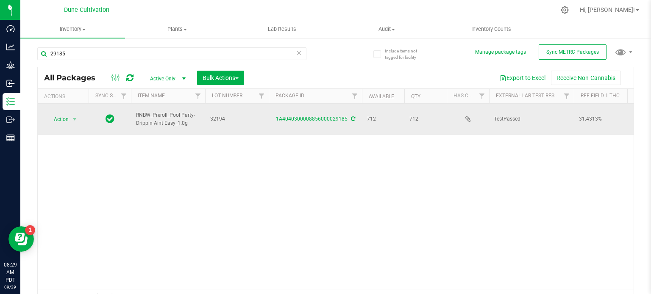
click at [147, 121] on span "RNBW_Preroll_Pool Party-Drippin Aint Easy_1.0g" at bounding box center [168, 119] width 64 height 16
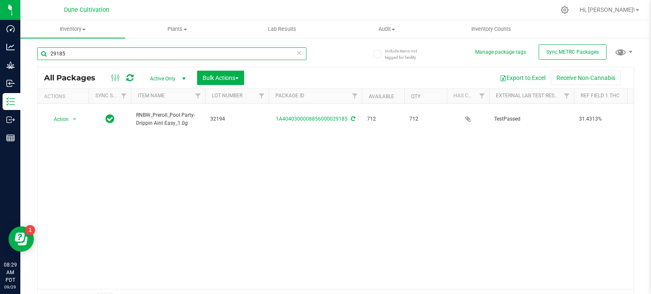
click at [93, 57] on input "29185" at bounding box center [171, 53] width 269 height 13
paste input "90"
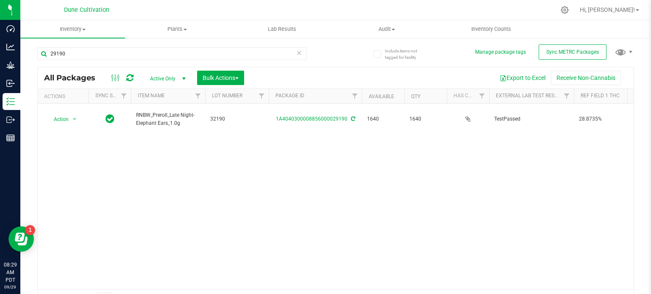
click at [167, 112] on span "RNBW_Preroll_Late Night-Elephant Ears_1.0g" at bounding box center [168, 119] width 64 height 16
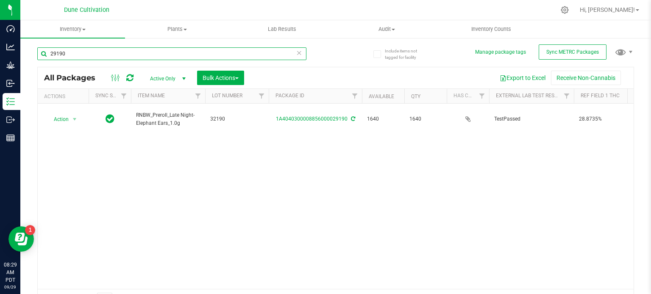
click at [76, 56] on input "29190" at bounding box center [171, 53] width 269 height 13
paste input "8832"
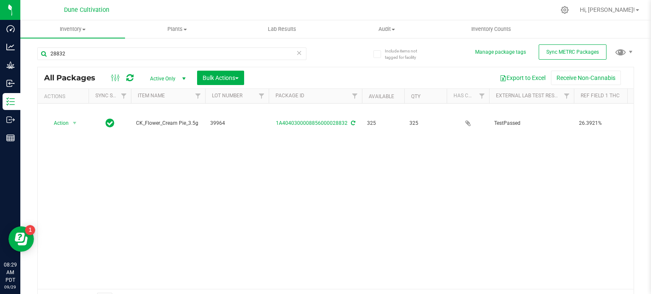
click at [157, 119] on span "CK_Flower_Cream Pie_3.5g" at bounding box center [168, 123] width 64 height 8
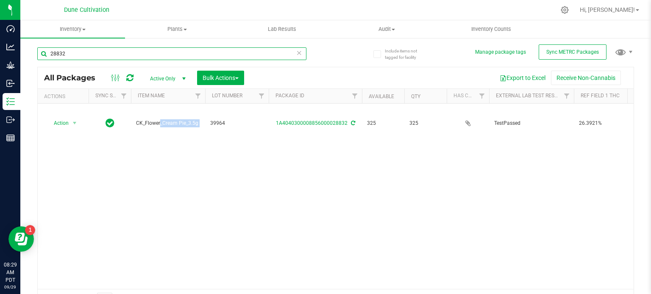
click at [86, 57] on input "28832" at bounding box center [171, 53] width 269 height 13
paste input "CK_Flower_Cream Pie_3.5g"
type input "CK_Flower_Cream Pie_3.5g"
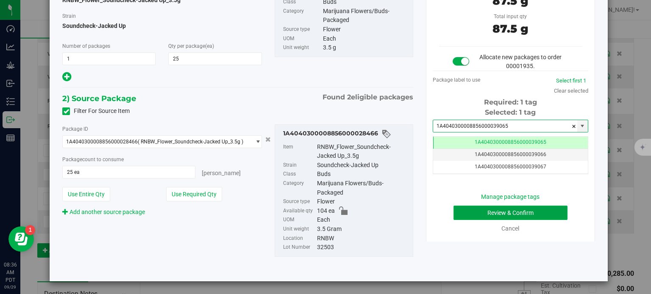
click at [465, 208] on button "Review & Confirm" at bounding box center [510, 213] width 114 height 14
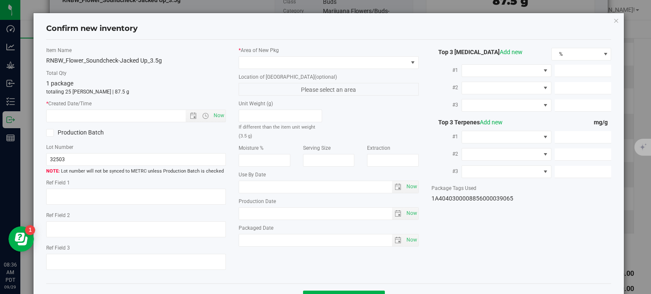
type textarea "29.0898%"
type textarea "Sound Check-Jacked Up"
type textarea "0.0542101%"
type input "315.6790"
type input "22.6247"
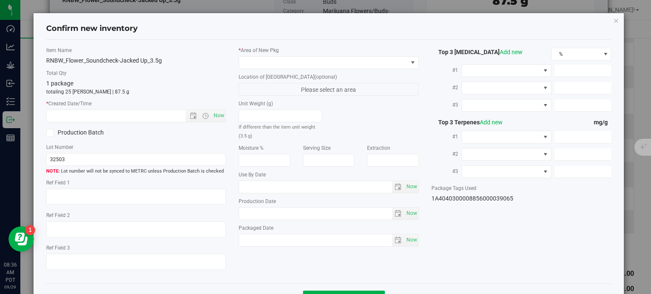
type input "14.0479"
type input "11.4200"
type input "3.7310"
type input "3.5210"
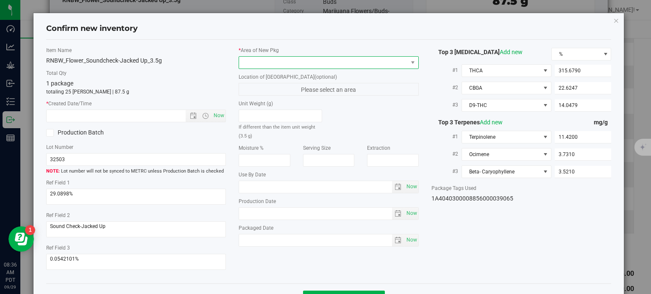
click at [280, 64] on span at bounding box center [323, 63] width 169 height 12
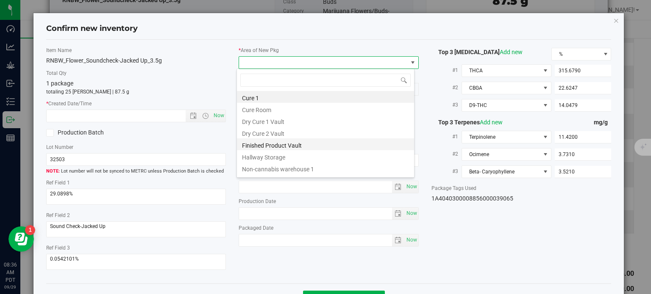
click at [302, 147] on li "Finished Product Vault" at bounding box center [325, 145] width 177 height 12
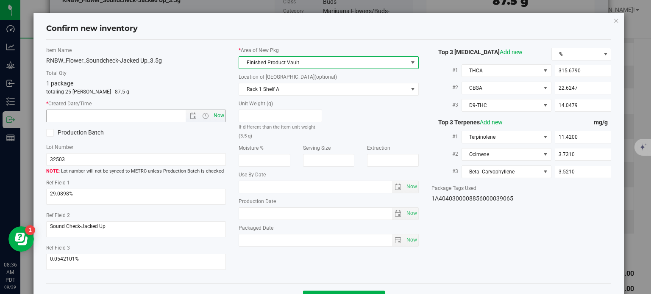
drag, startPoint x: 222, startPoint y: 125, endPoint x: 219, endPoint y: 119, distance: 6.7
click at [222, 122] on div "Item Name RNBW_Flower_Soundcheck-Jacked Up_3.5g Total Qty 1 package totaling 25…" at bounding box center [136, 162] width 193 height 231
click at [219, 117] on span "Now" at bounding box center [219, 116] width 14 height 12
type input "9/29/2025 8:36 AM"
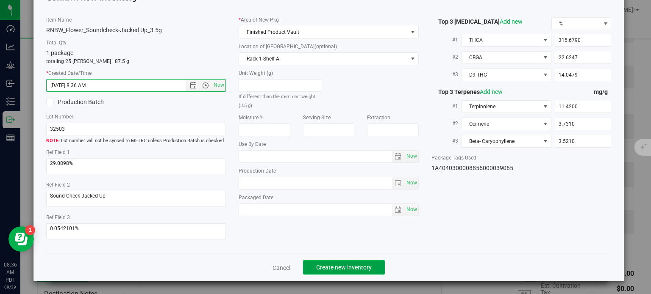
click at [346, 263] on button "Create new inventory" at bounding box center [344, 267] width 82 height 14
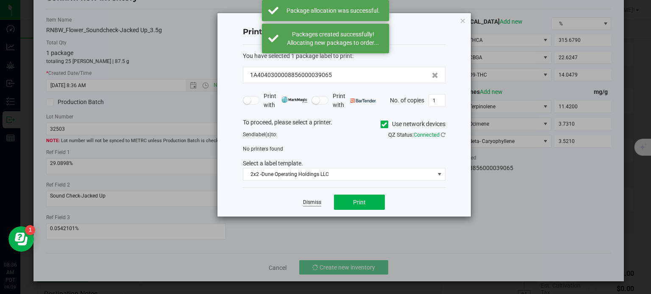
click at [312, 202] on link "Dismiss" at bounding box center [312, 202] width 18 height 7
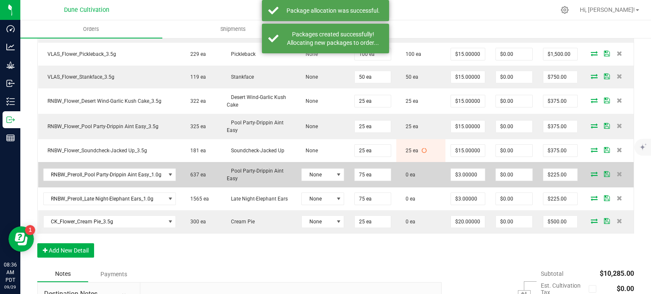
click at [590, 172] on icon at bounding box center [593, 174] width 7 height 5
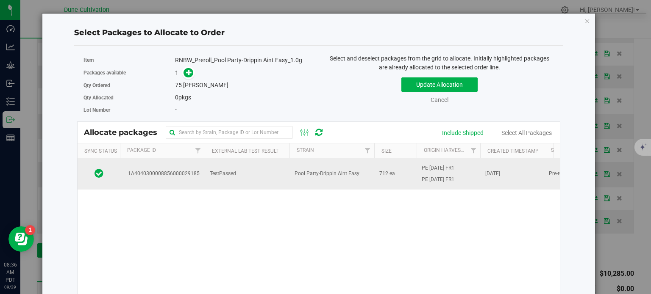
click at [208, 174] on td "TestPassed" at bounding box center [247, 173] width 85 height 31
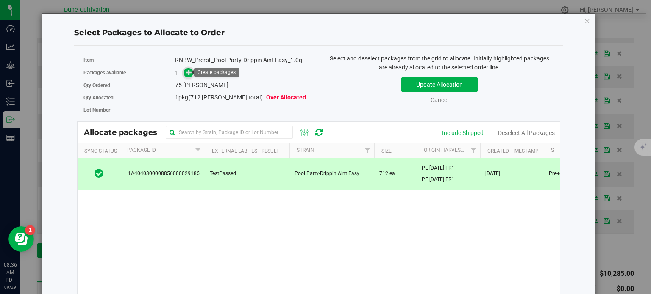
click at [188, 69] on span at bounding box center [188, 73] width 10 height 10
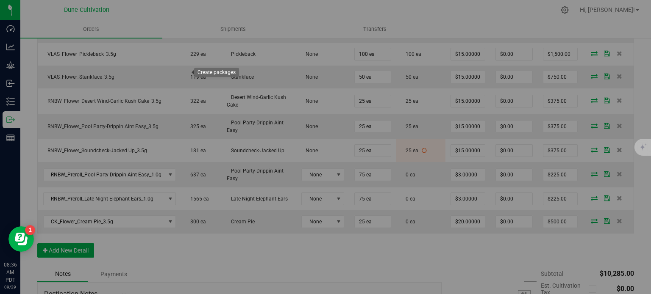
type input "1"
type input "75"
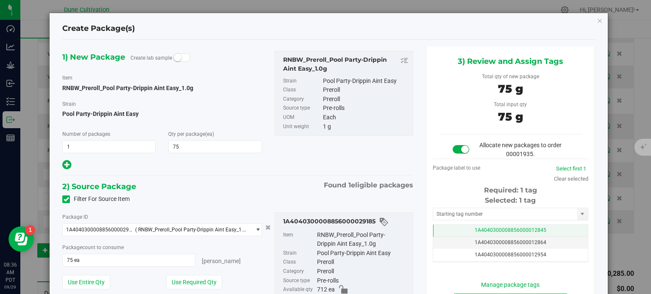
click at [463, 227] on td "1A4040300008856000012845" at bounding box center [510, 231] width 155 height 12
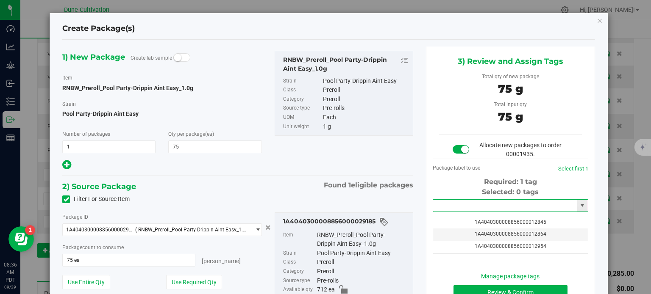
click at [460, 203] on input "text" at bounding box center [505, 206] width 144 height 12
paste input "3906"
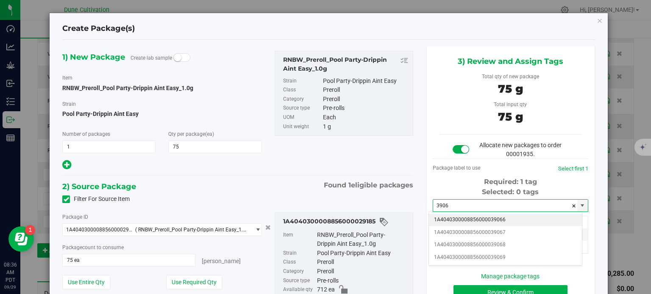
click at [479, 222] on li "1A4040300008856000039066" at bounding box center [505, 220] width 153 height 13
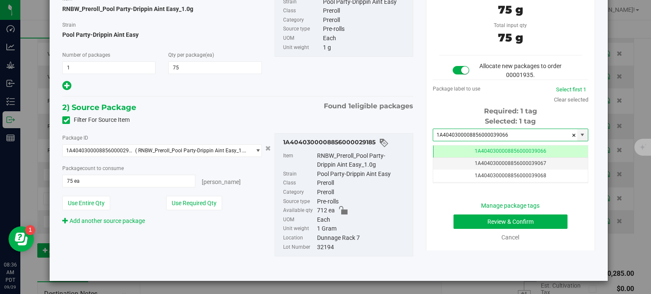
type input "1A4040300008856000039066"
click at [469, 228] on div "Review & Confirm" at bounding box center [510, 222] width 143 height 14
click at [469, 222] on button "Review & Confirm" at bounding box center [510, 222] width 114 height 14
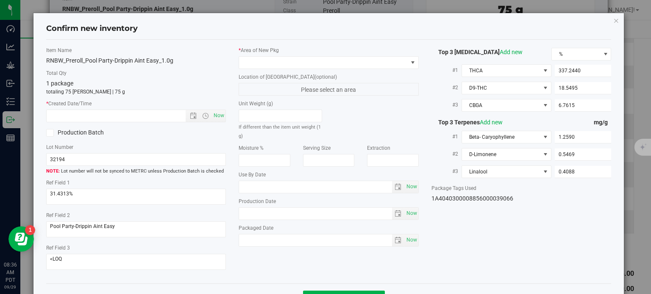
click at [303, 52] on label "* Area of New Pkg" at bounding box center [328, 51] width 180 height 8
click at [296, 68] on span at bounding box center [328, 62] width 180 height 13
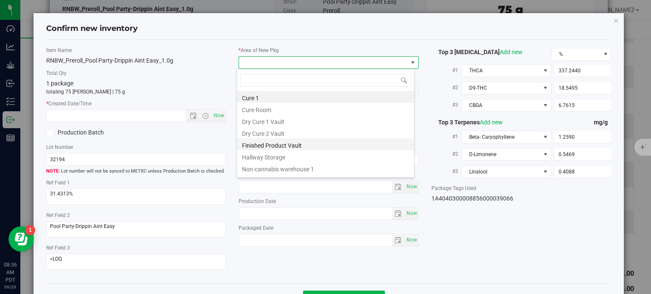
click at [288, 146] on li "Finished Product Vault" at bounding box center [325, 145] width 177 height 12
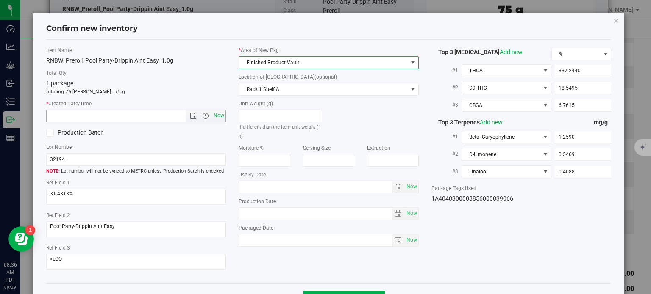
click at [219, 113] on span "Now" at bounding box center [219, 116] width 14 height 12
type input "9/29/2025 8:36 AM"
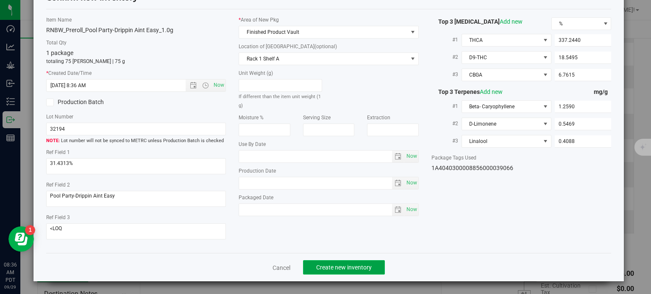
click at [343, 266] on span "Create new inventory" at bounding box center [343, 267] width 55 height 7
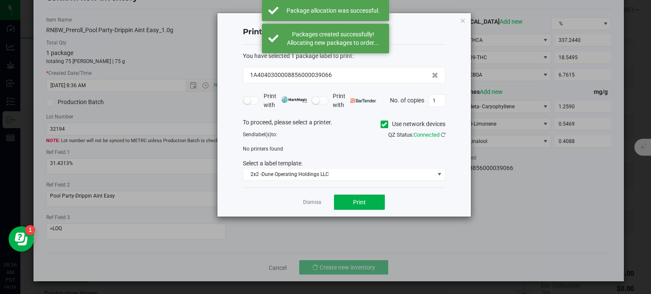
click at [308, 207] on div "Dismiss Print" at bounding box center [344, 202] width 202 height 29
click at [308, 203] on link "Dismiss" at bounding box center [312, 202] width 18 height 7
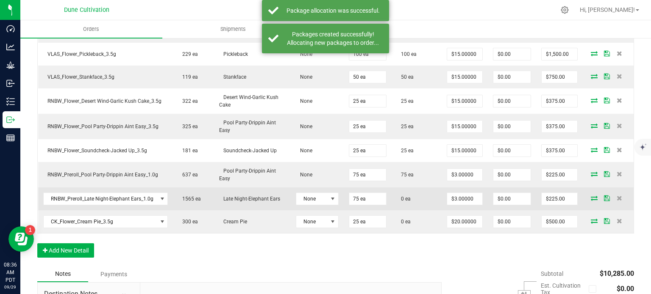
click at [590, 196] on icon at bounding box center [593, 198] width 7 height 5
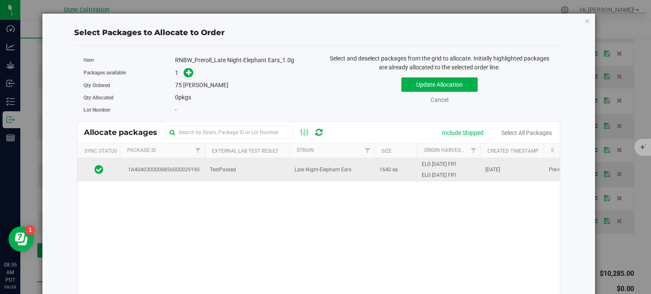
click at [172, 163] on td "1A4040300008856000029190" at bounding box center [162, 169] width 85 height 23
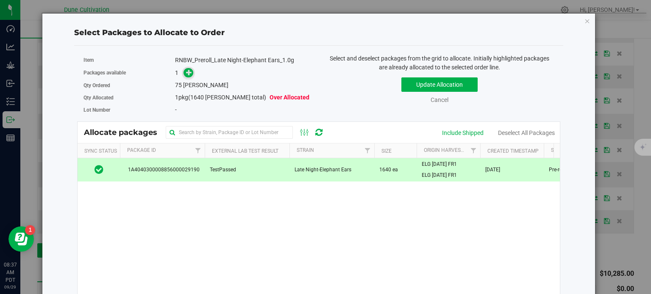
click at [188, 75] on icon at bounding box center [189, 72] width 6 height 6
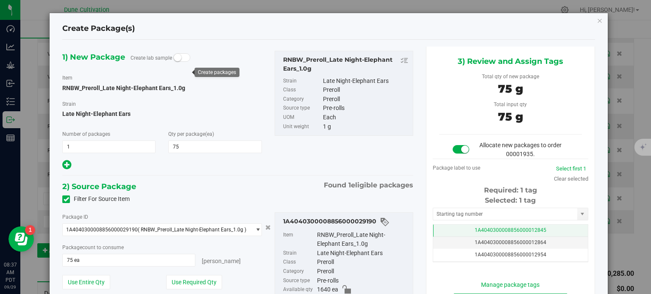
click at [443, 228] on td "1A4040300008856000012845" at bounding box center [510, 231] width 155 height 12
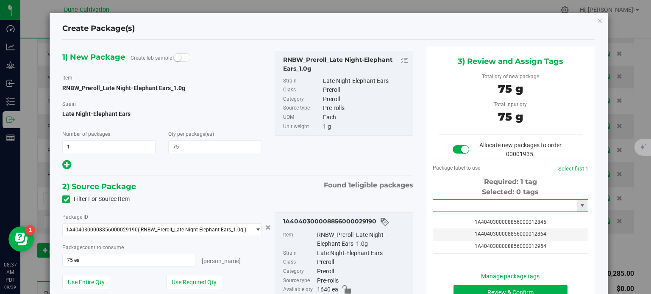
paste input "3906"
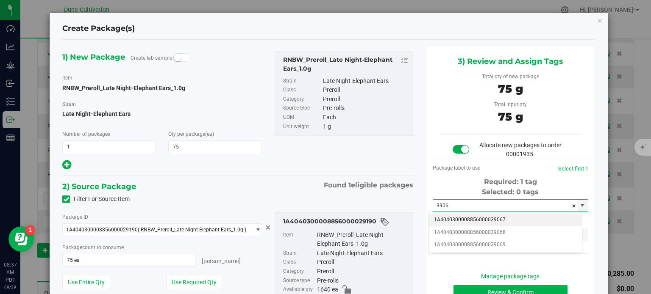
click at [467, 221] on li "1A4040300008856000039067" at bounding box center [505, 220] width 153 height 13
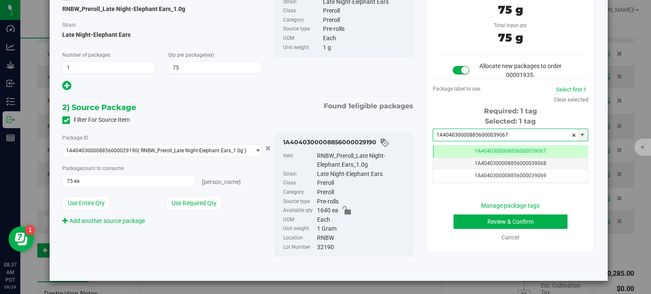
type input "1A4040300008856000039067"
click at [473, 213] on div "Manage package tags Review & Confirm Cancel" at bounding box center [510, 222] width 143 height 41
click at [475, 224] on button "Review & Confirm" at bounding box center [510, 222] width 114 height 14
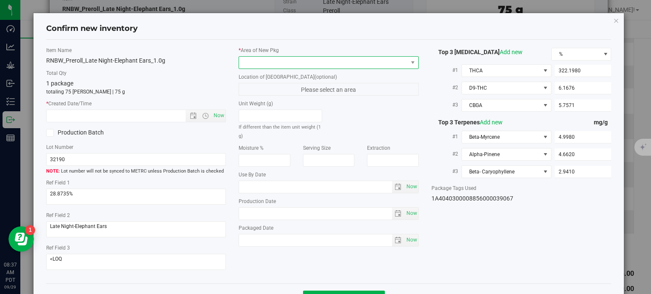
click at [325, 66] on span at bounding box center [323, 63] width 169 height 12
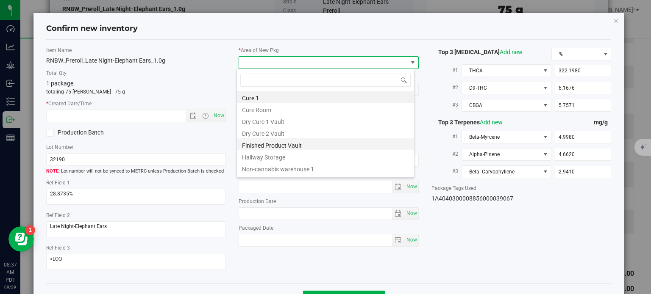
click at [277, 149] on li "Finished Product Vault" at bounding box center [325, 145] width 177 height 12
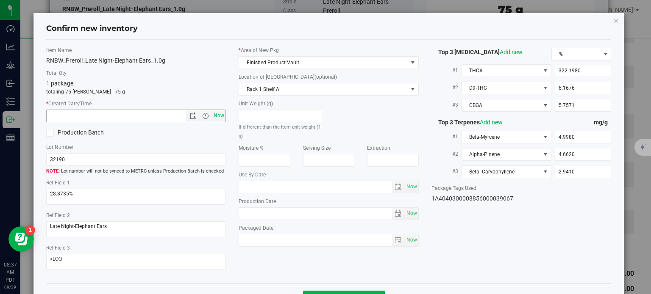
click at [212, 116] on span "Now" at bounding box center [219, 116] width 14 height 12
type input "9/29/2025 8:37 AM"
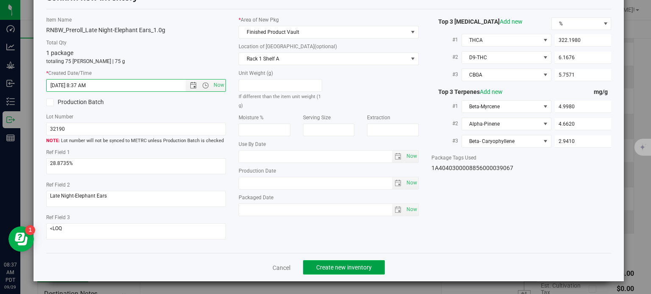
click at [348, 270] on span "Create new inventory" at bounding box center [343, 267] width 55 height 7
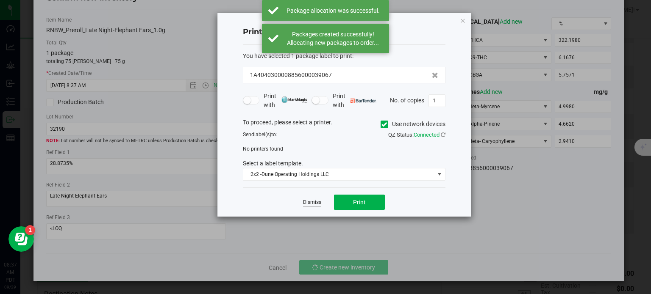
click at [315, 204] on link "Dismiss" at bounding box center [312, 202] width 18 height 7
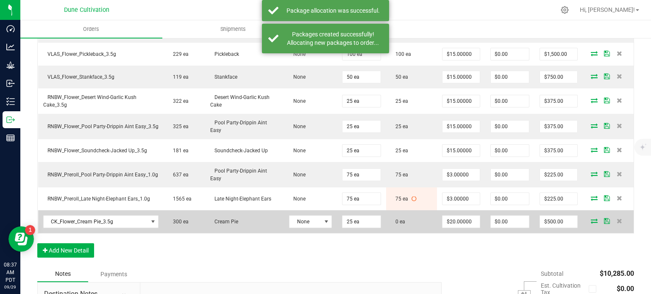
click at [590, 219] on icon at bounding box center [593, 221] width 7 height 5
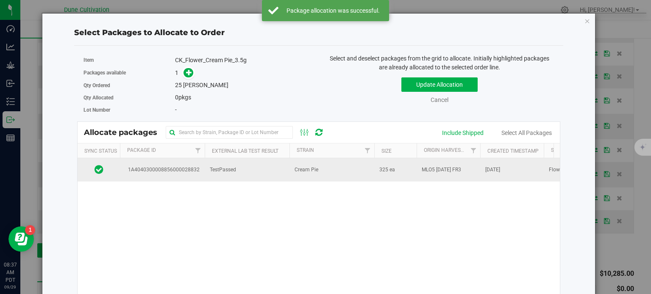
click at [175, 166] on span "1A4040300008856000028832" at bounding box center [162, 170] width 75 height 8
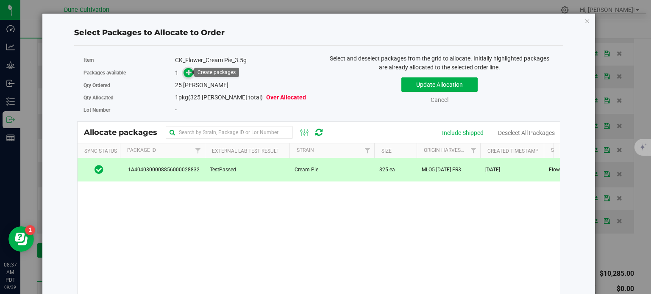
click at [189, 69] on icon at bounding box center [189, 72] width 6 height 6
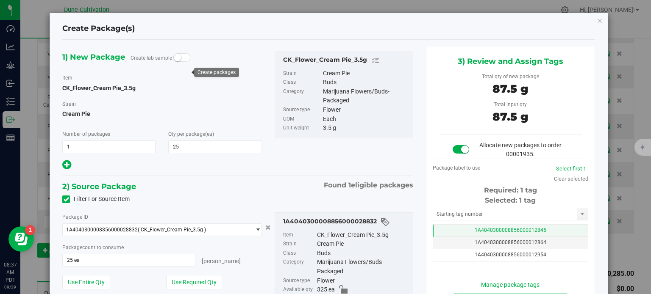
click at [444, 228] on td "1A4040300008856000012845" at bounding box center [510, 231] width 155 height 12
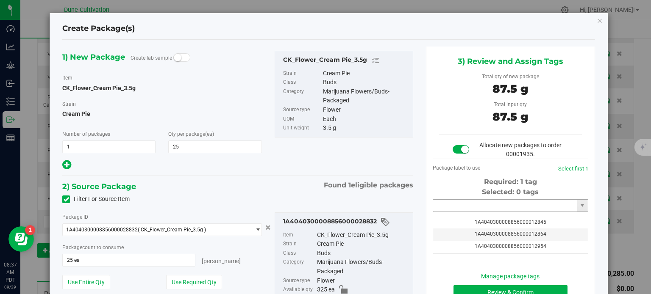
click at [450, 209] on input "text" at bounding box center [505, 206] width 144 height 12
paste input "3906"
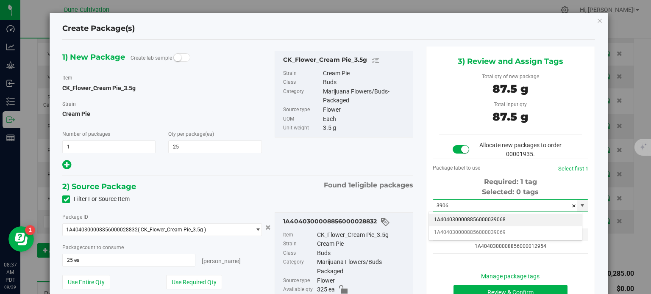
click at [465, 221] on li "1A4040300008856000039068" at bounding box center [505, 220] width 153 height 13
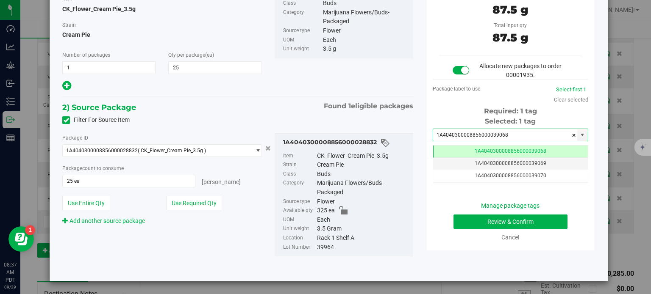
type input "1A4040300008856000039068"
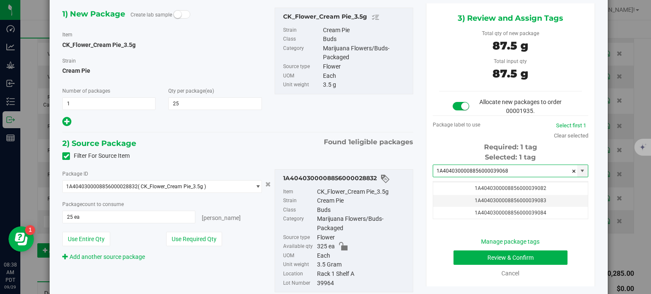
scroll to position [79, 0]
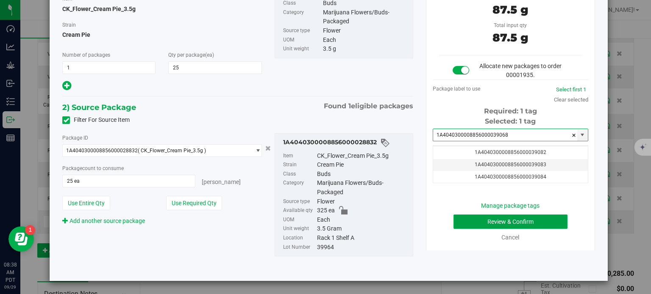
click at [464, 217] on button "Review & Confirm" at bounding box center [510, 222] width 114 height 14
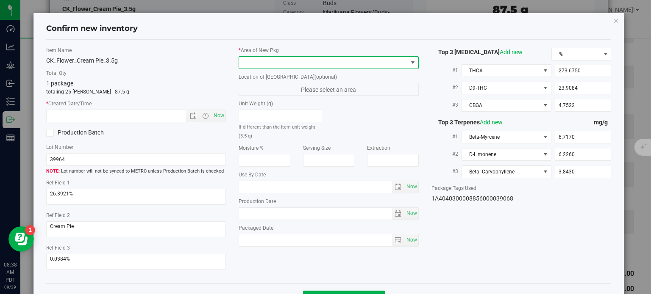
click at [349, 62] on span at bounding box center [323, 63] width 169 height 12
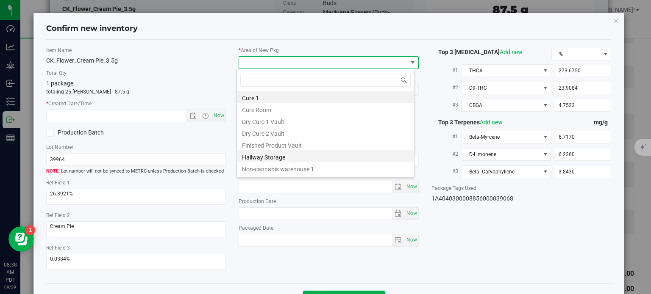
scroll to position [12, 178]
click at [308, 146] on li "Finished Product Vault" at bounding box center [325, 145] width 177 height 12
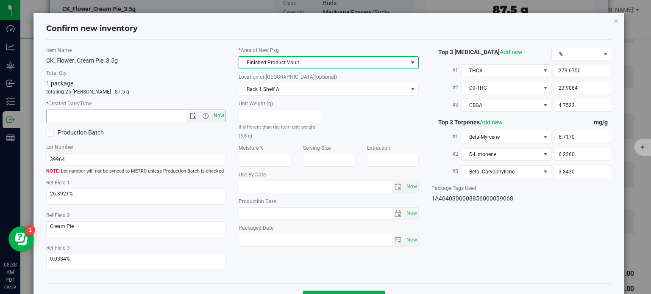
click at [217, 115] on span "Now" at bounding box center [219, 116] width 14 height 12
type input "9/29/2025 8:38 AM"
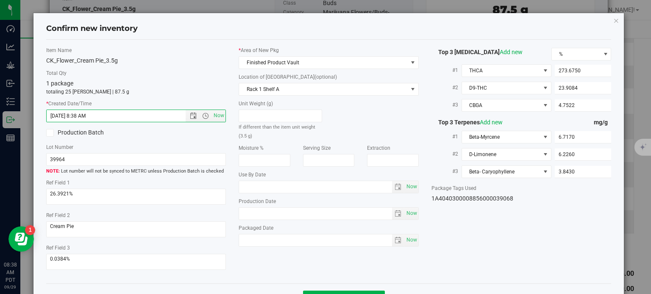
scroll to position [30, 0]
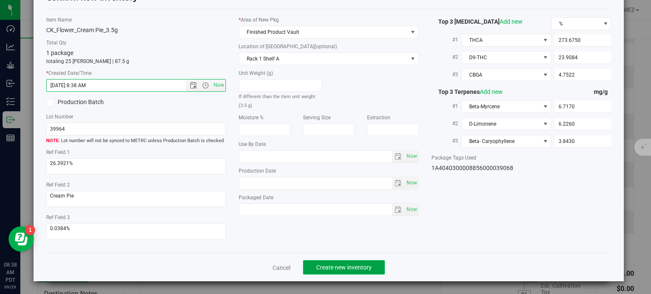
click at [347, 263] on button "Create new inventory" at bounding box center [344, 267] width 82 height 14
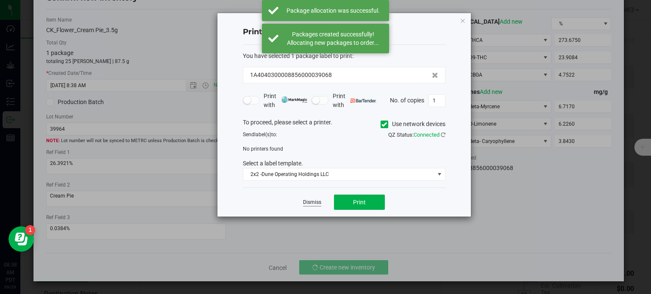
click at [313, 203] on link "Dismiss" at bounding box center [312, 202] width 18 height 7
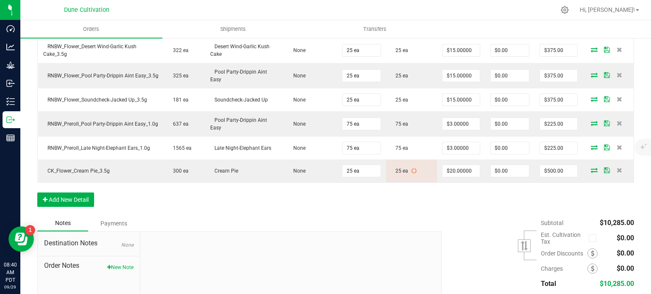
scroll to position [522, 0]
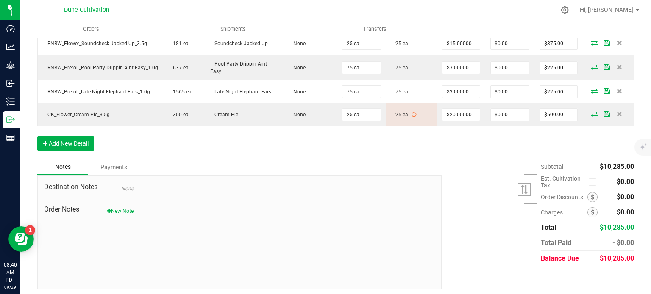
click at [618, 255] on span "$10,285.00" at bounding box center [616, 259] width 34 height 8
copy span "10,285.00"
click at [615, 251] on div "$10,285.00" at bounding box center [616, 258] width 34 height 15
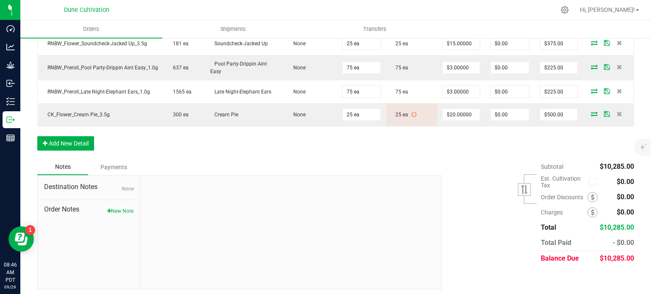
click at [401, 159] on div "Notes Payments" at bounding box center [236, 167] width 398 height 16
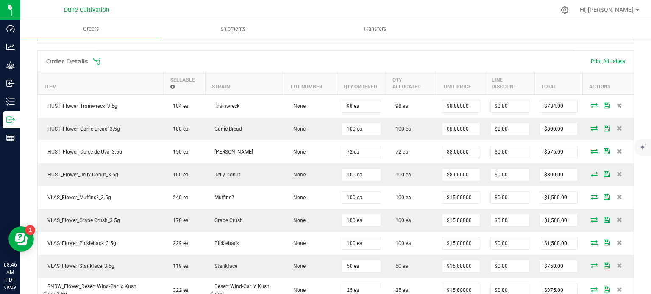
scroll to position [0, 0]
